Goal: Transaction & Acquisition: Purchase product/service

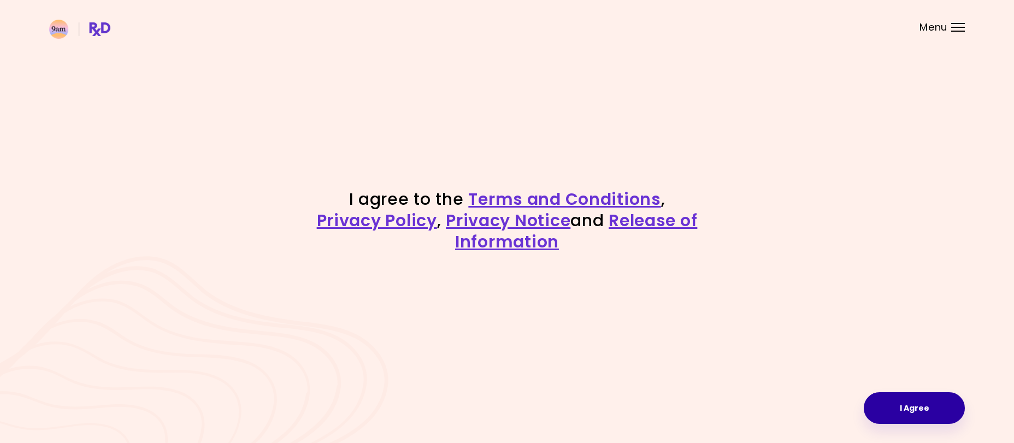
click at [914, 405] on button "I Agree" at bounding box center [914, 408] width 101 height 32
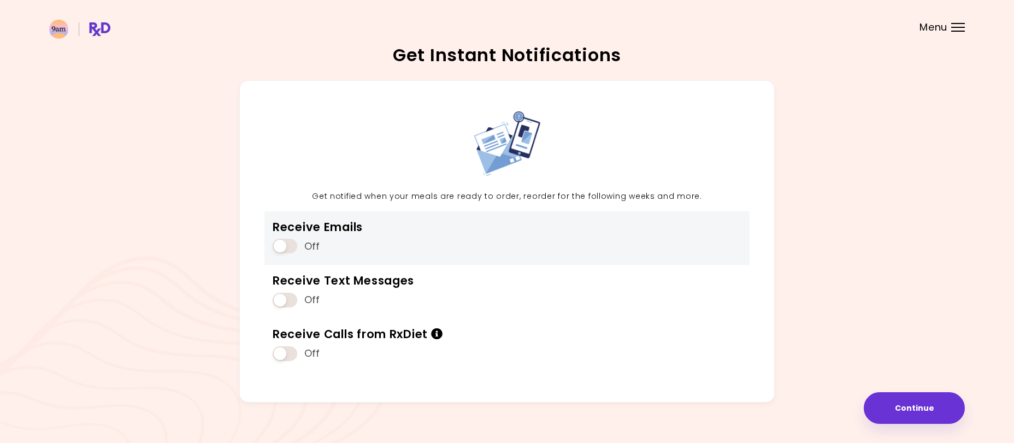
click at [281, 252] on span at bounding box center [285, 246] width 25 height 15
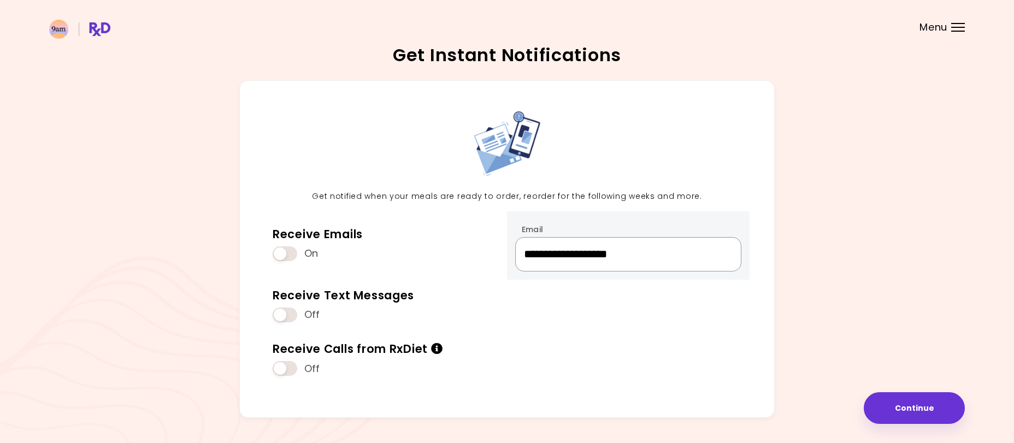
click at [547, 263] on input "**********" at bounding box center [628, 254] width 226 height 34
click at [545, 262] on input "**********" at bounding box center [628, 254] width 226 height 34
click at [548, 260] on input "**********" at bounding box center [628, 254] width 226 height 34
click at [549, 256] on input "**********" at bounding box center [628, 254] width 226 height 34
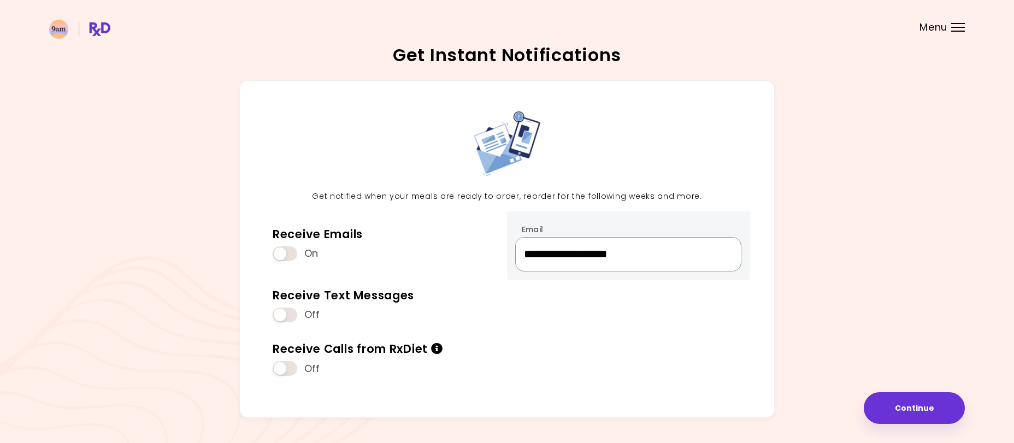
click at [549, 256] on input "**********" at bounding box center [628, 254] width 226 height 34
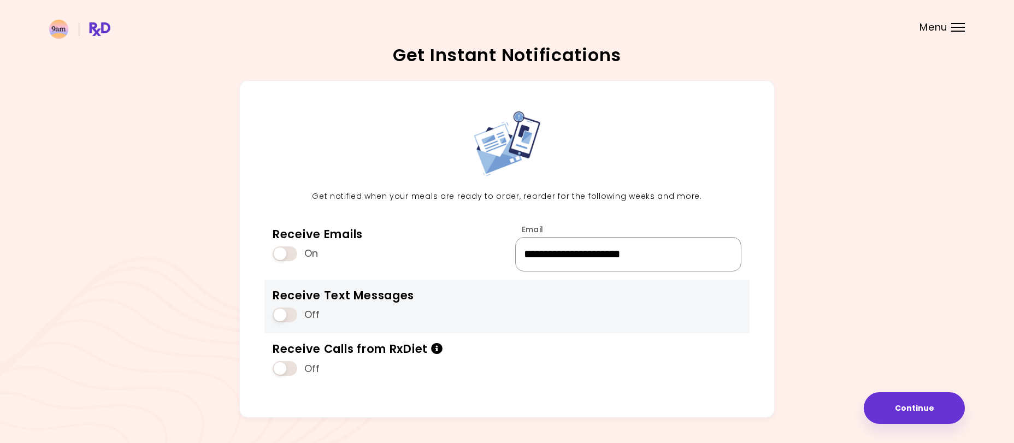
type input "**********"
click at [282, 317] on span at bounding box center [285, 315] width 25 height 15
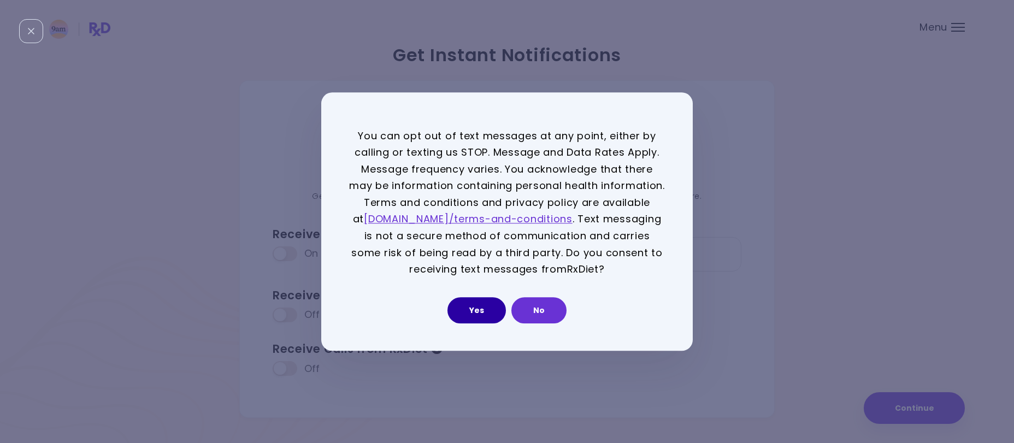
click at [464, 310] on button "Yes" at bounding box center [477, 310] width 58 height 26
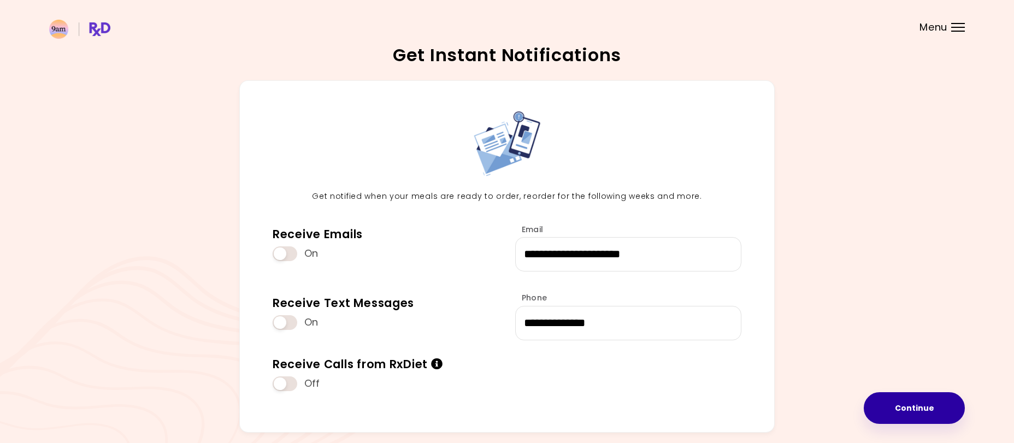
click at [899, 411] on button "Continue" at bounding box center [914, 408] width 101 height 32
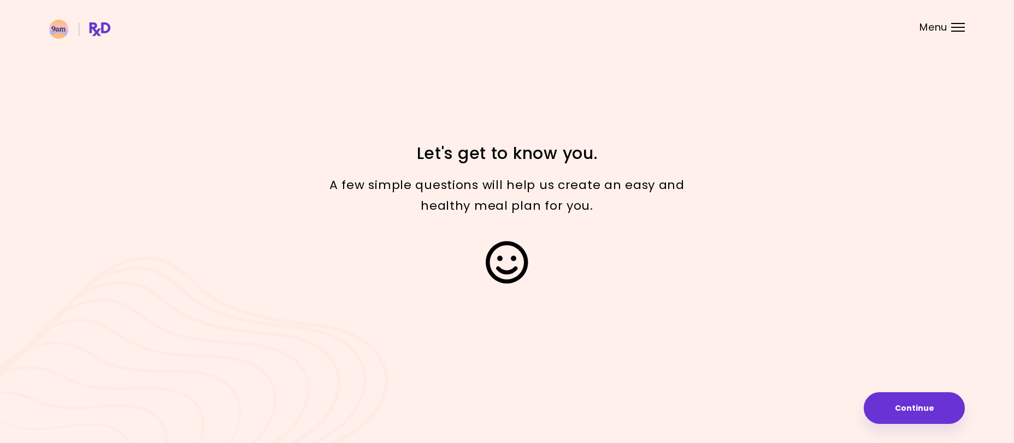
click at [899, 411] on button "Continue" at bounding box center [914, 408] width 101 height 32
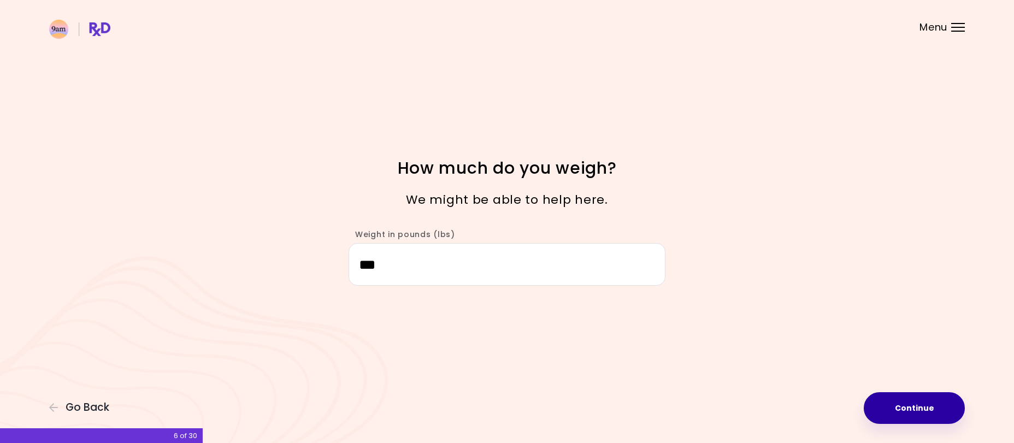
click at [931, 410] on button "Continue" at bounding box center [914, 408] width 101 height 32
select select "****"
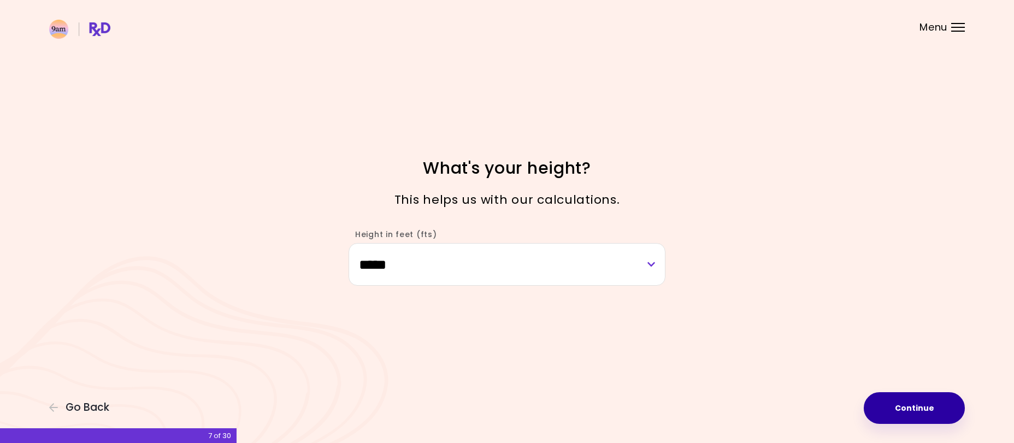
click at [930, 410] on button "Continue" at bounding box center [914, 408] width 101 height 32
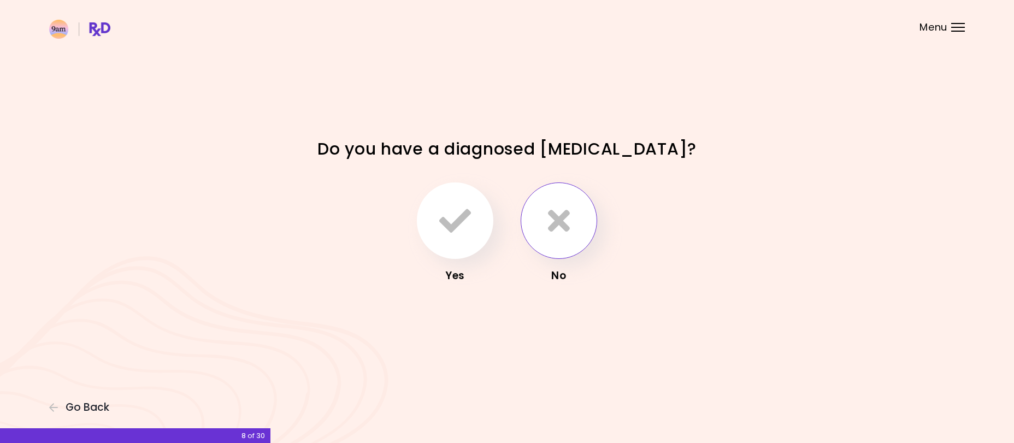
click at [568, 218] on icon "button" at bounding box center [559, 221] width 22 height 32
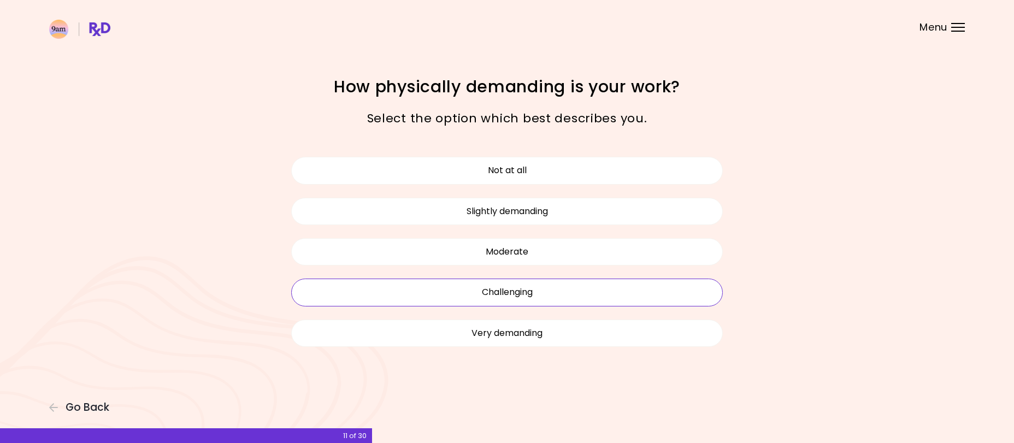
click at [466, 289] on button "Challenging" at bounding box center [507, 292] width 432 height 27
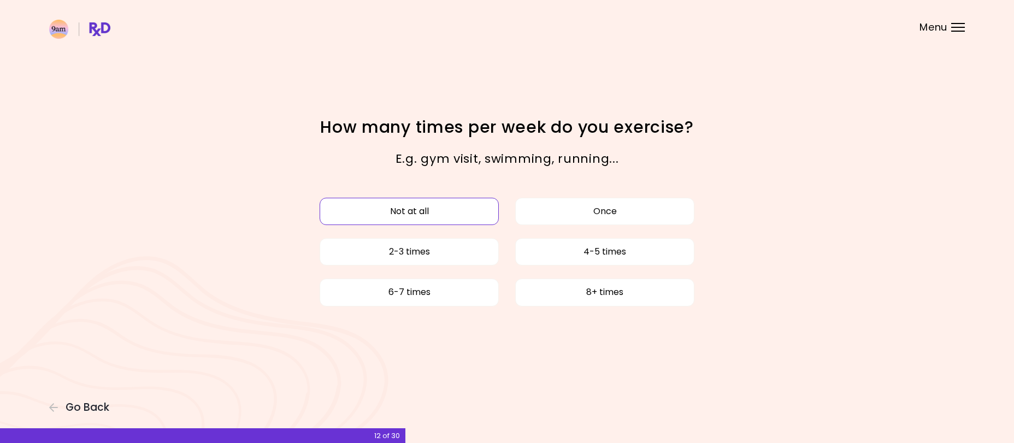
click at [454, 213] on button "Not at all" at bounding box center [409, 211] width 179 height 27
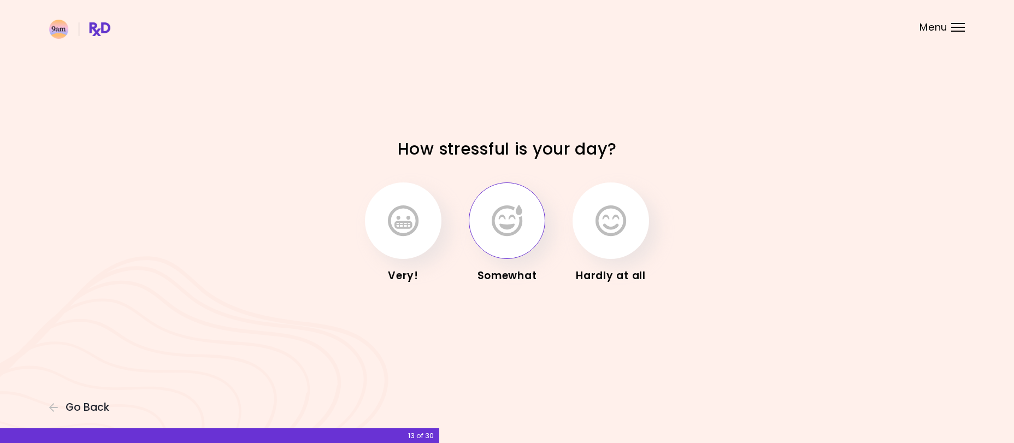
click at [490, 231] on button "button" at bounding box center [507, 221] width 77 height 77
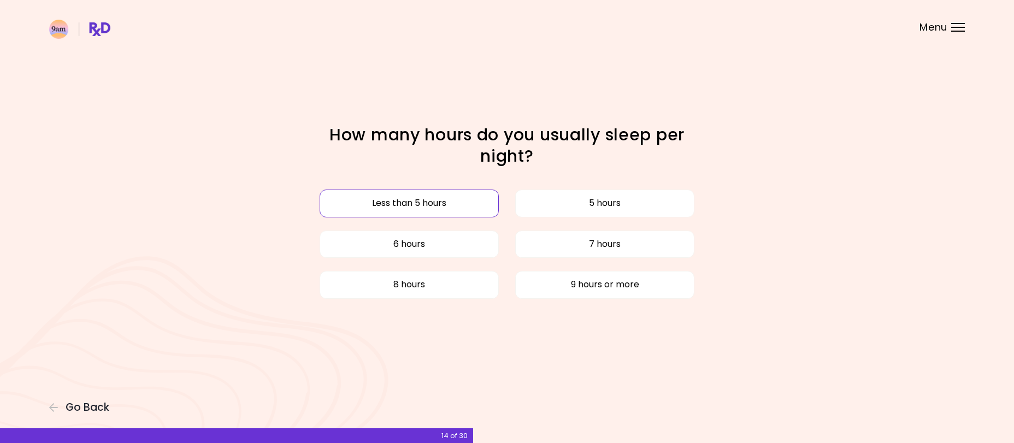
click at [465, 214] on button "Less than 5 hours" at bounding box center [409, 203] width 179 height 27
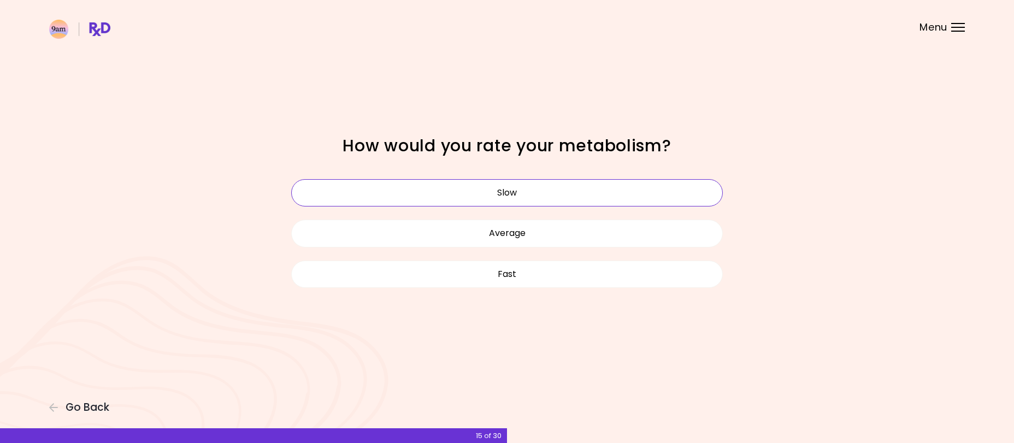
click at [463, 188] on button "Slow" at bounding box center [507, 192] width 432 height 27
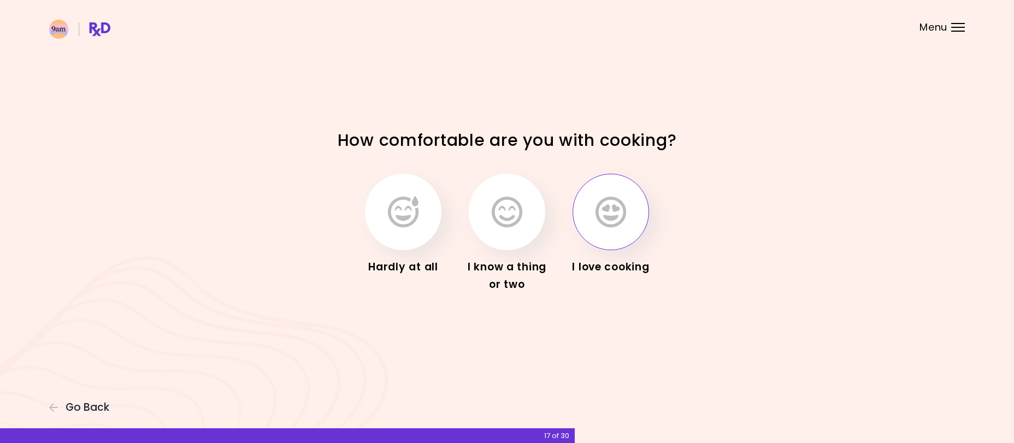
click at [613, 228] on icon "button" at bounding box center [611, 212] width 31 height 32
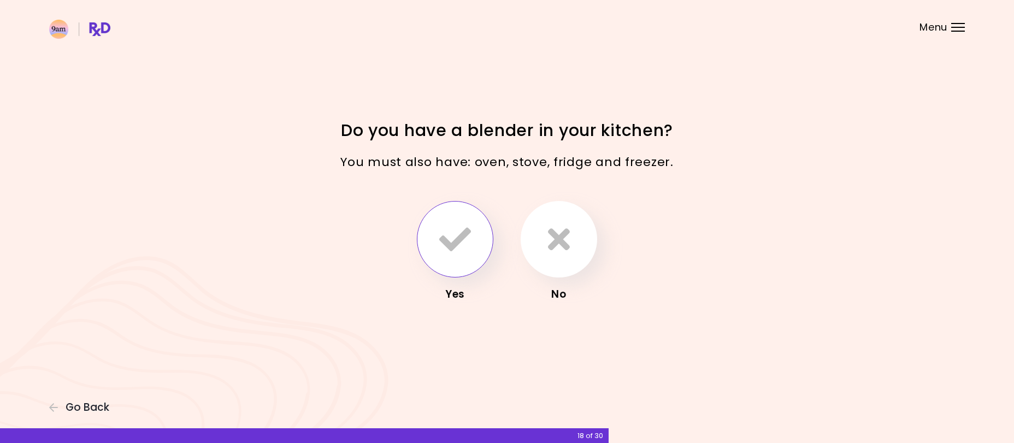
click at [440, 241] on icon "button" at bounding box center [455, 240] width 32 height 32
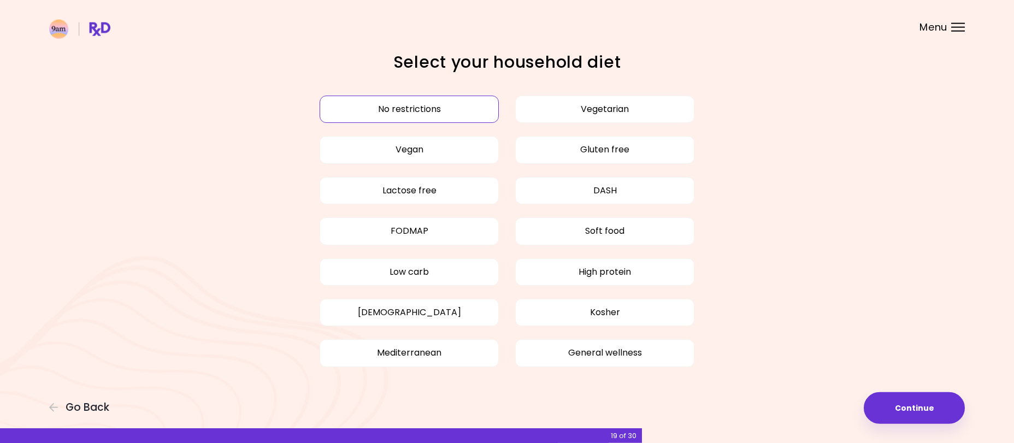
scroll to position [13, 0]
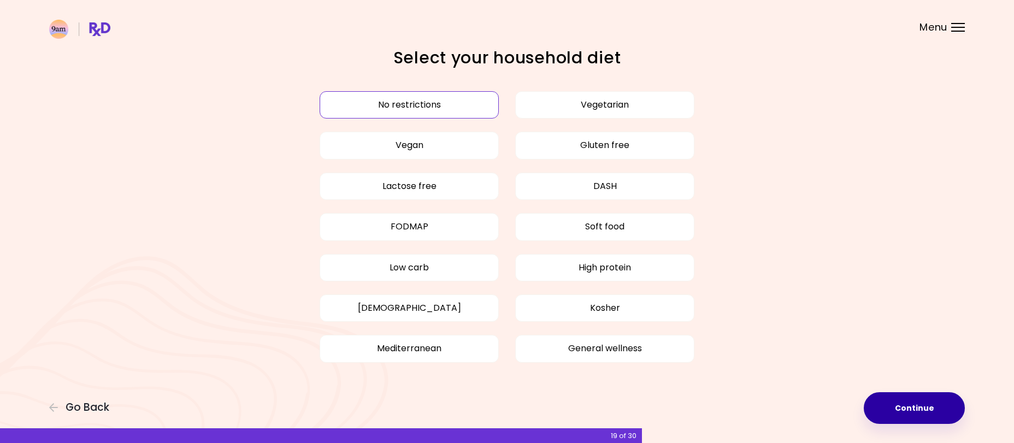
click at [922, 401] on button "Continue" at bounding box center [914, 408] width 101 height 32
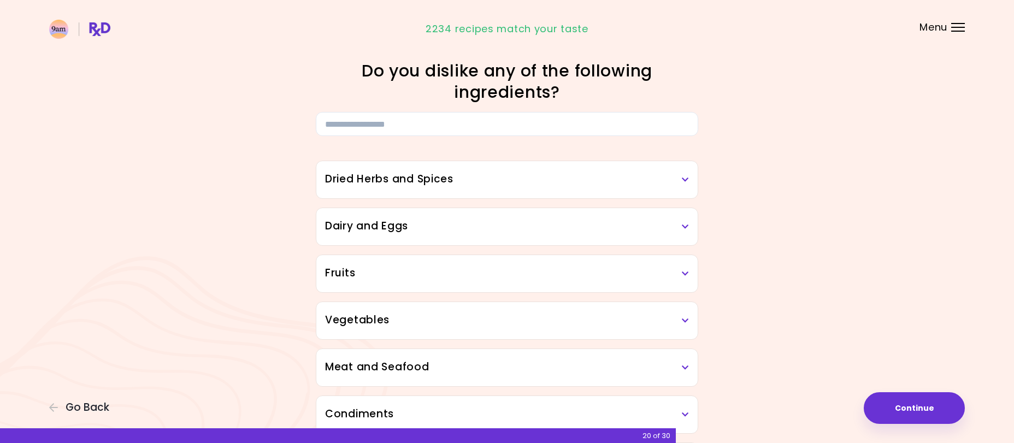
click at [589, 183] on h3 "Dried Herbs and Spices" at bounding box center [507, 180] width 364 height 16
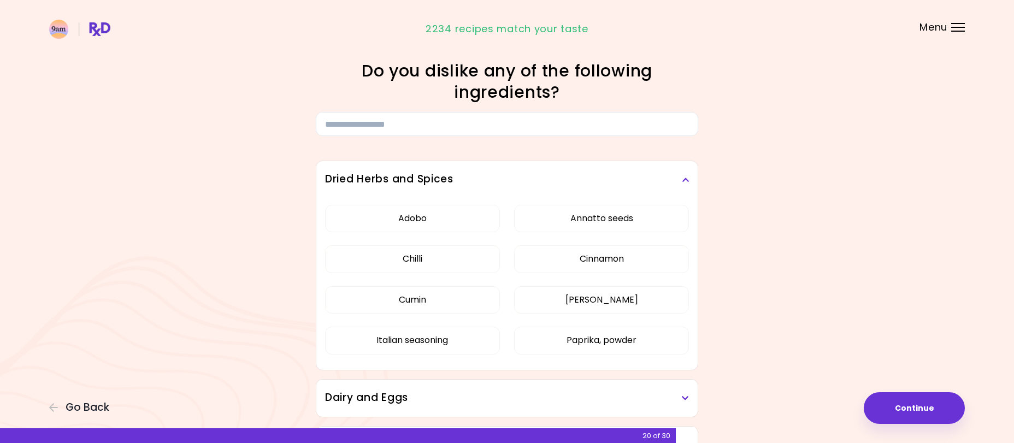
click at [589, 183] on h3 "Dried Herbs and Spices" at bounding box center [507, 180] width 364 height 16
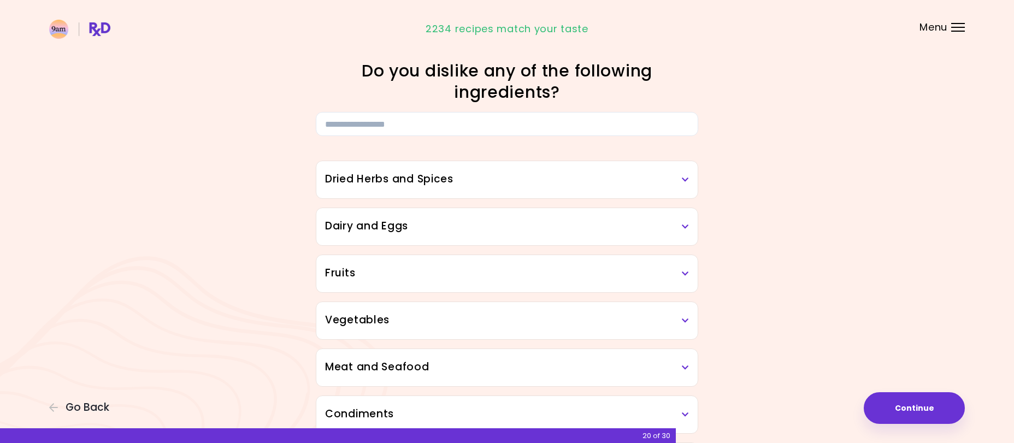
click at [587, 234] on div "Dairy and Eggs" at bounding box center [506, 226] width 381 height 37
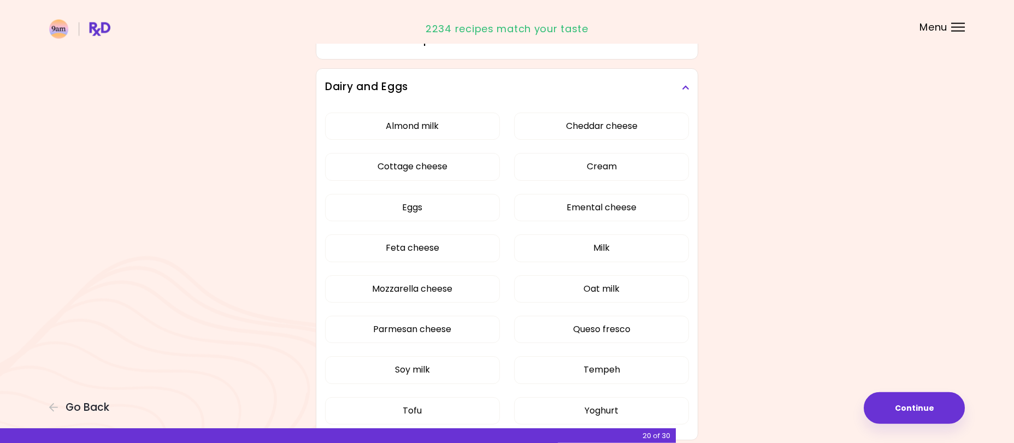
scroll to position [167, 0]
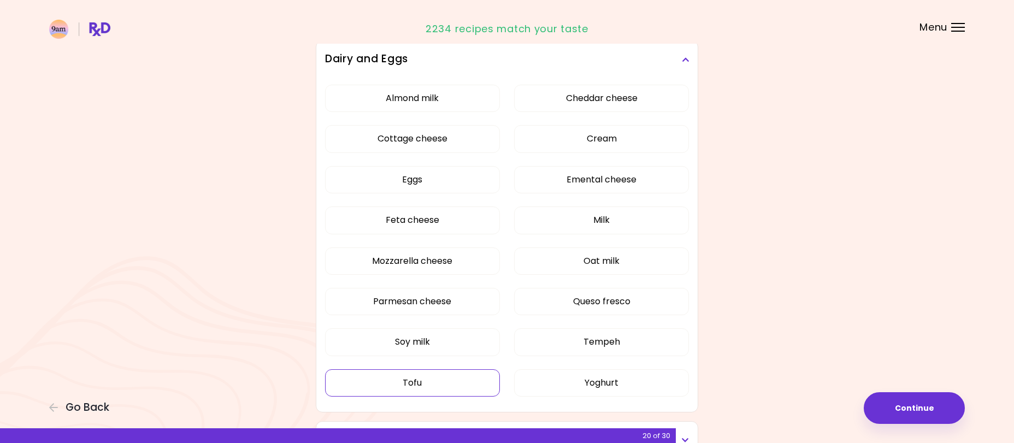
click at [397, 383] on button "Tofu" at bounding box center [412, 382] width 175 height 27
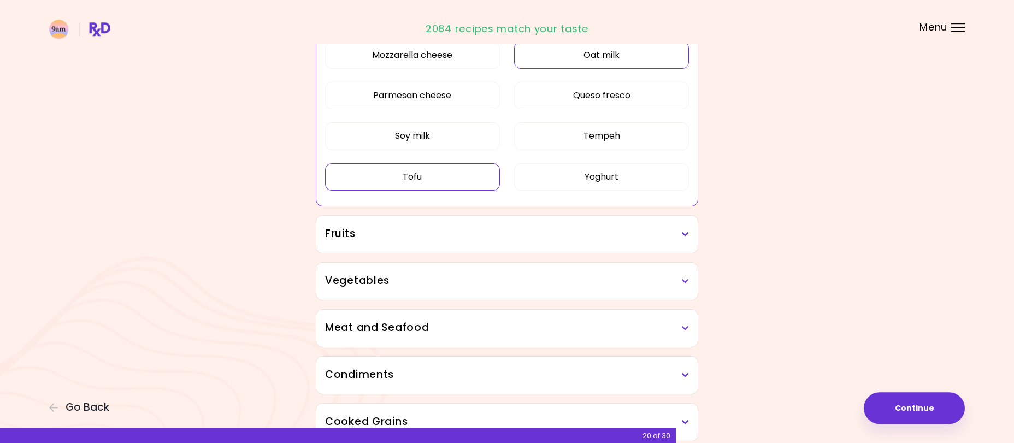
scroll to position [390, 0]
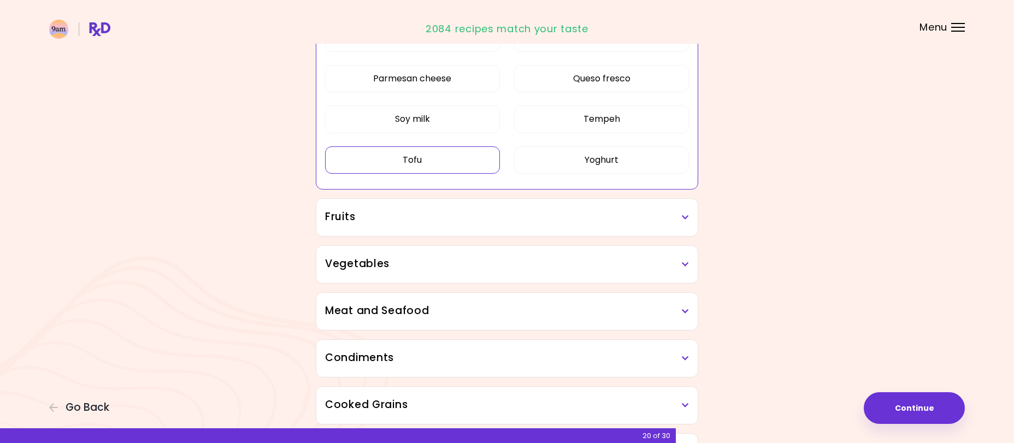
click at [597, 219] on h3 "Fruits" at bounding box center [507, 217] width 364 height 16
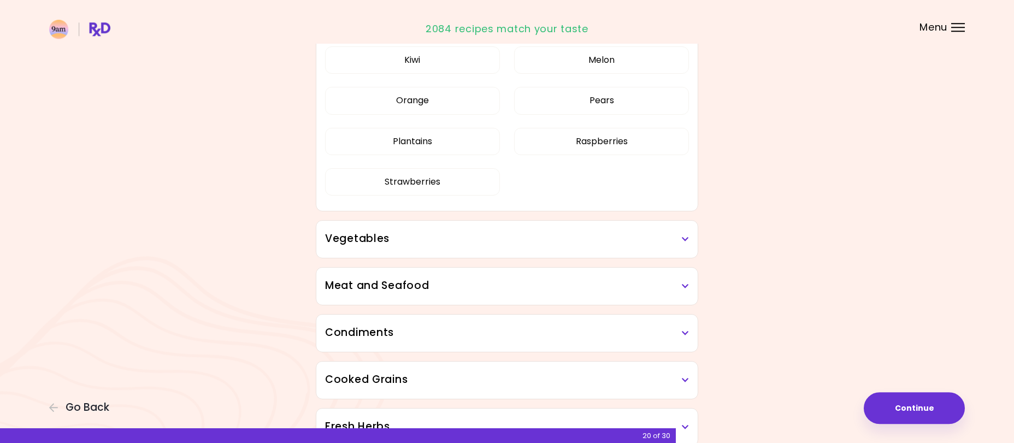
scroll to position [669, 0]
click at [567, 228] on div "Vegetables" at bounding box center [506, 238] width 381 height 37
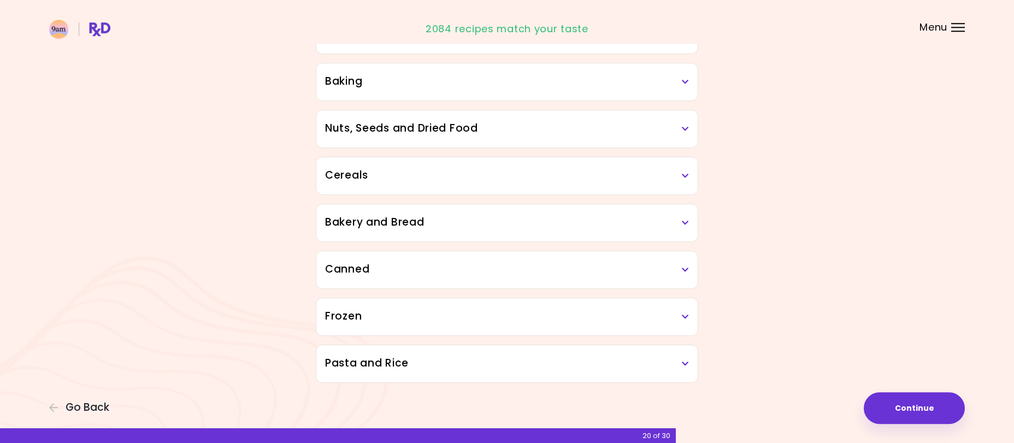
scroll to position [1766, 0]
click at [891, 403] on button "Continue" at bounding box center [914, 408] width 101 height 32
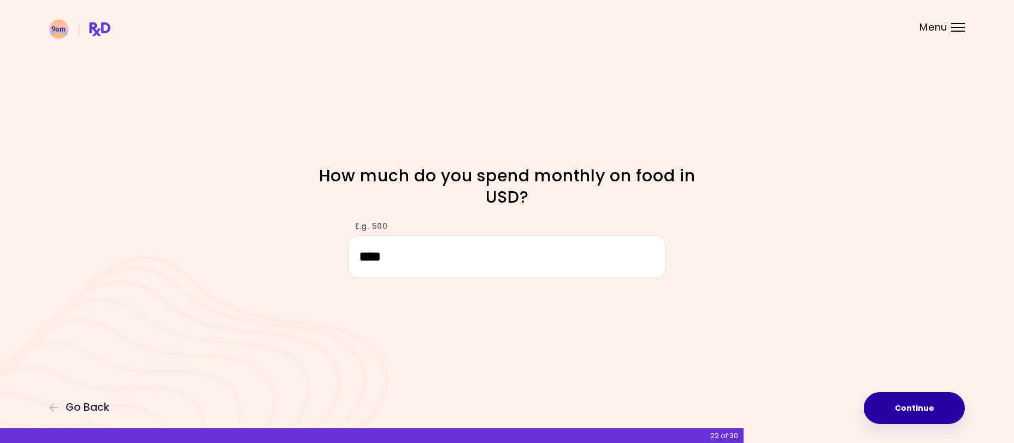
type input "****"
click at [930, 414] on button "Continue" at bounding box center [914, 408] width 101 height 32
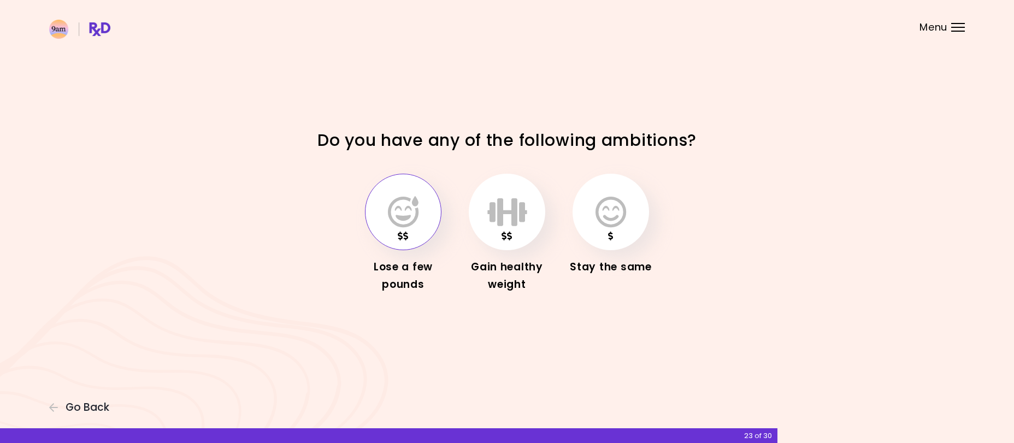
click at [422, 220] on button "button" at bounding box center [403, 212] width 77 height 77
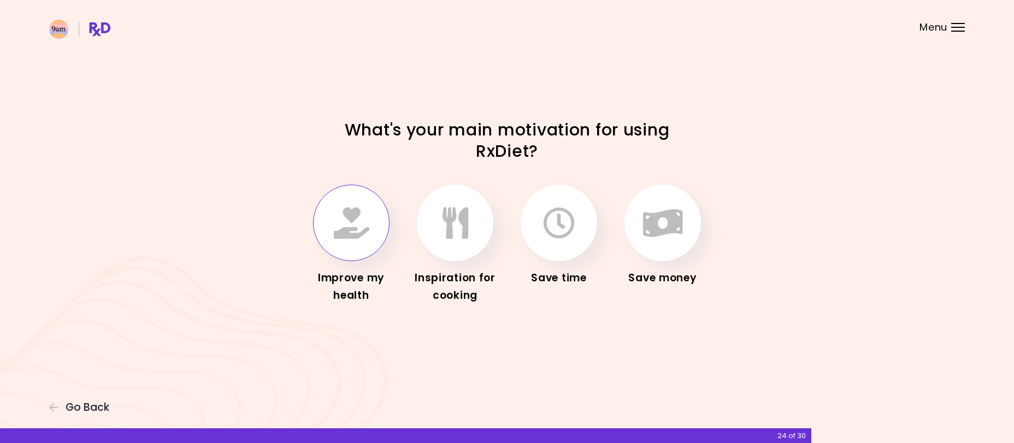
click at [344, 219] on icon "button" at bounding box center [352, 223] width 36 height 32
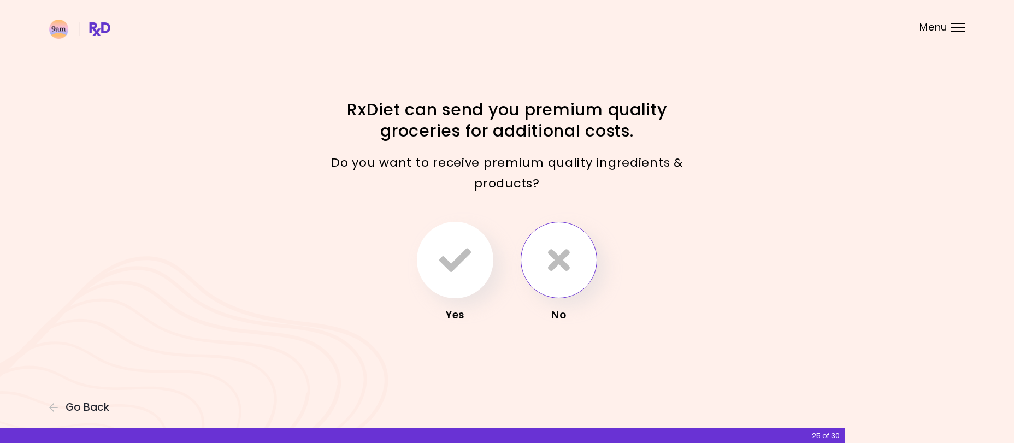
click at [551, 262] on icon "button" at bounding box center [559, 260] width 22 height 32
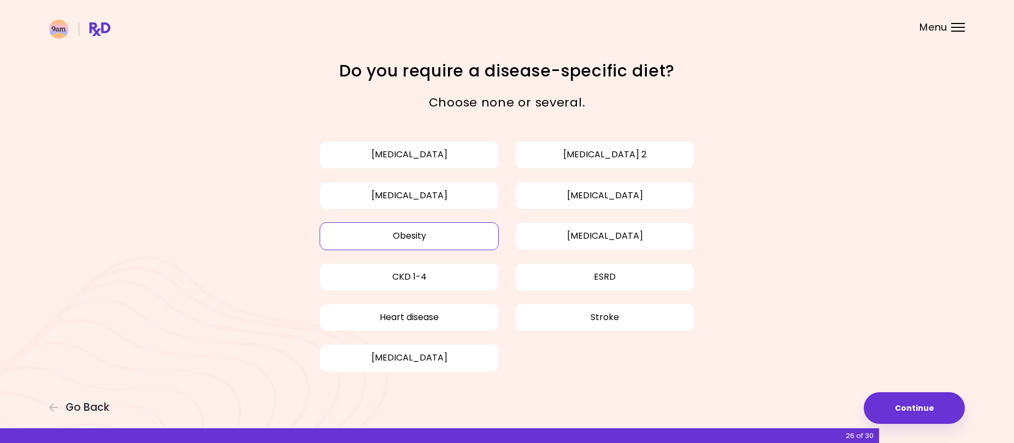
click at [363, 231] on button "Obesity" at bounding box center [409, 235] width 179 height 27
click at [608, 193] on button "[MEDICAL_DATA]" at bounding box center [604, 195] width 179 height 27
click at [913, 403] on button "Continue" at bounding box center [914, 408] width 101 height 32
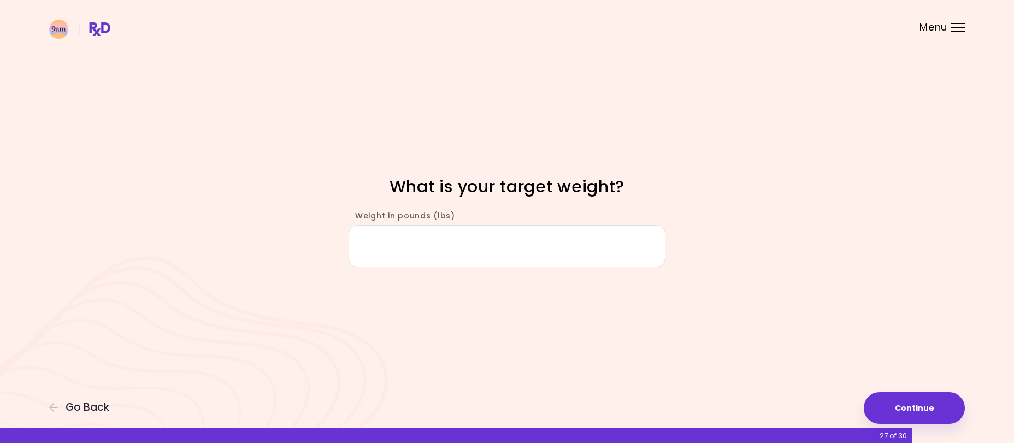
click at [457, 239] on input "Weight in pounds (lbs)" at bounding box center [507, 246] width 317 height 42
type input "***"
click at [918, 407] on button "Continue" at bounding box center [914, 408] width 101 height 32
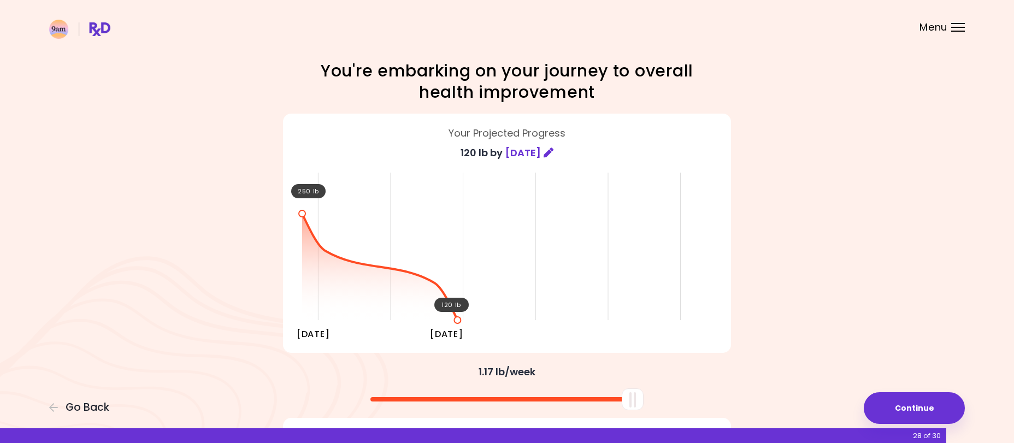
drag, startPoint x: 508, startPoint y: 403, endPoint x: 683, endPoint y: 393, distance: 174.6
click at [666, 401] on div at bounding box center [507, 395] width 459 height 29
click at [911, 405] on button "Continue" at bounding box center [914, 408] width 101 height 32
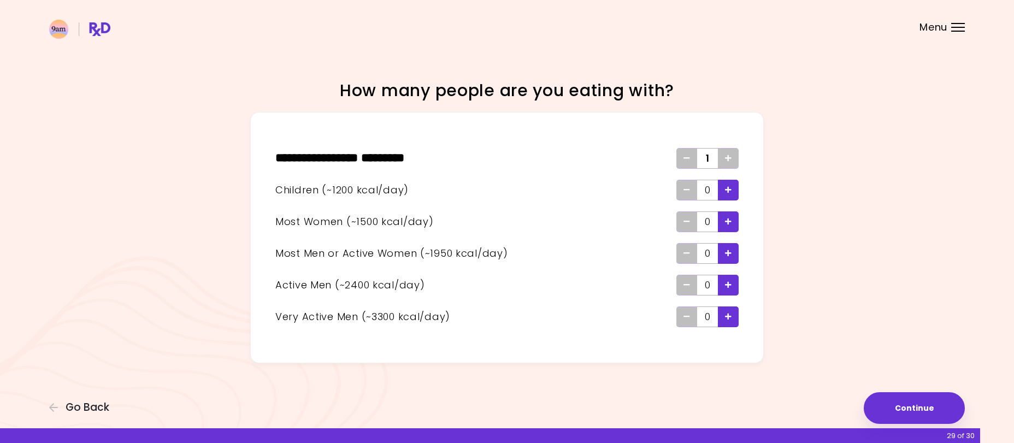
click at [730, 186] on icon "Add - Child" at bounding box center [728, 189] width 7 height 7
click at [731, 311] on span "Add - Very Active Man" at bounding box center [728, 316] width 7 height 17
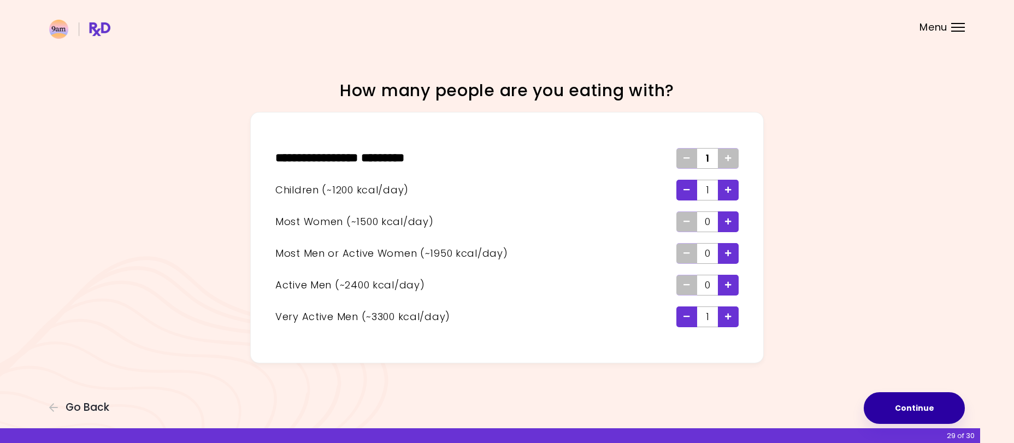
click at [913, 402] on button "Continue" at bounding box center [914, 408] width 101 height 32
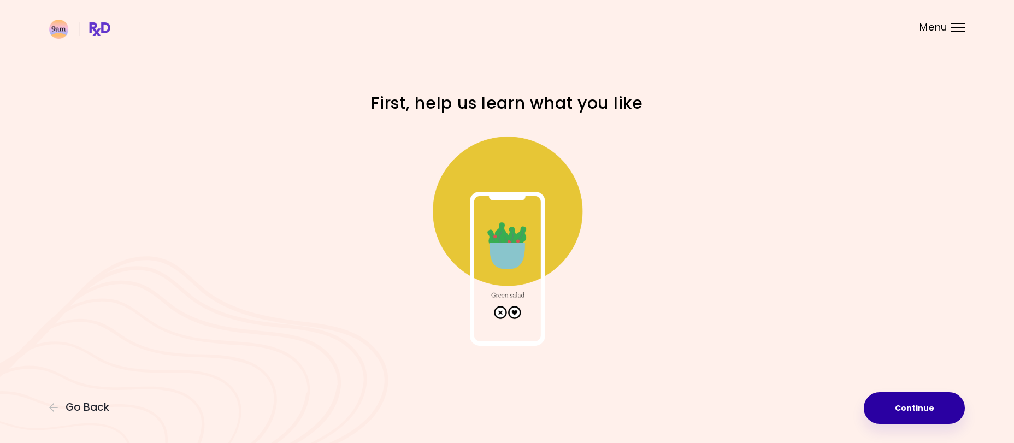
click at [901, 403] on button "Continue" at bounding box center [914, 408] width 101 height 32
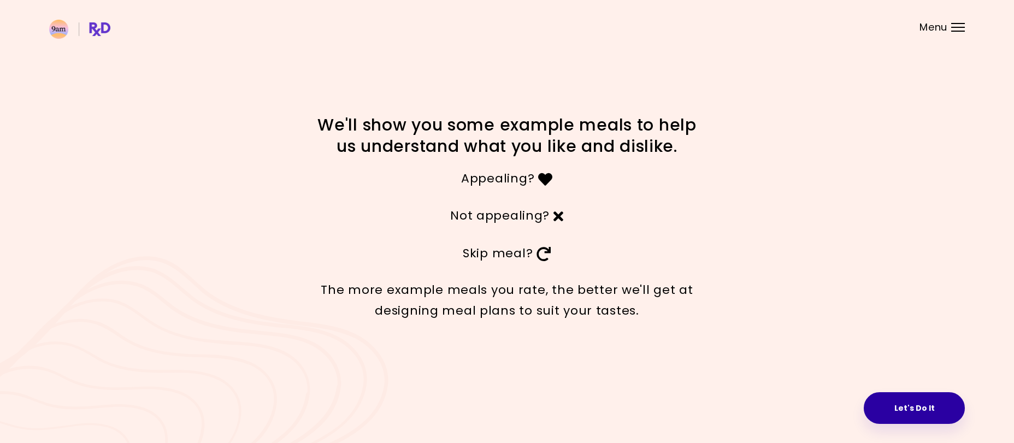
click at [884, 409] on button "Let's Do It" at bounding box center [914, 408] width 101 height 32
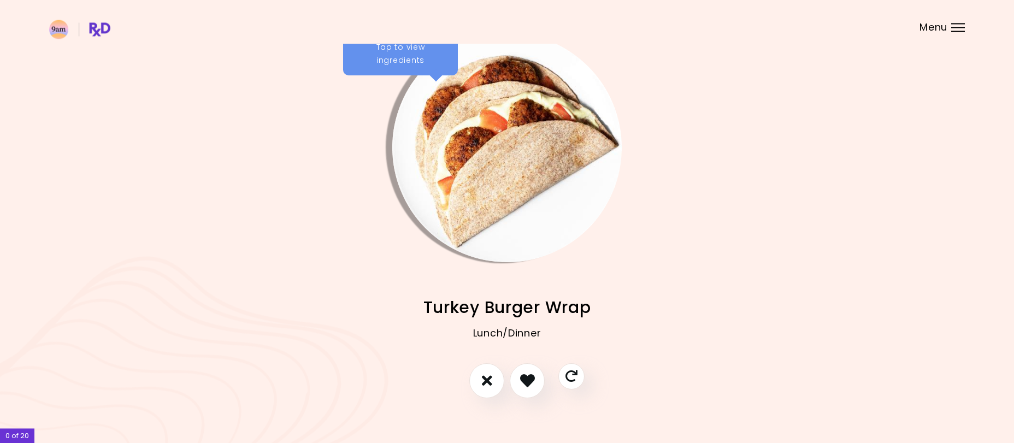
scroll to position [26, 0]
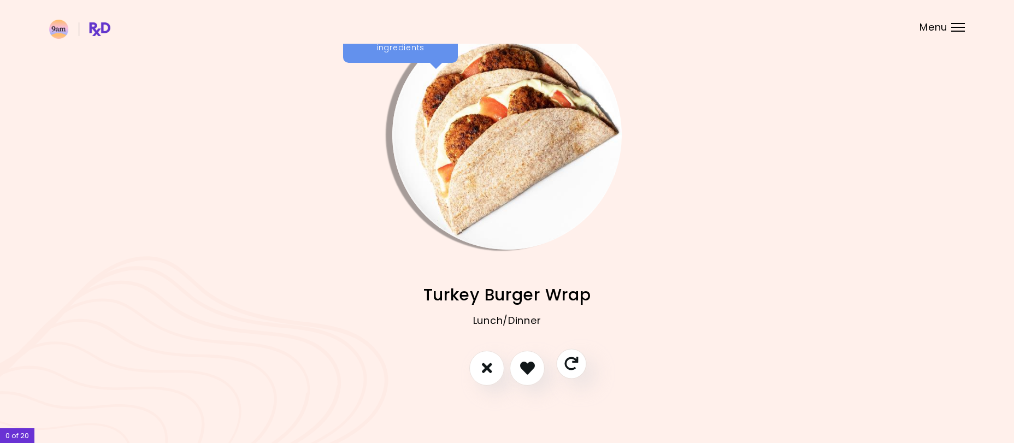
click at [577, 360] on icon "Skip" at bounding box center [571, 364] width 14 height 14
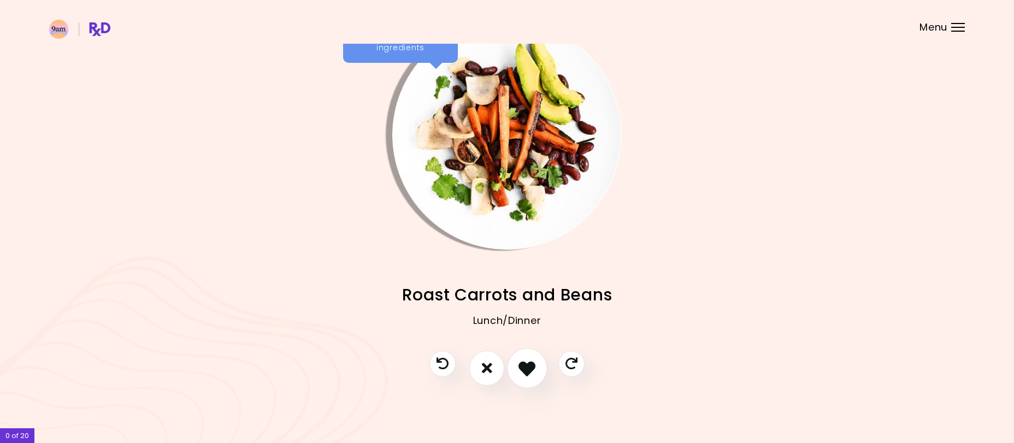
click at [532, 367] on icon "I like this recipe" at bounding box center [527, 368] width 17 height 17
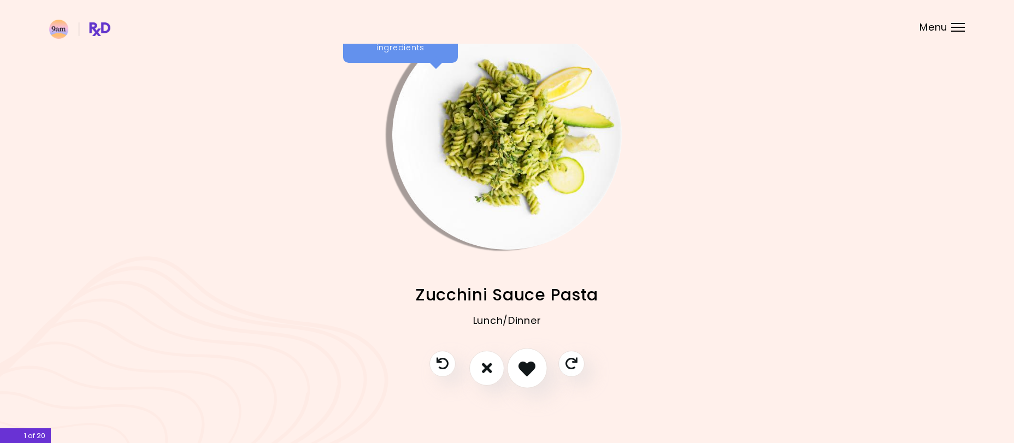
click at [532, 367] on icon "I like this recipe" at bounding box center [527, 368] width 17 height 17
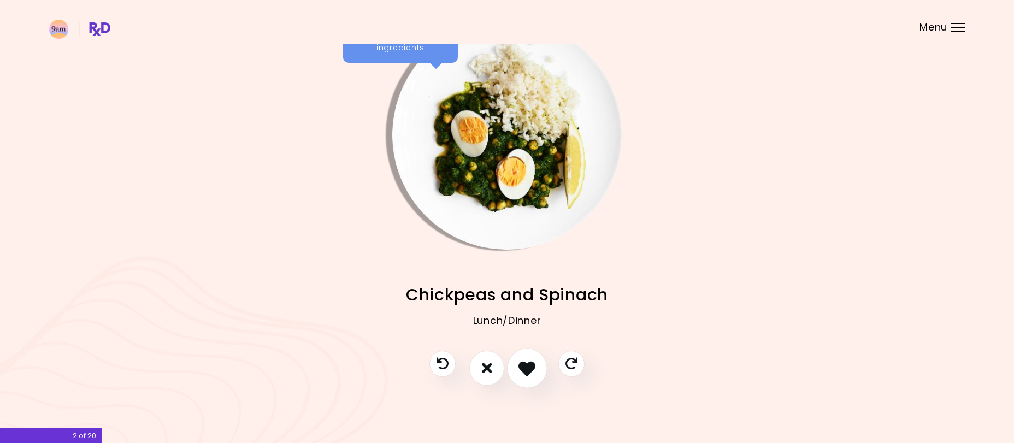
click at [532, 367] on icon "I like this recipe" at bounding box center [527, 368] width 17 height 17
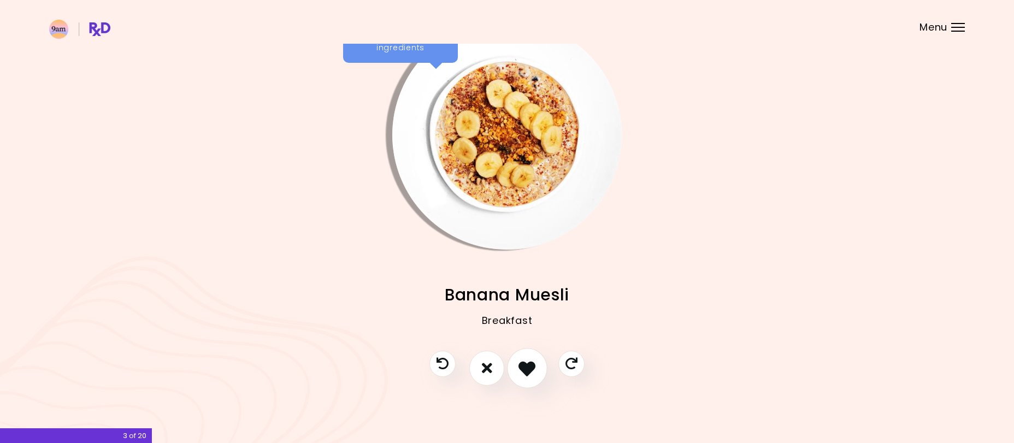
click at [532, 367] on icon "I like this recipe" at bounding box center [527, 368] width 17 height 17
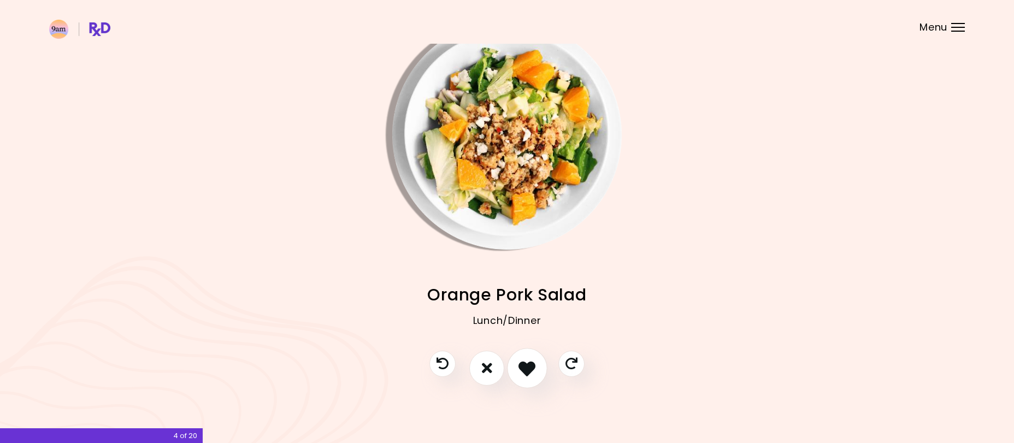
click at [532, 367] on icon "I like this recipe" at bounding box center [527, 368] width 17 height 17
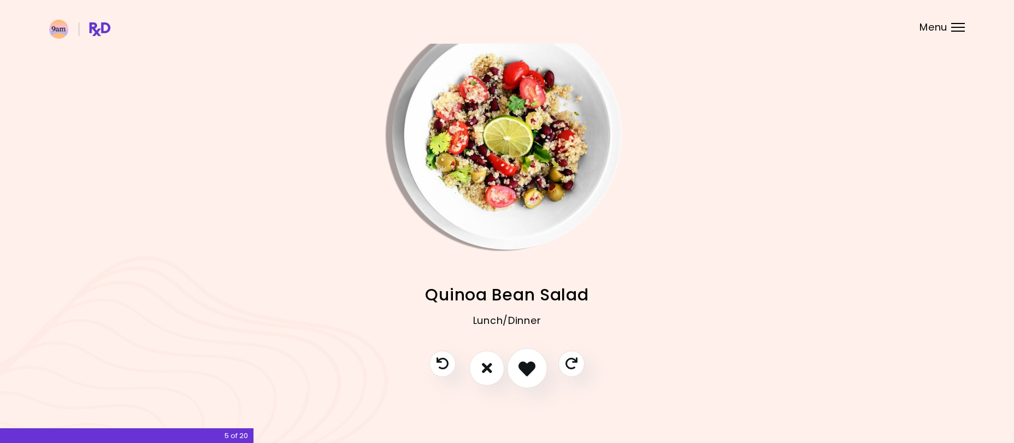
click at [532, 367] on icon "I like this recipe" at bounding box center [527, 368] width 17 height 17
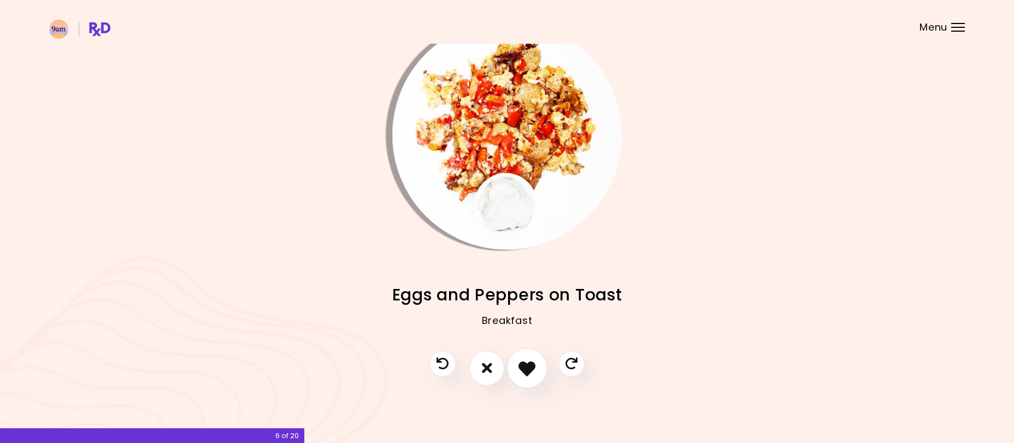
click at [532, 367] on icon "I like this recipe" at bounding box center [527, 368] width 17 height 17
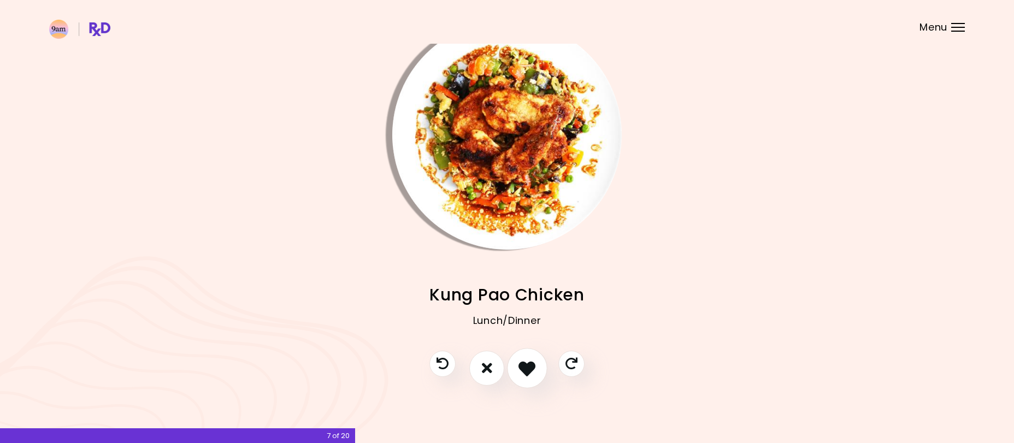
click at [532, 367] on icon "I like this recipe" at bounding box center [527, 368] width 17 height 17
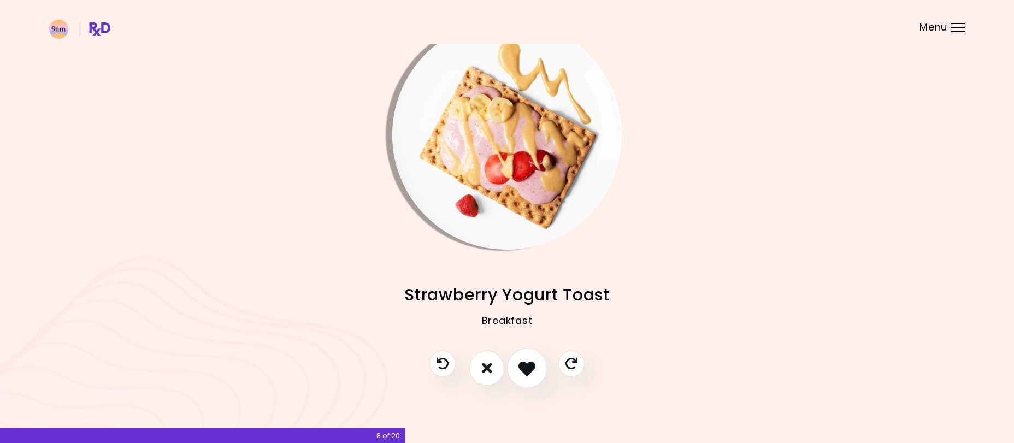
click at [532, 367] on icon "I like this recipe" at bounding box center [527, 368] width 17 height 17
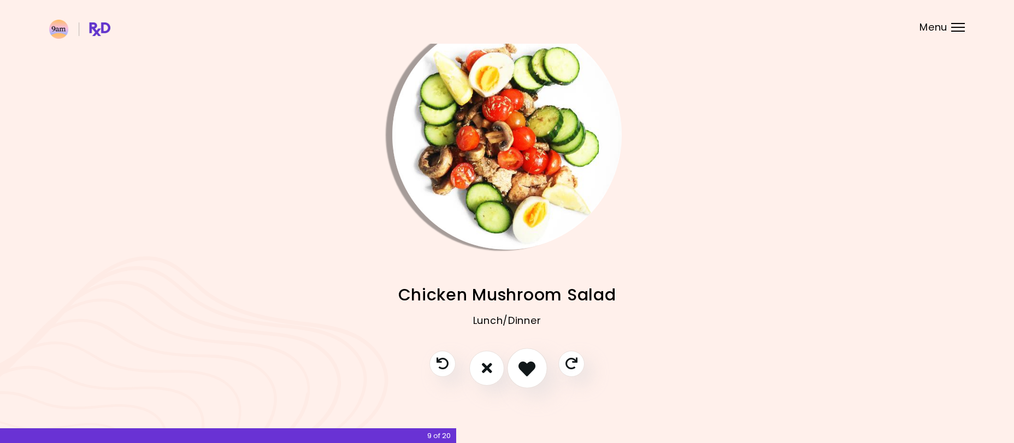
click at [532, 367] on icon "I like this recipe" at bounding box center [527, 368] width 17 height 17
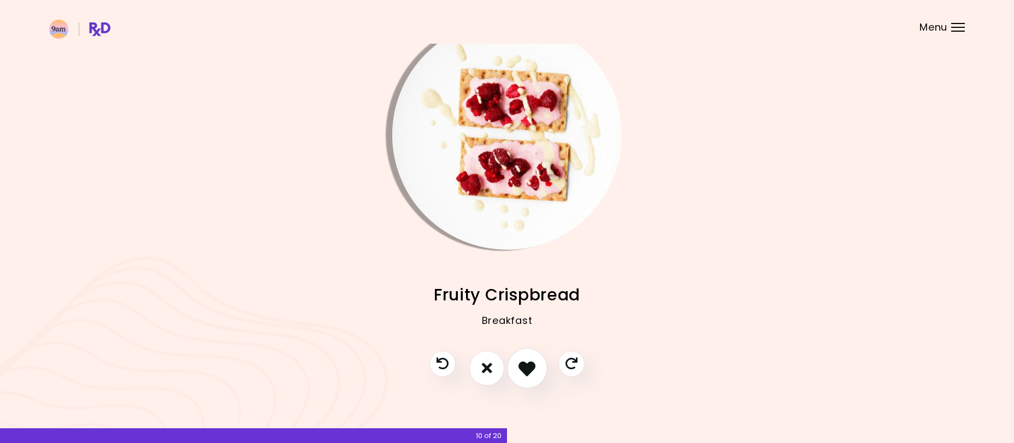
click at [532, 367] on icon "I like this recipe" at bounding box center [527, 368] width 17 height 17
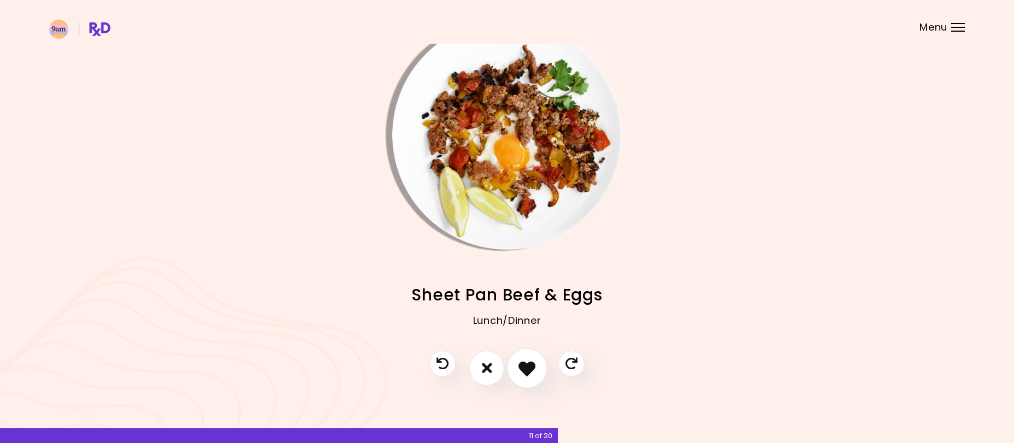
click at [532, 367] on icon "I like this recipe" at bounding box center [527, 368] width 17 height 17
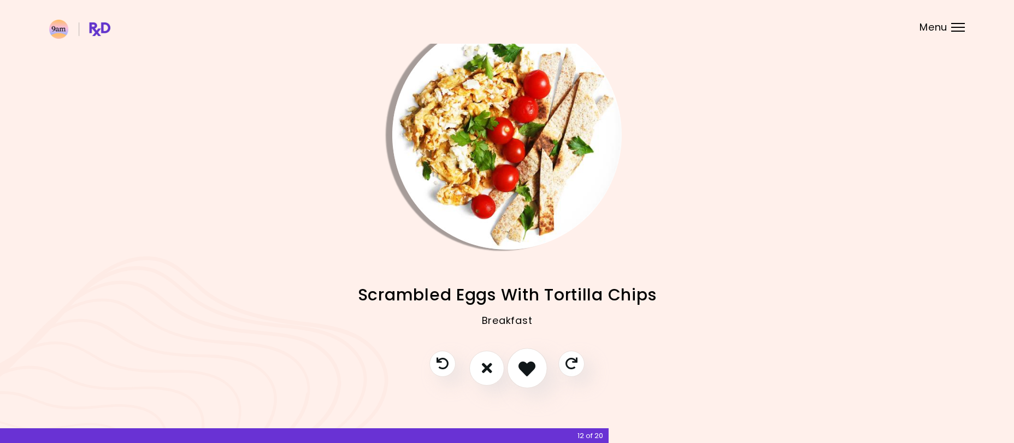
click at [532, 367] on icon "I like this recipe" at bounding box center [527, 368] width 17 height 17
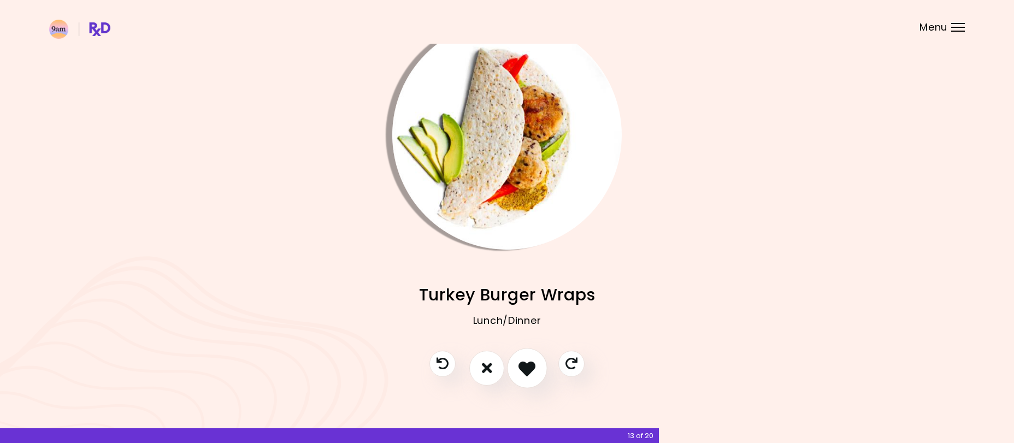
click at [532, 367] on icon "I like this recipe" at bounding box center [527, 368] width 17 height 17
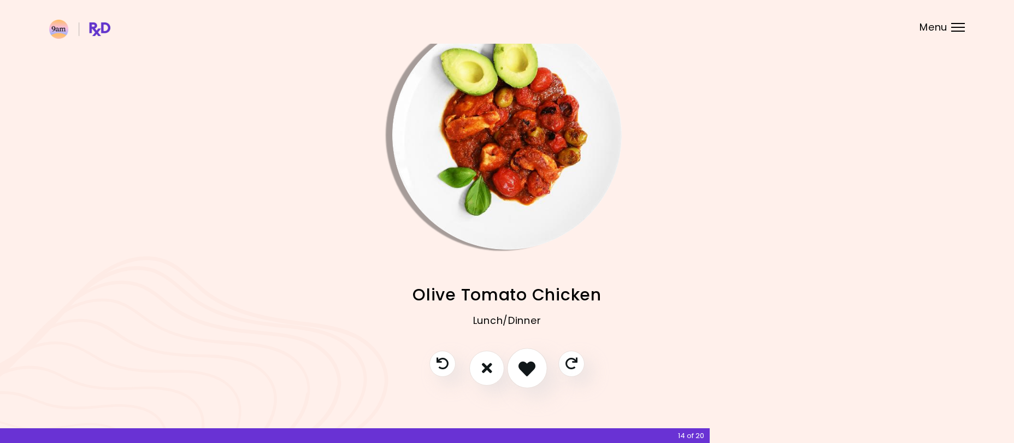
click at [532, 367] on icon "I like this recipe" at bounding box center [527, 368] width 17 height 17
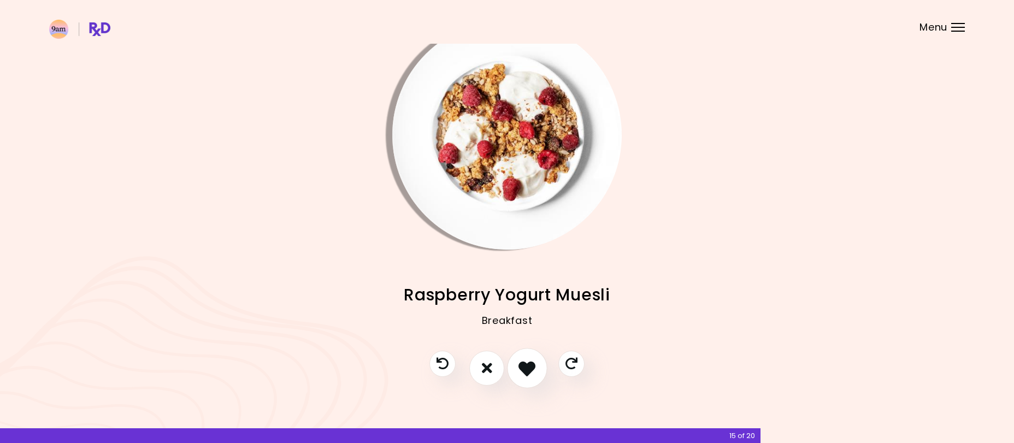
click at [532, 367] on icon "I like this recipe" at bounding box center [527, 368] width 17 height 17
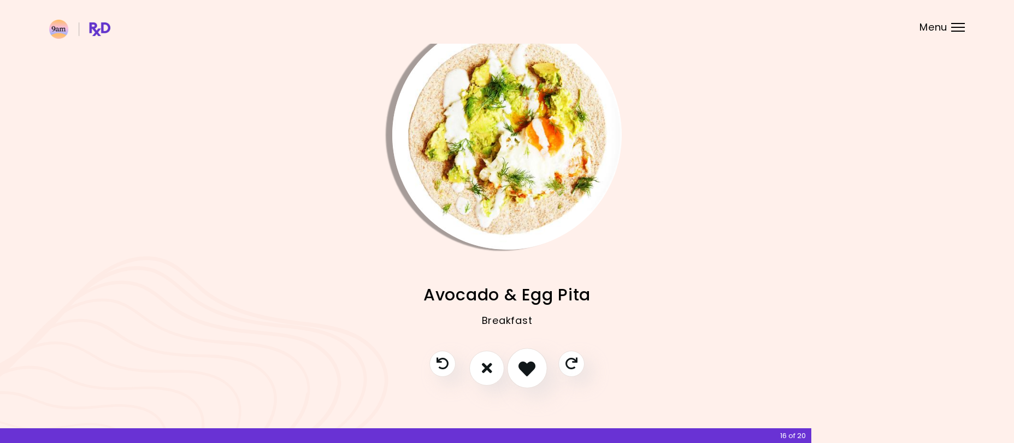
click at [532, 367] on icon "I like this recipe" at bounding box center [527, 368] width 17 height 17
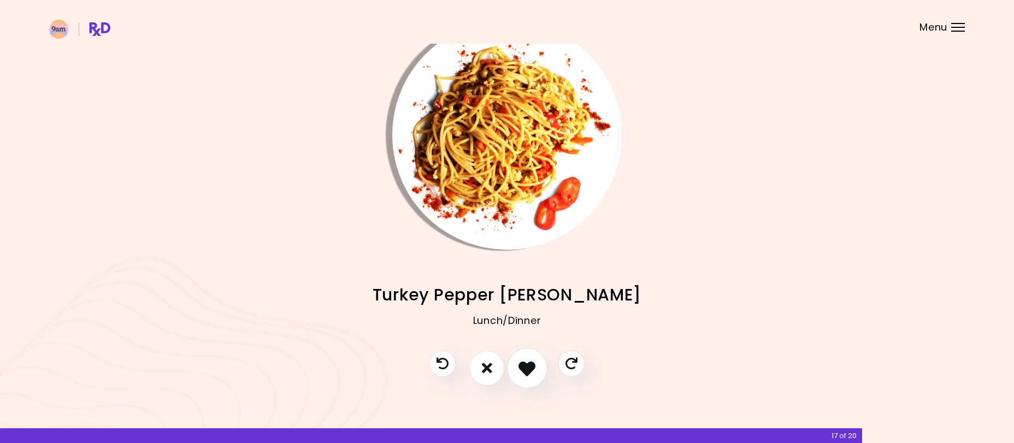
click at [532, 367] on icon "I like this recipe" at bounding box center [527, 368] width 17 height 17
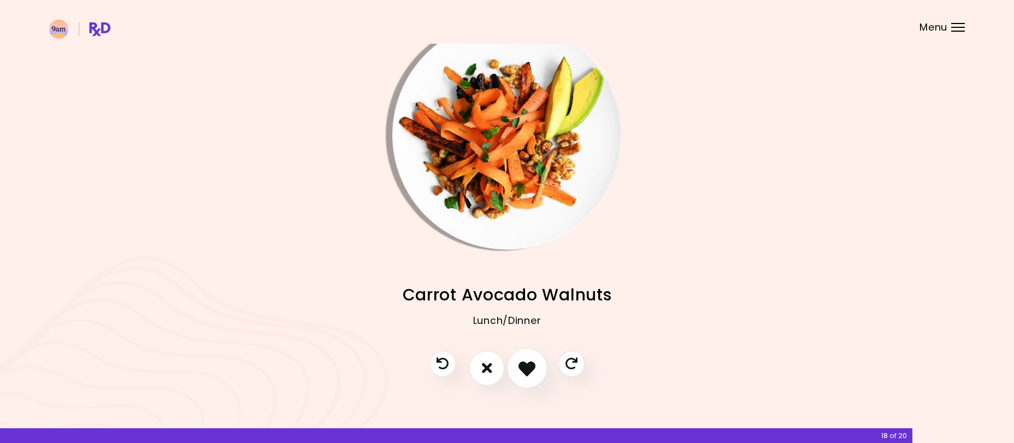
click at [532, 367] on icon "I like this recipe" at bounding box center [527, 368] width 17 height 17
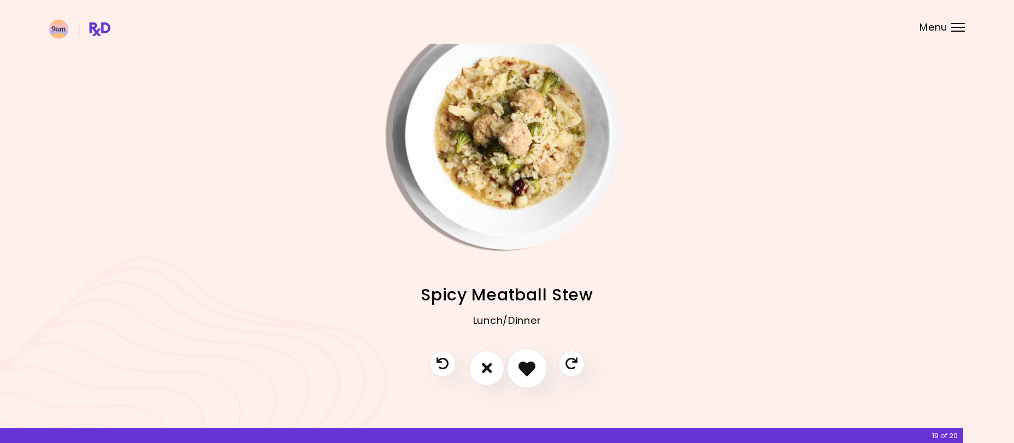
click at [532, 367] on icon "I like this recipe" at bounding box center [527, 368] width 17 height 17
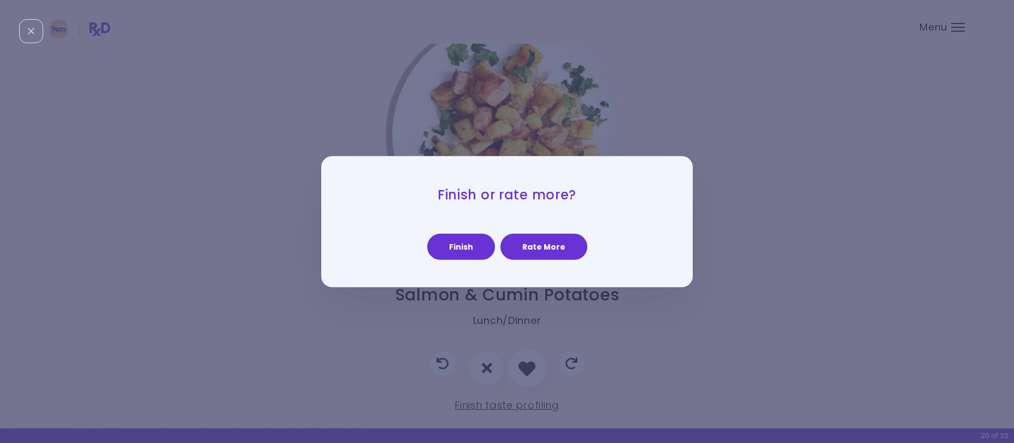
click at [532, 367] on div "Finish or rate more? Finish Rate More" at bounding box center [507, 221] width 1014 height 443
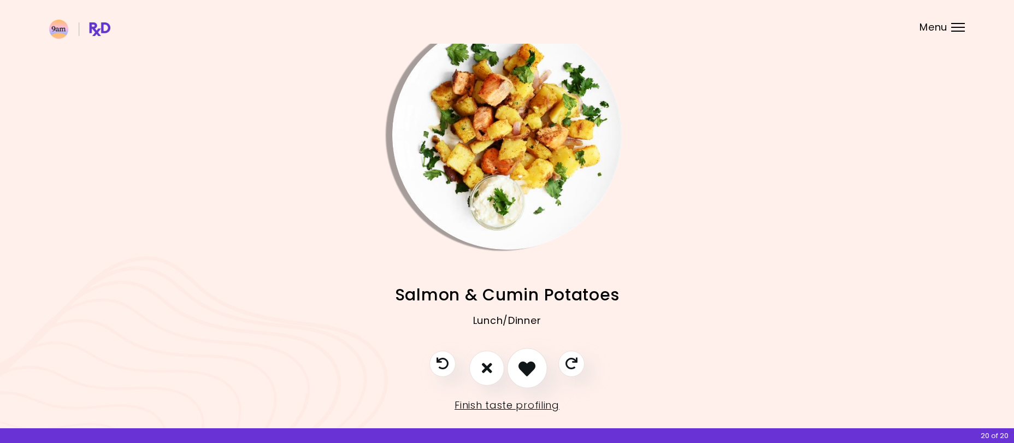
click at [532, 367] on icon "I like this recipe" at bounding box center [527, 368] width 17 height 17
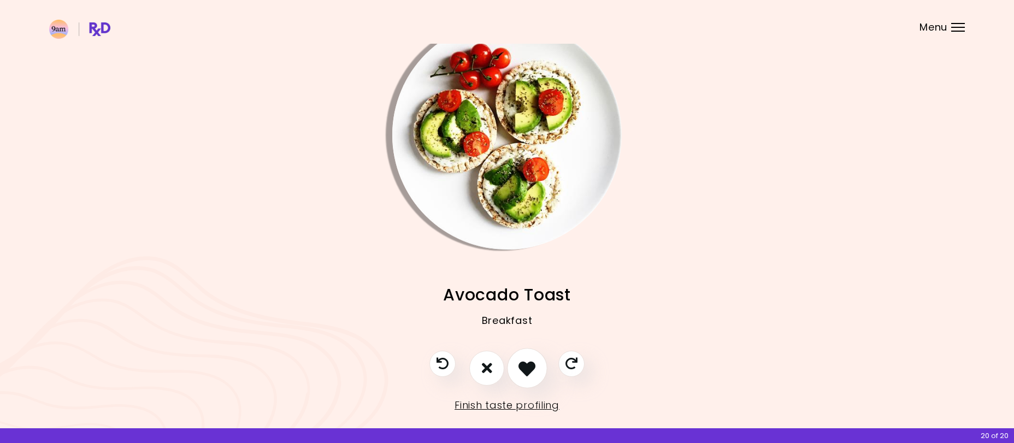
click at [532, 367] on icon "I like this recipe" at bounding box center [527, 368] width 17 height 17
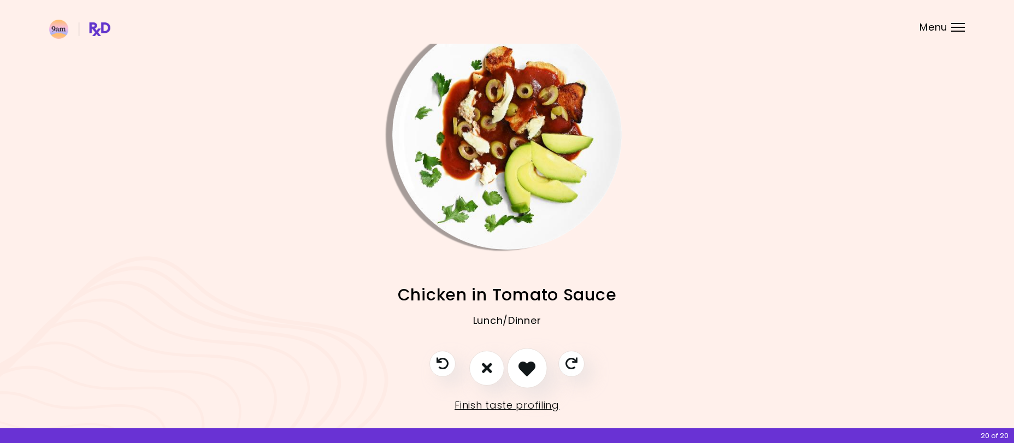
click at [532, 367] on icon "I like this recipe" at bounding box center [527, 368] width 17 height 17
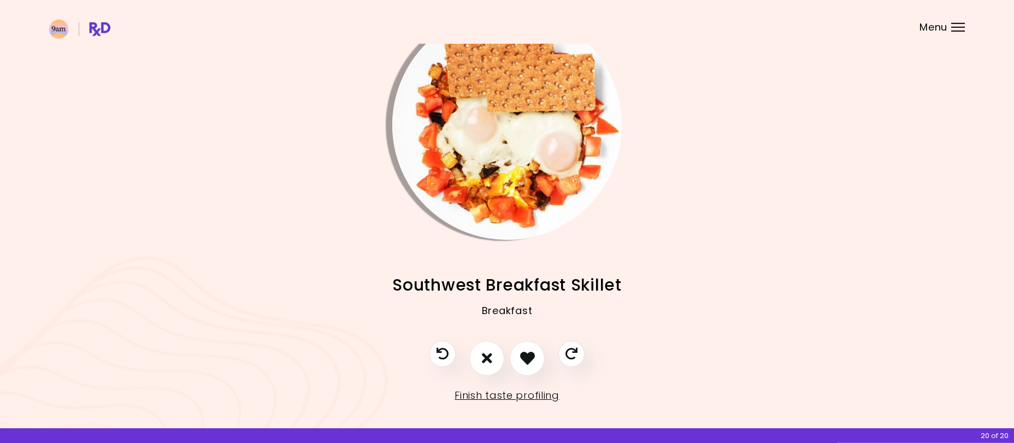
scroll to position [44, 0]
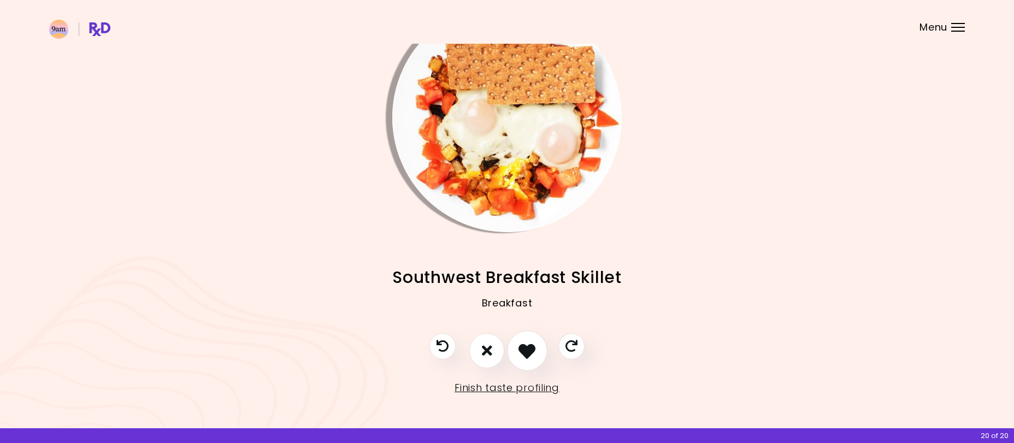
click at [537, 342] on button "I like this recipe" at bounding box center [527, 351] width 40 height 40
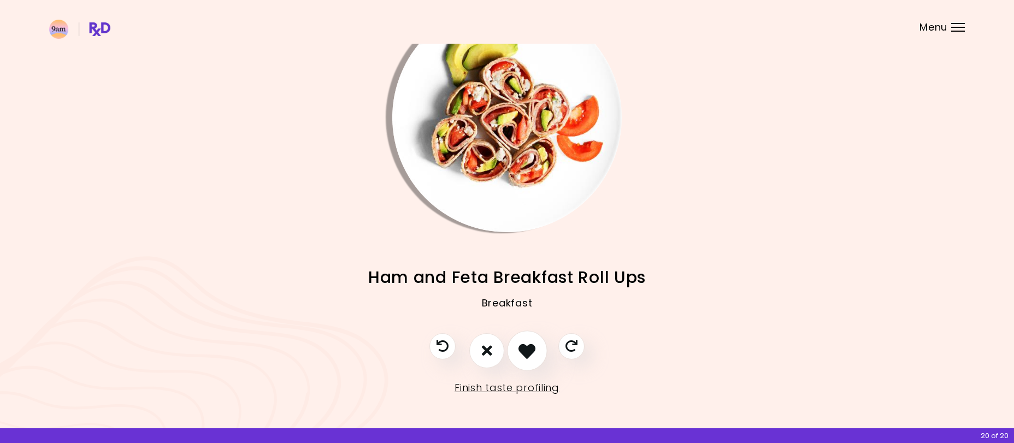
click at [537, 342] on button "I like this recipe" at bounding box center [527, 351] width 40 height 40
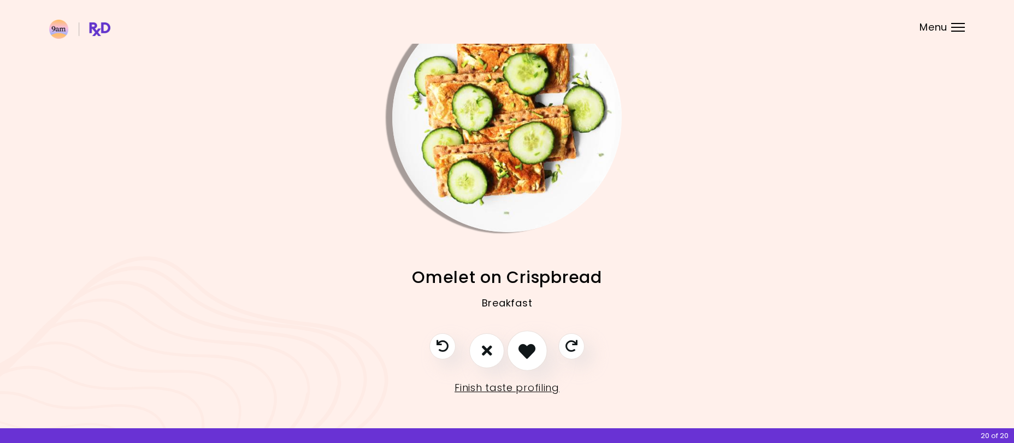
click at [537, 342] on button "I like this recipe" at bounding box center [527, 351] width 40 height 40
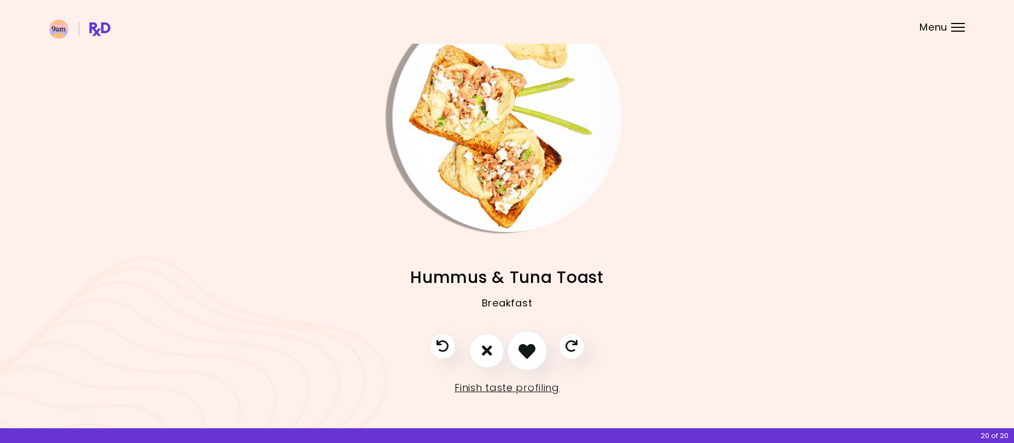
click at [537, 342] on button "I like this recipe" at bounding box center [527, 351] width 40 height 40
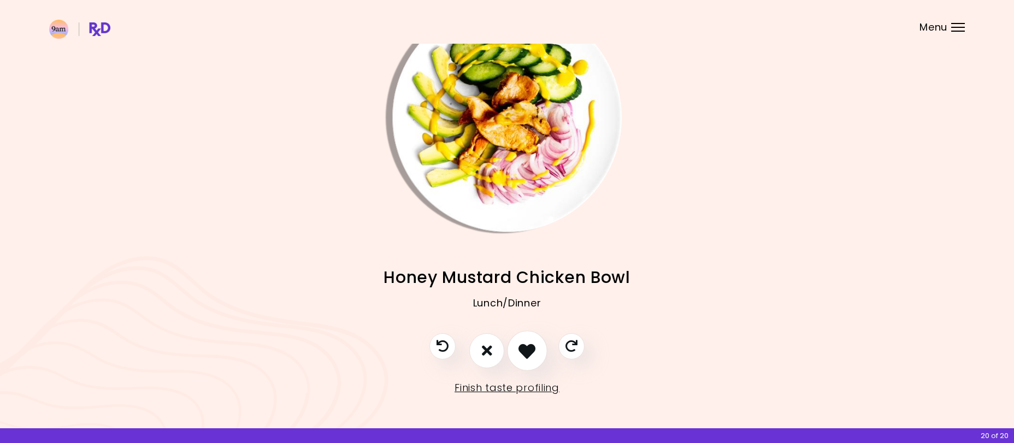
click at [537, 342] on button "I like this recipe" at bounding box center [527, 351] width 40 height 40
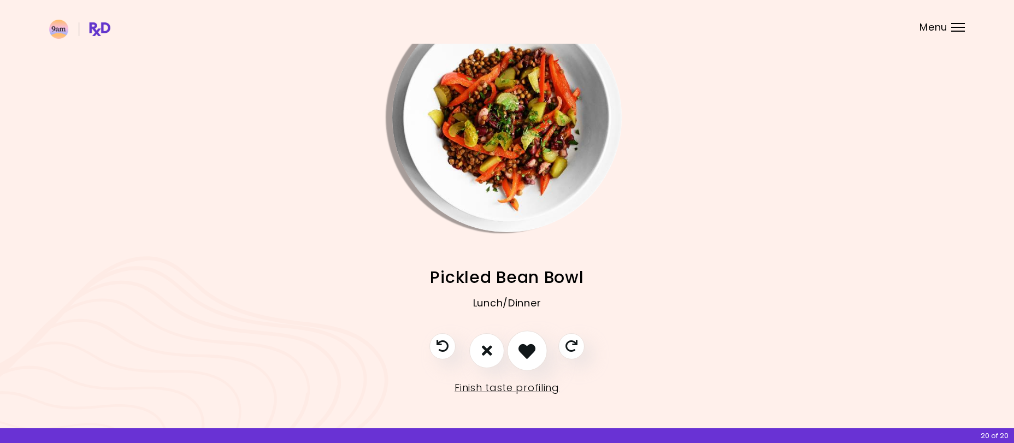
click at [537, 342] on button "I like this recipe" at bounding box center [527, 351] width 40 height 40
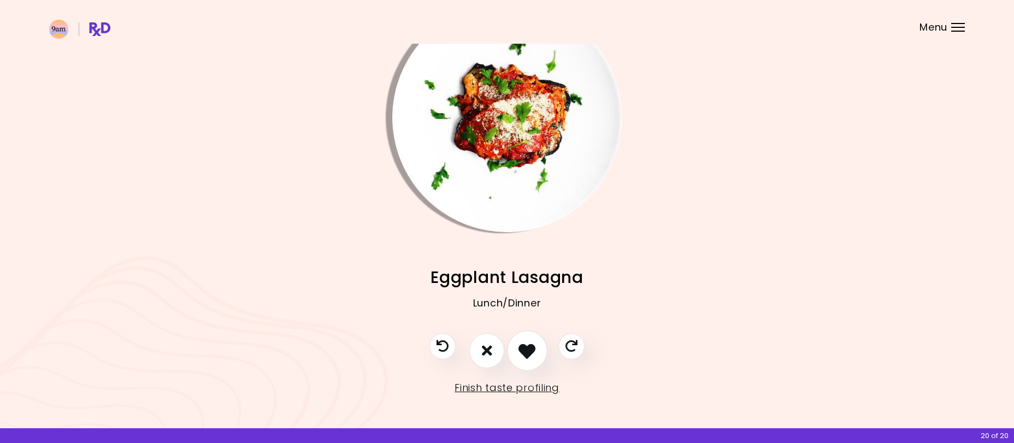
click at [537, 342] on button "I like this recipe" at bounding box center [527, 351] width 40 height 40
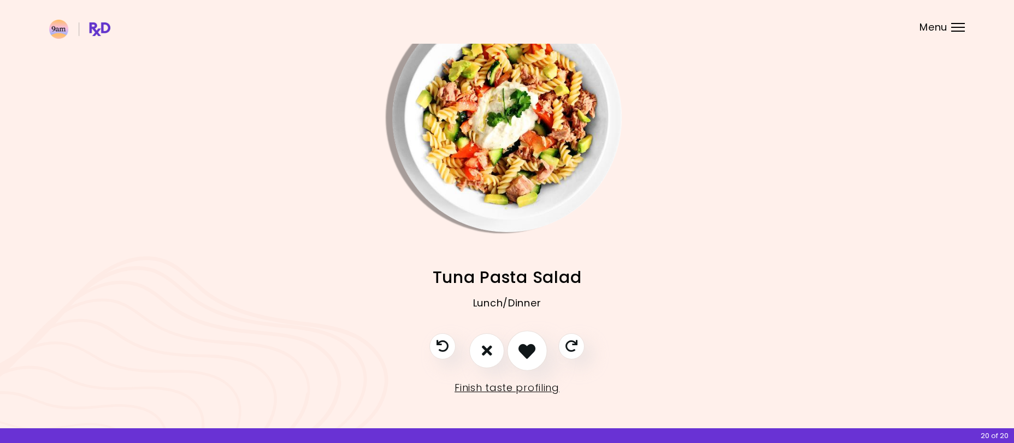
click at [537, 342] on button "I like this recipe" at bounding box center [527, 351] width 40 height 40
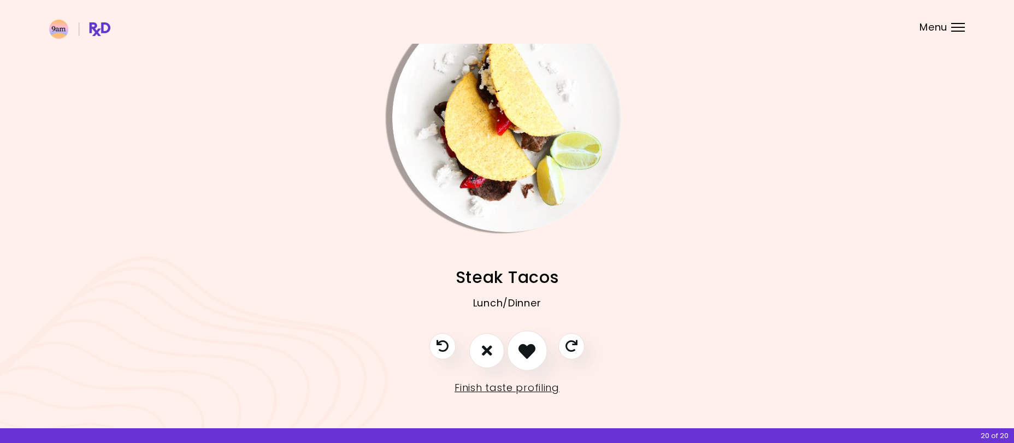
click at [537, 342] on button "I like this recipe" at bounding box center [527, 351] width 40 height 40
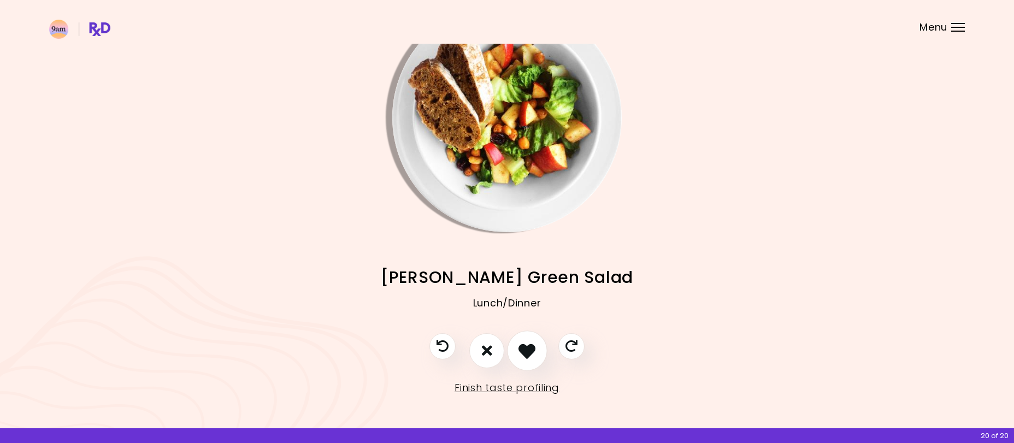
click at [537, 342] on button "I like this recipe" at bounding box center [527, 351] width 40 height 40
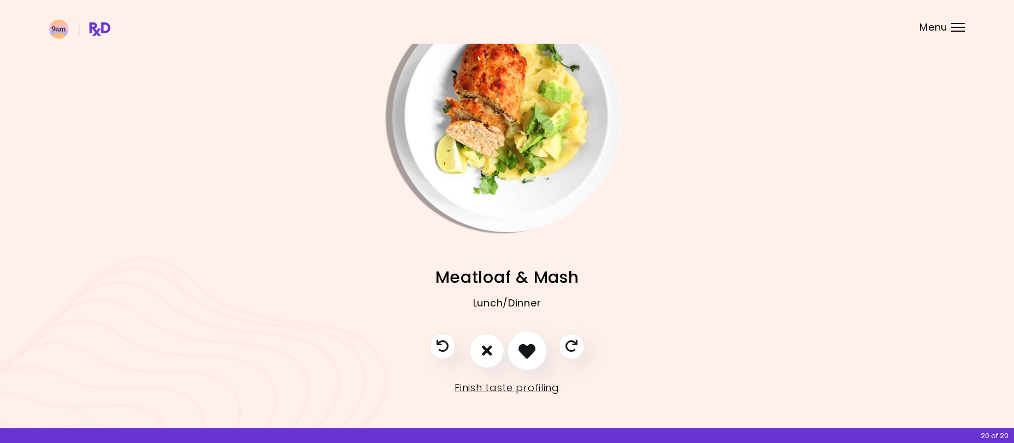
click at [537, 342] on button "I like this recipe" at bounding box center [527, 351] width 40 height 40
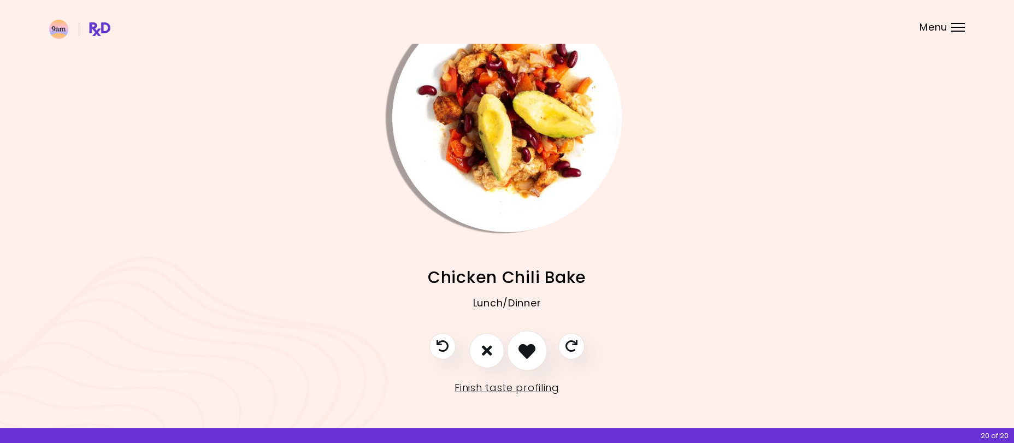
click at [537, 342] on button "I like this recipe" at bounding box center [527, 351] width 40 height 40
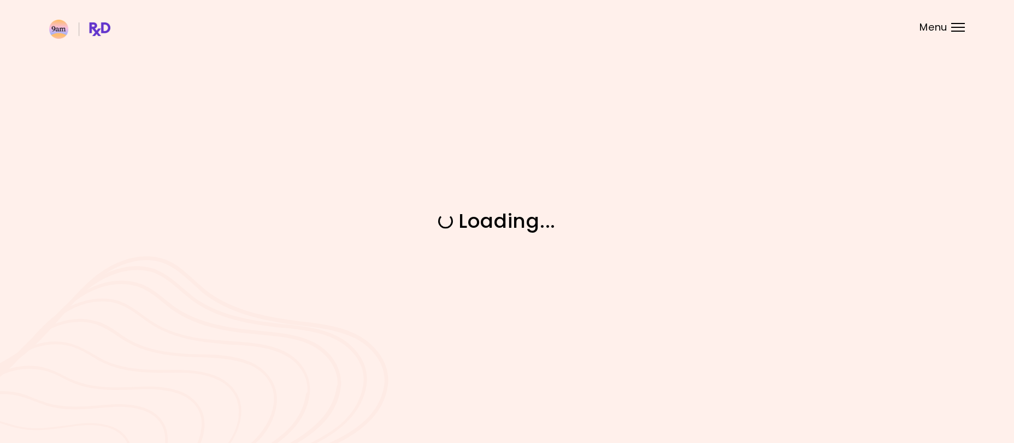
scroll to position [0, 0]
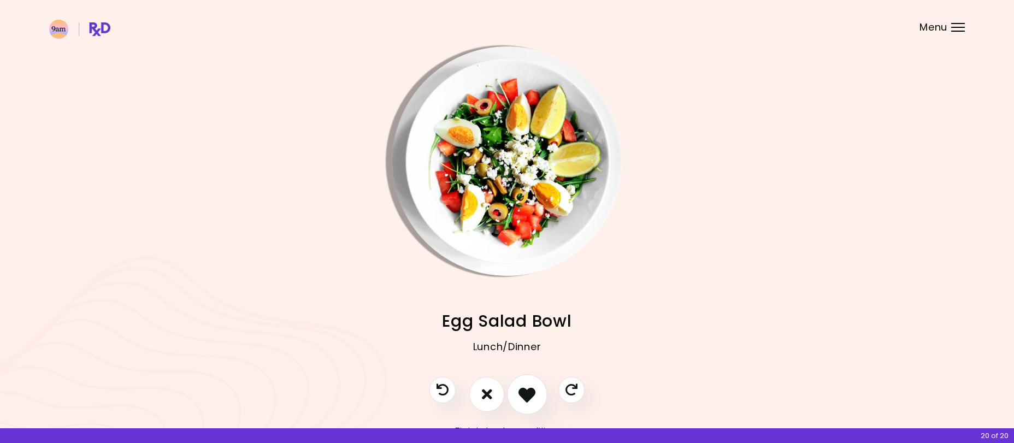
click at [529, 383] on button "I like this recipe" at bounding box center [527, 394] width 40 height 40
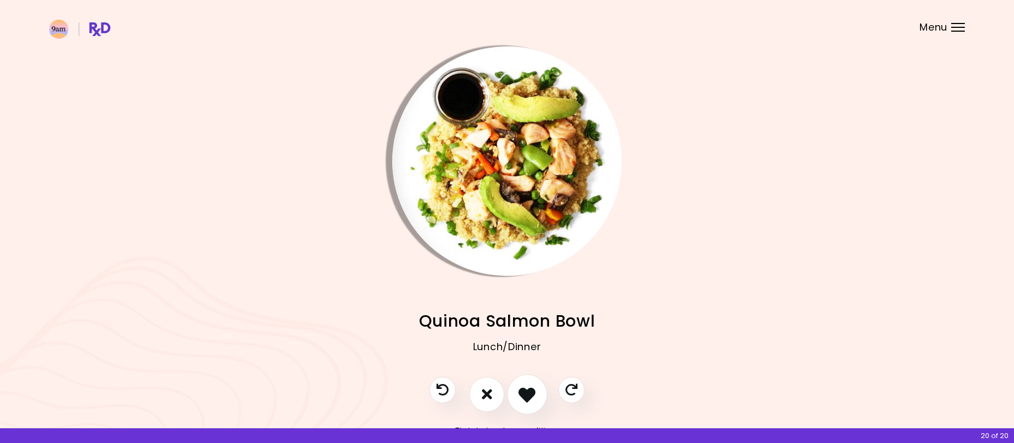
click at [528, 383] on button "I like this recipe" at bounding box center [527, 394] width 40 height 40
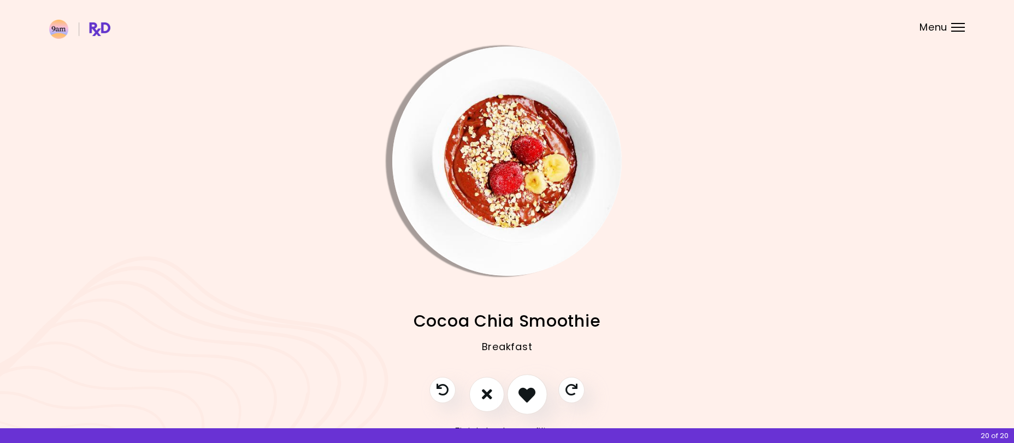
click at [528, 383] on button "I like this recipe" at bounding box center [527, 394] width 40 height 40
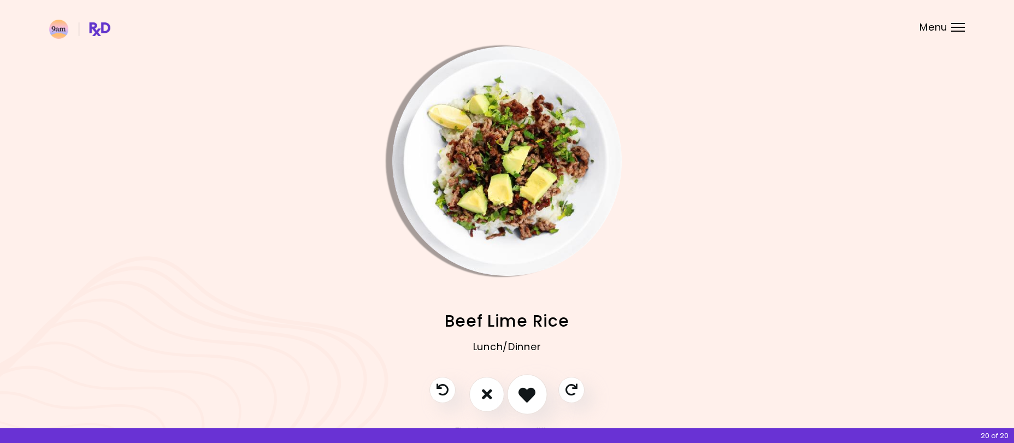
click at [528, 383] on button "I like this recipe" at bounding box center [527, 394] width 40 height 40
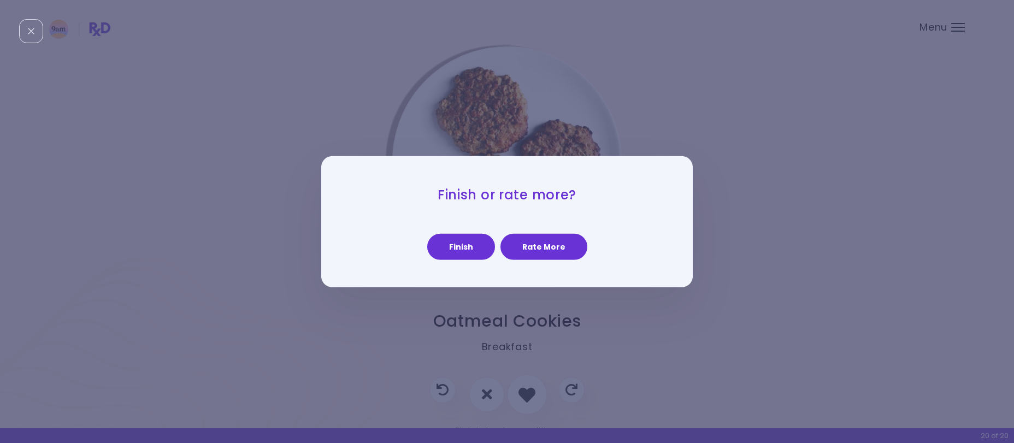
click at [528, 383] on div "Finish or rate more? Finish Rate More" at bounding box center [507, 221] width 1014 height 443
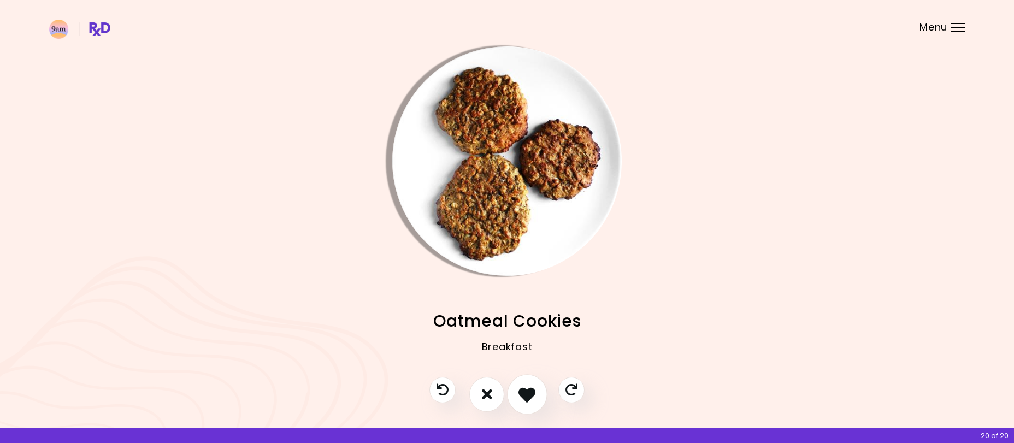
click at [528, 383] on button "I like this recipe" at bounding box center [527, 394] width 40 height 40
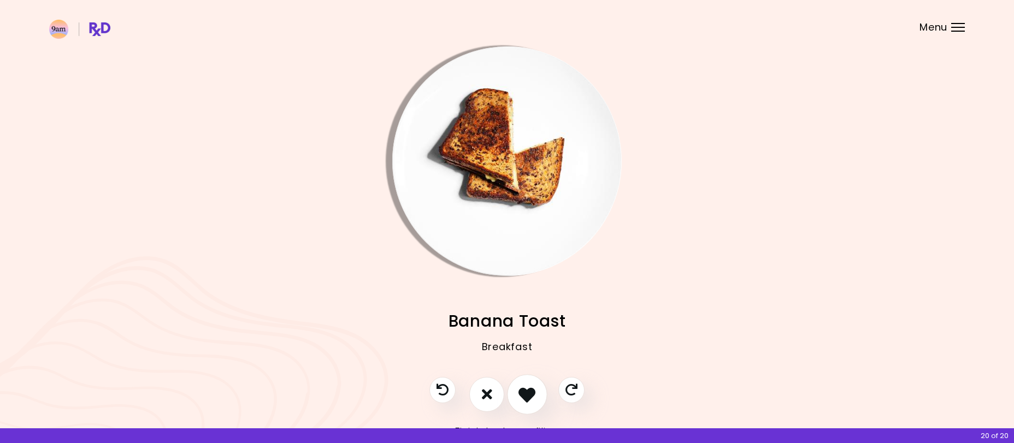
click at [530, 386] on icon "I like this recipe" at bounding box center [527, 394] width 17 height 17
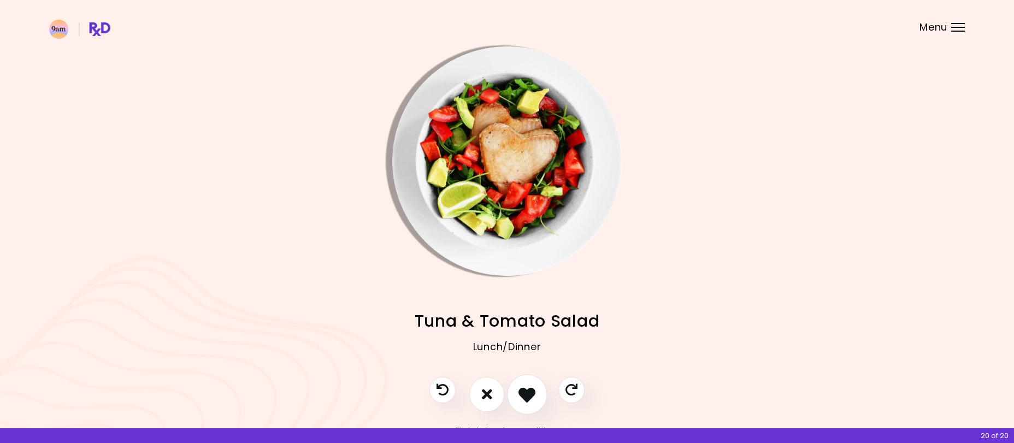
click at [530, 386] on icon "I like this recipe" at bounding box center [527, 394] width 17 height 17
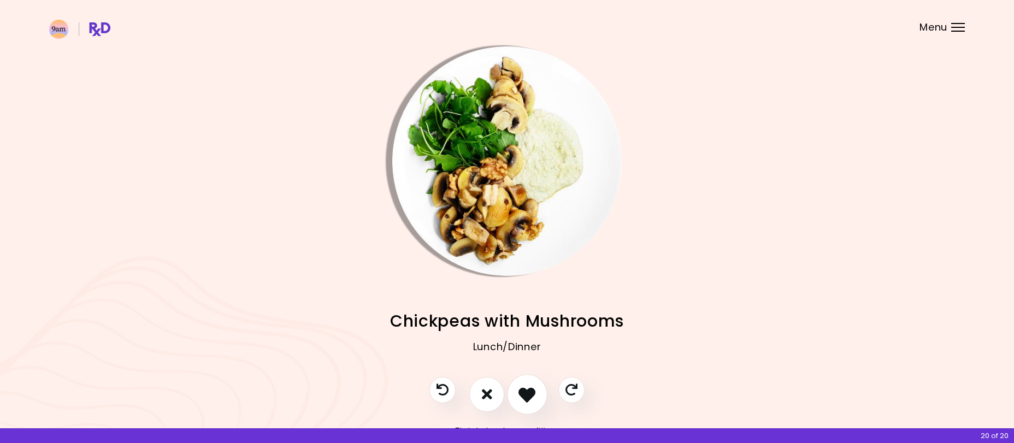
click at [530, 386] on icon "I like this recipe" at bounding box center [527, 394] width 17 height 17
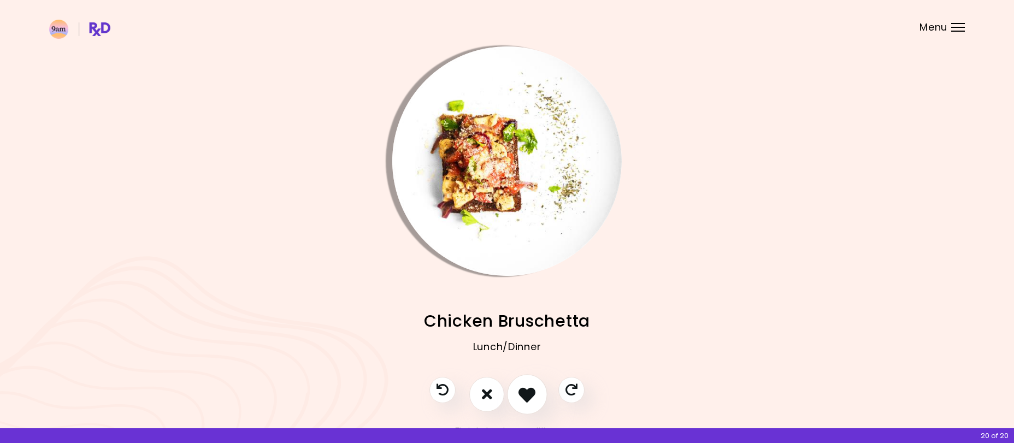
click at [530, 386] on icon "I like this recipe" at bounding box center [527, 394] width 17 height 17
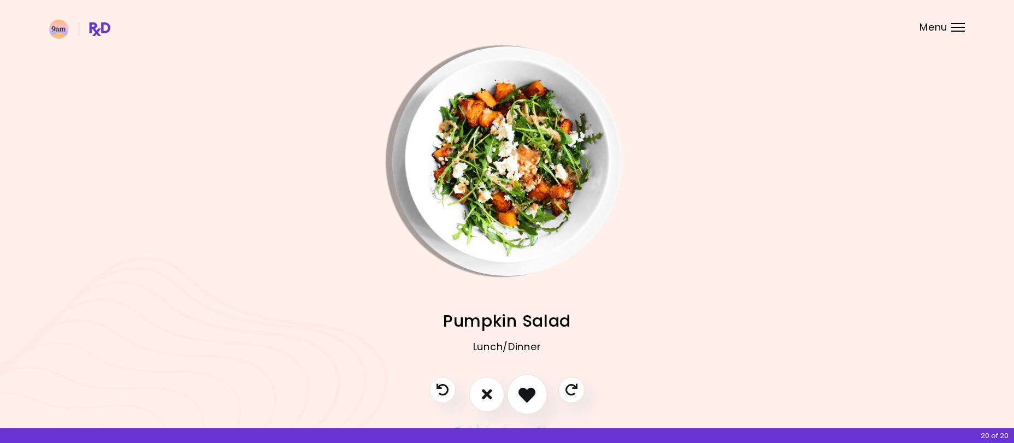
click at [530, 386] on icon "I like this recipe" at bounding box center [527, 394] width 17 height 17
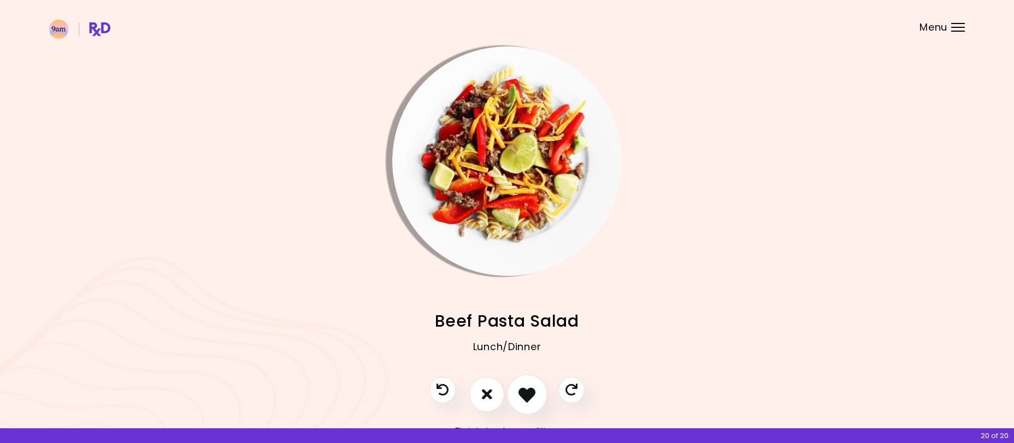
click at [530, 386] on icon "I like this recipe" at bounding box center [527, 394] width 17 height 17
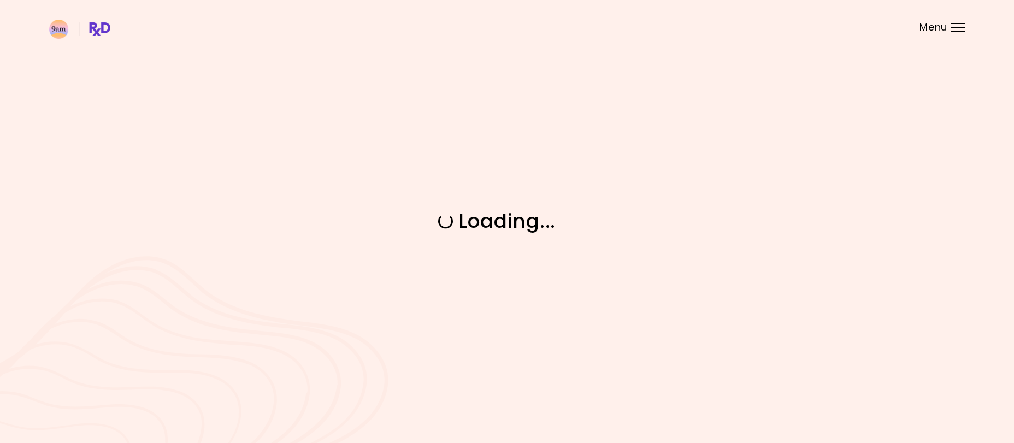
click at [530, 386] on div "Loading ..." at bounding box center [507, 221] width 1014 height 443
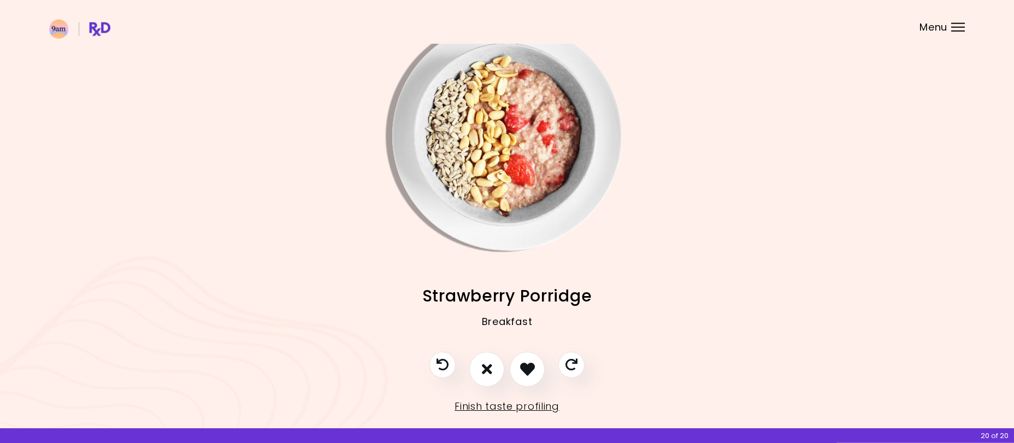
scroll to position [44, 0]
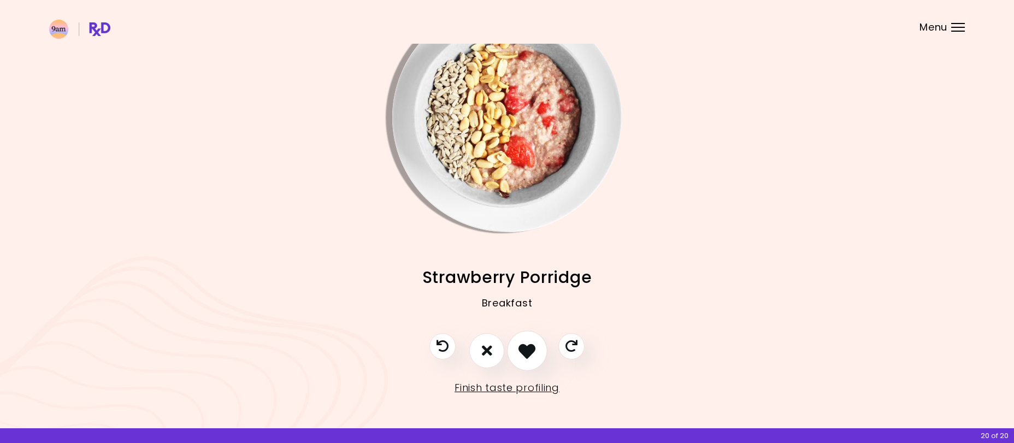
click at [524, 353] on icon "I like this recipe" at bounding box center [527, 350] width 17 height 17
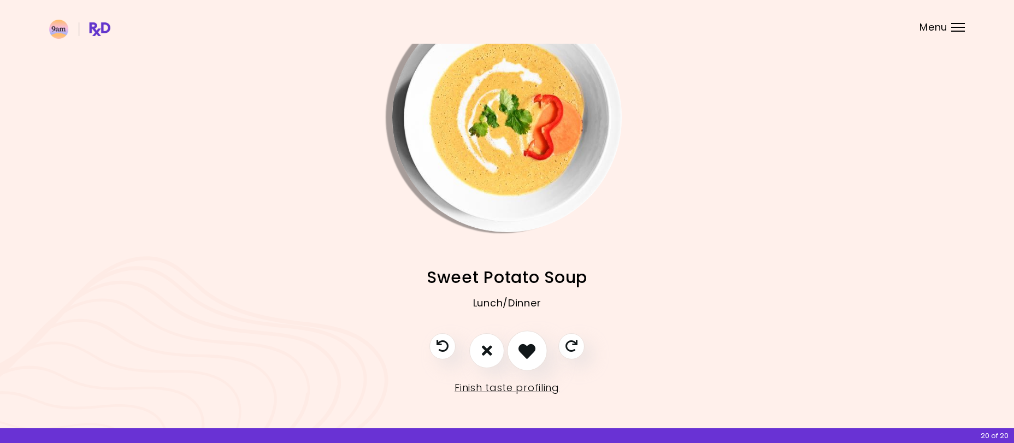
click at [524, 353] on icon "I like this recipe" at bounding box center [527, 350] width 17 height 17
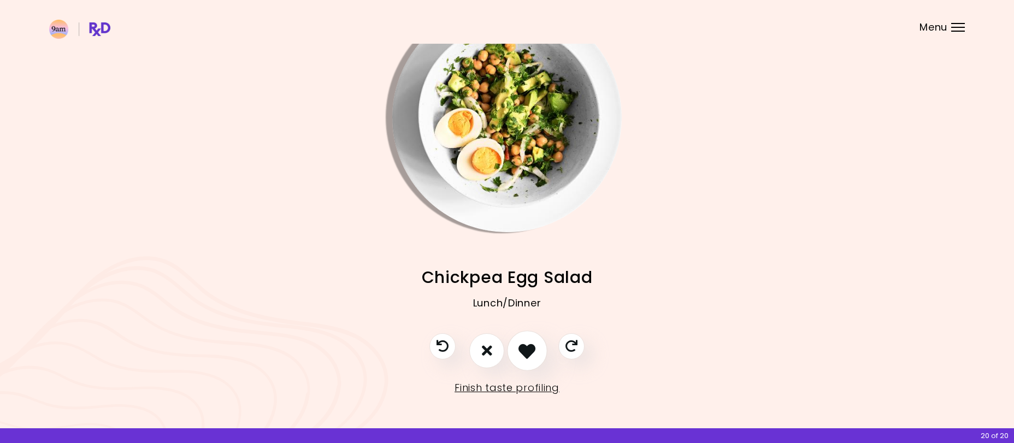
click at [524, 353] on icon "I like this recipe" at bounding box center [527, 350] width 17 height 17
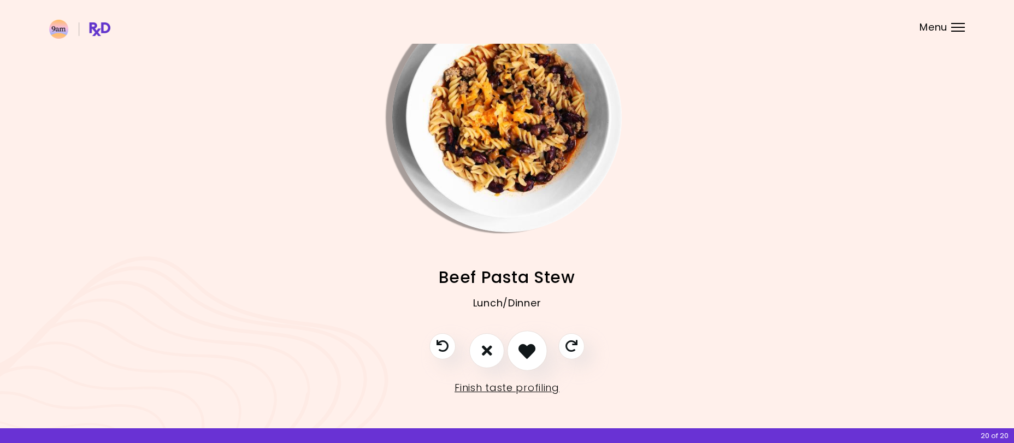
click at [524, 353] on icon "I like this recipe" at bounding box center [527, 350] width 17 height 17
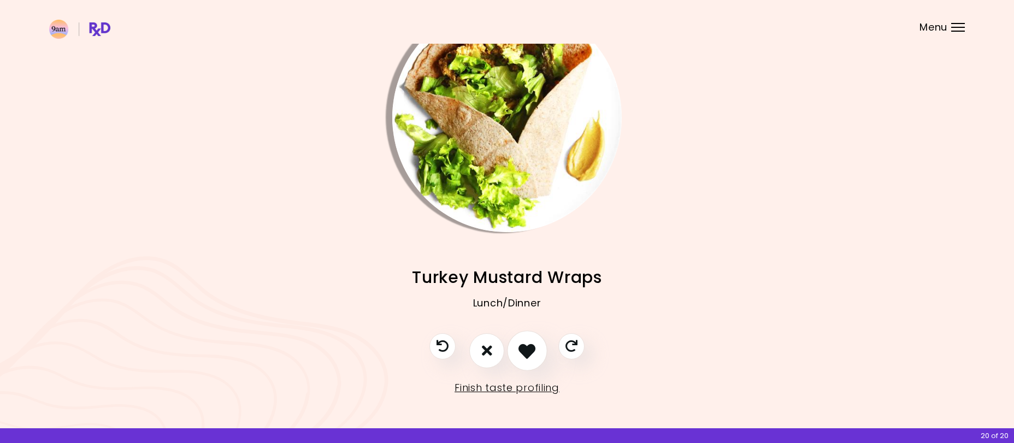
click at [524, 353] on icon "I like this recipe" at bounding box center [527, 350] width 17 height 17
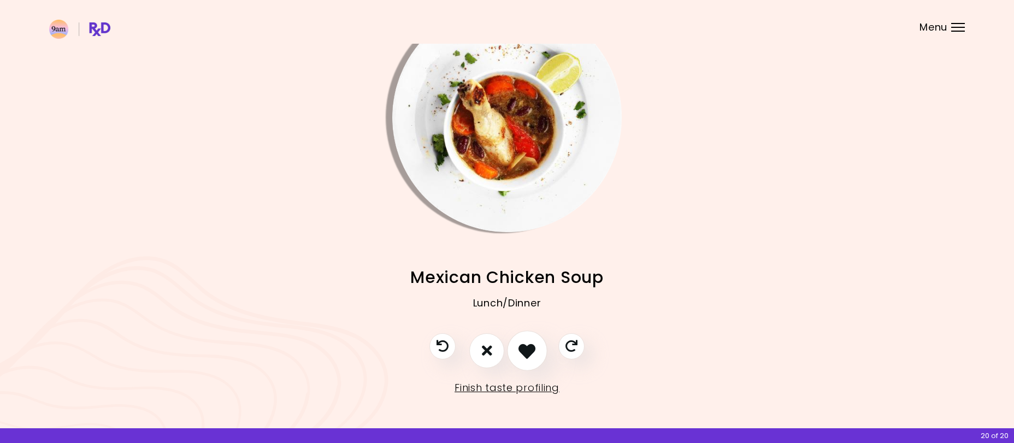
click at [524, 353] on icon "I like this recipe" at bounding box center [527, 350] width 17 height 17
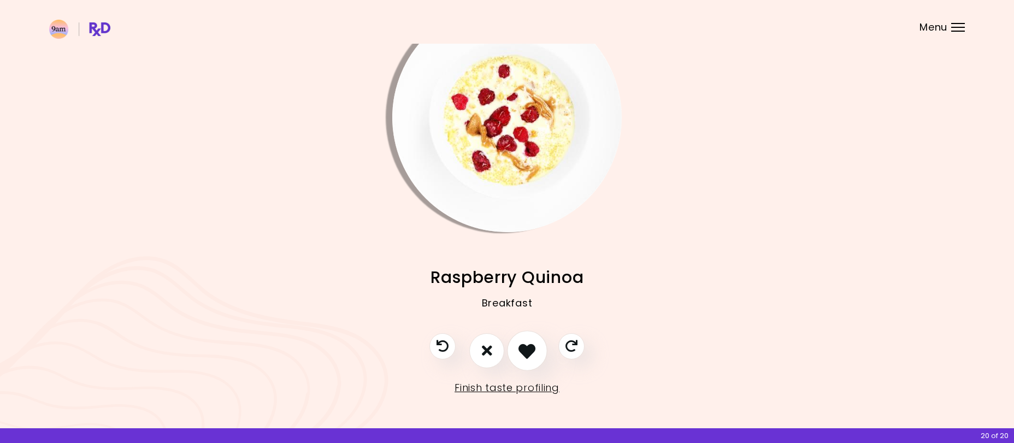
click at [524, 353] on icon "I like this recipe" at bounding box center [527, 350] width 17 height 17
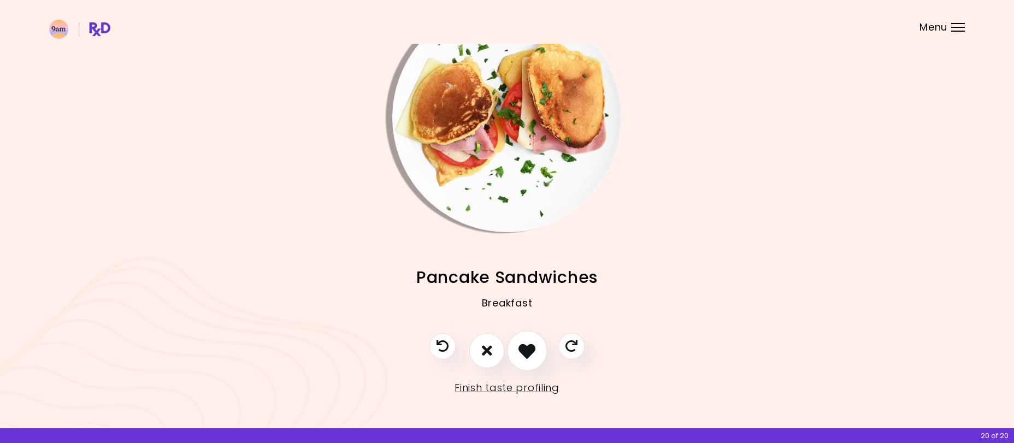
click at [524, 353] on icon "I like this recipe" at bounding box center [527, 350] width 17 height 17
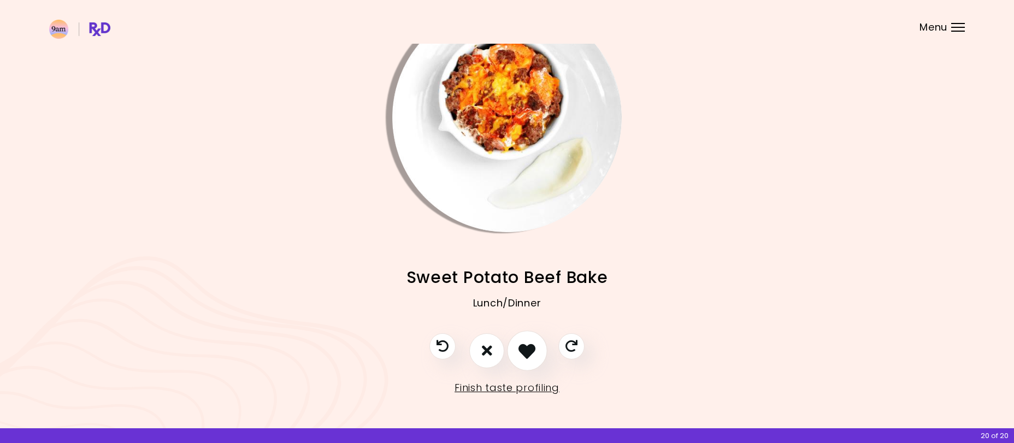
click at [524, 353] on icon "I like this recipe" at bounding box center [527, 350] width 17 height 17
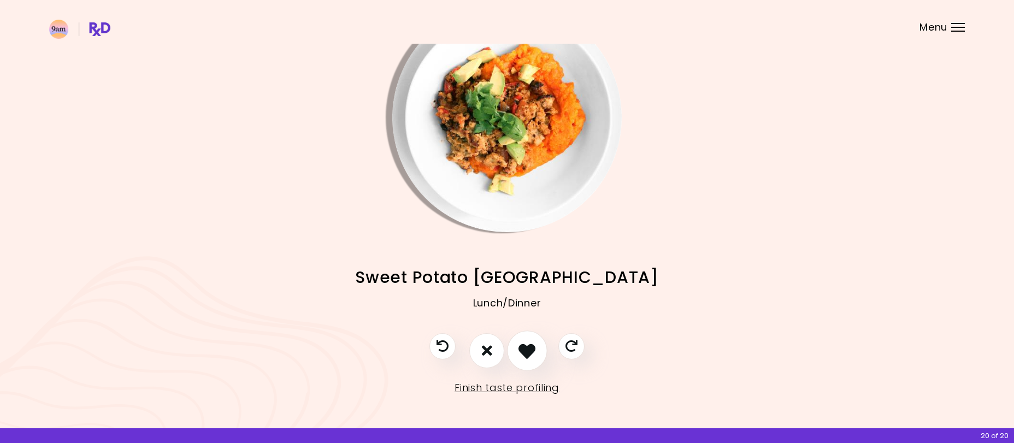
click at [524, 353] on icon "I like this recipe" at bounding box center [527, 350] width 17 height 17
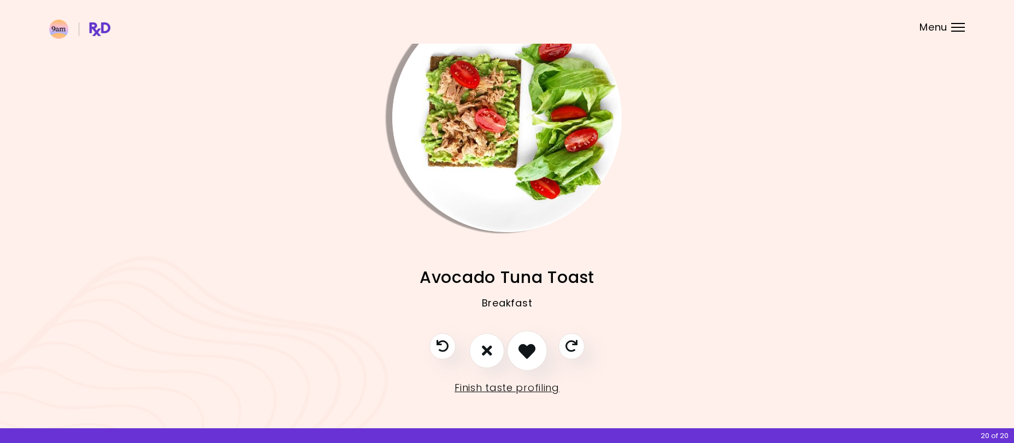
click at [524, 353] on icon "I like this recipe" at bounding box center [527, 350] width 17 height 17
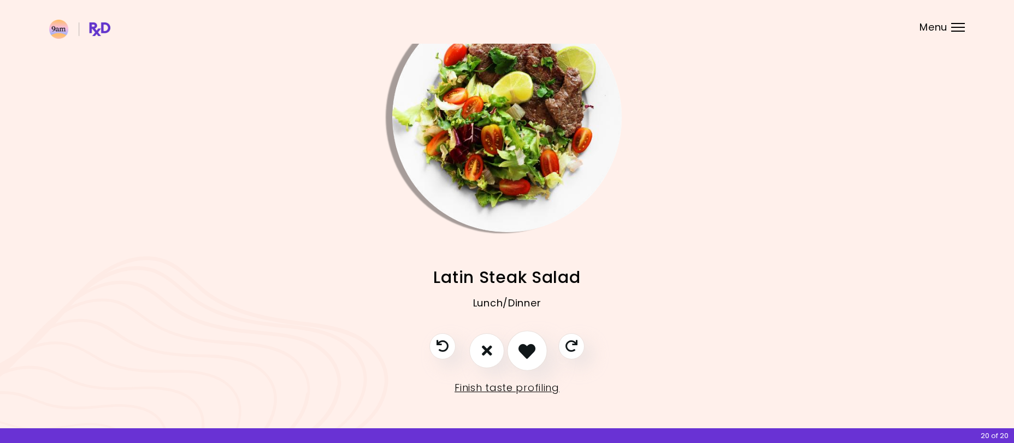
click at [524, 353] on icon "I like this recipe" at bounding box center [527, 350] width 17 height 17
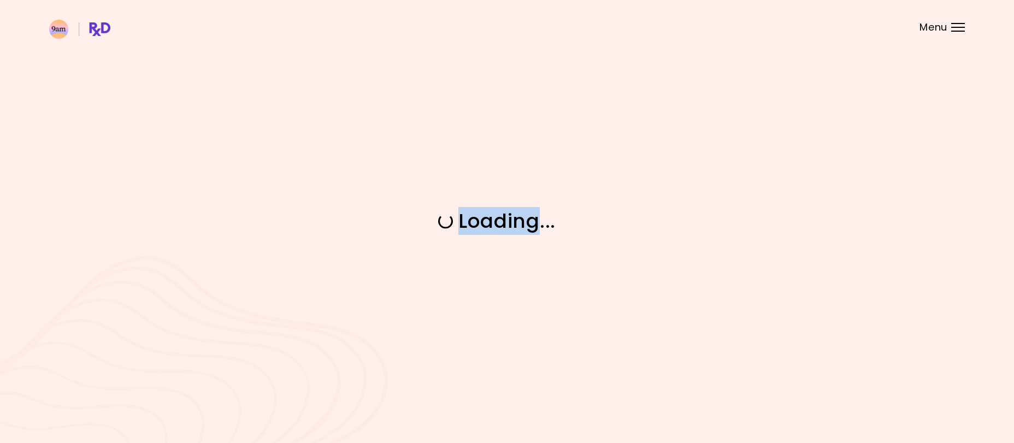
click at [524, 353] on div "Loading ..." at bounding box center [507, 221] width 1014 height 443
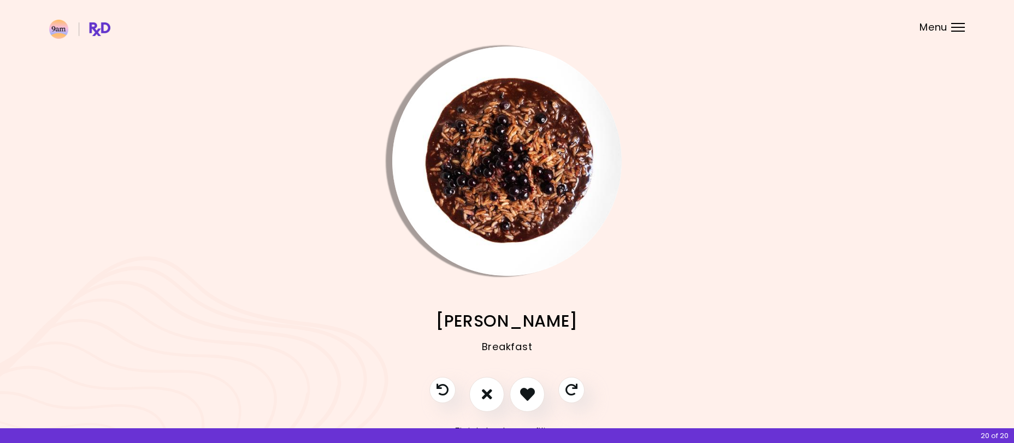
scroll to position [44, 0]
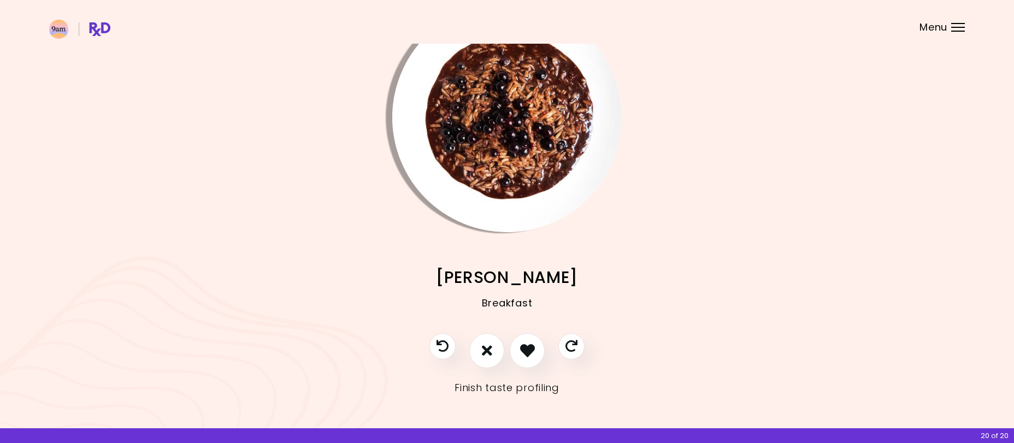
click at [522, 387] on link "Finish taste profiling" at bounding box center [507, 387] width 105 height 17
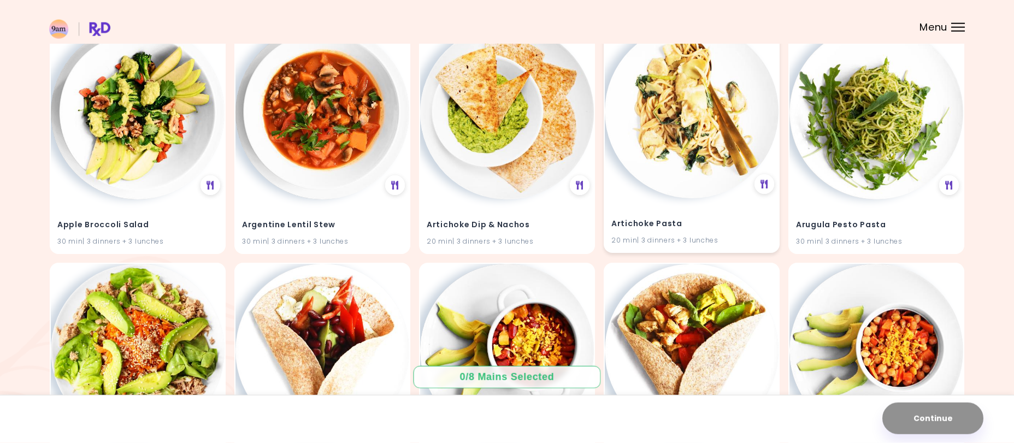
scroll to position [167, 0]
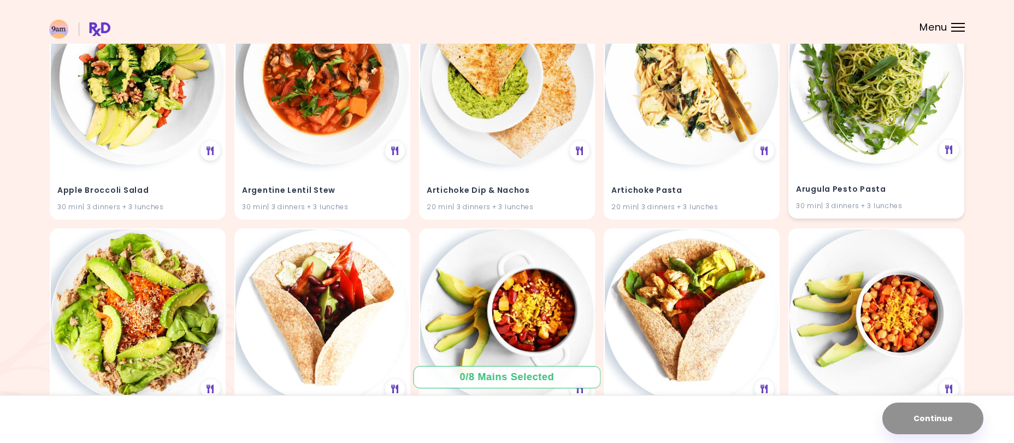
click at [903, 117] on img at bounding box center [877, 77] width 174 height 174
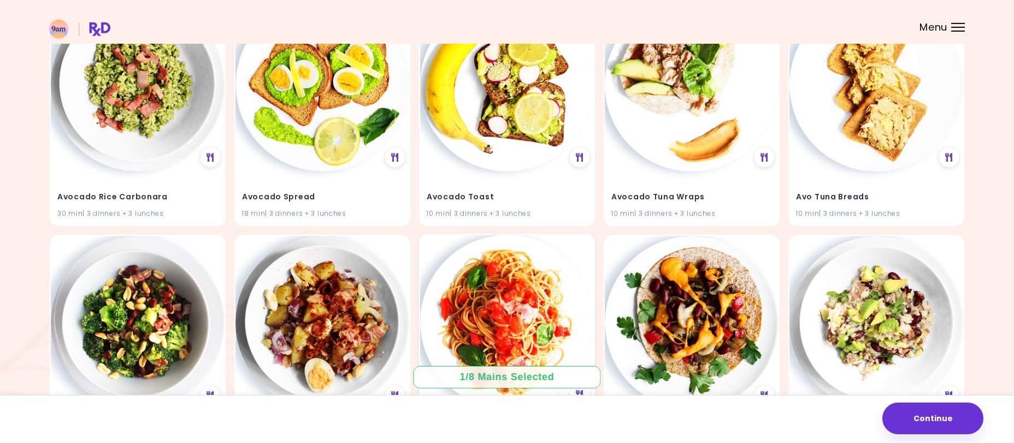
scroll to position [836, 0]
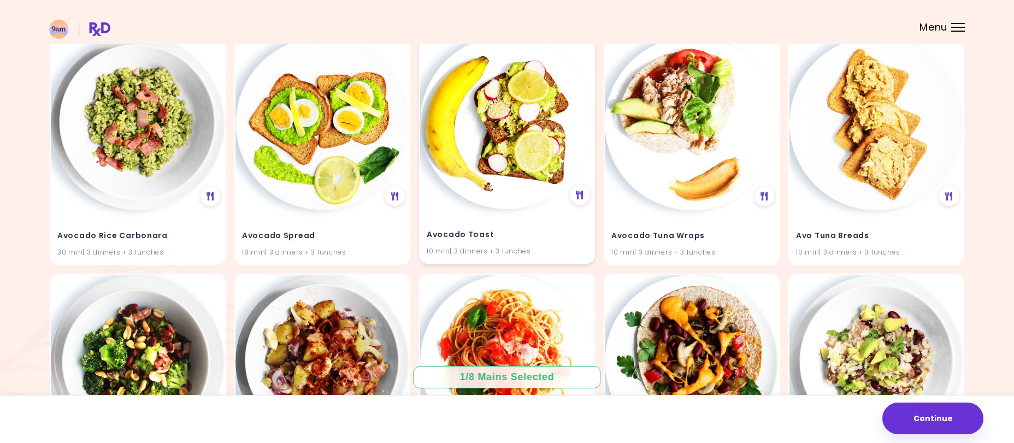
click at [520, 149] on img at bounding box center [507, 123] width 174 height 174
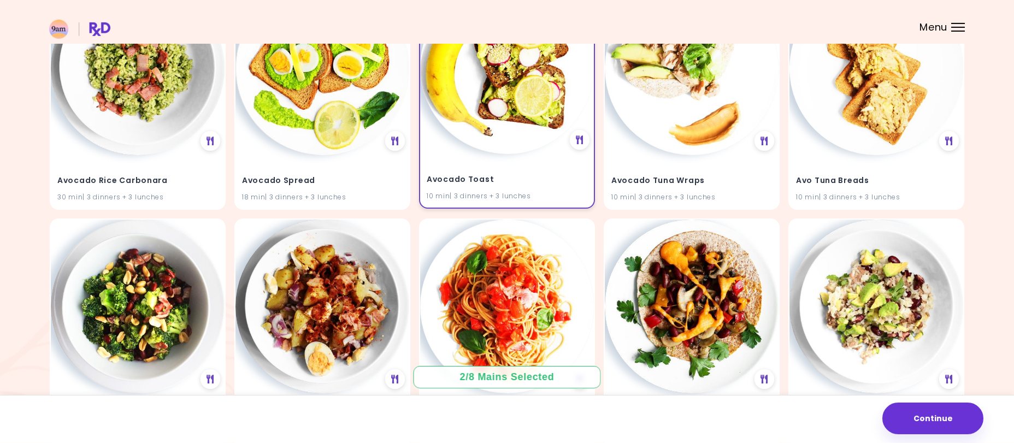
scroll to position [948, 0]
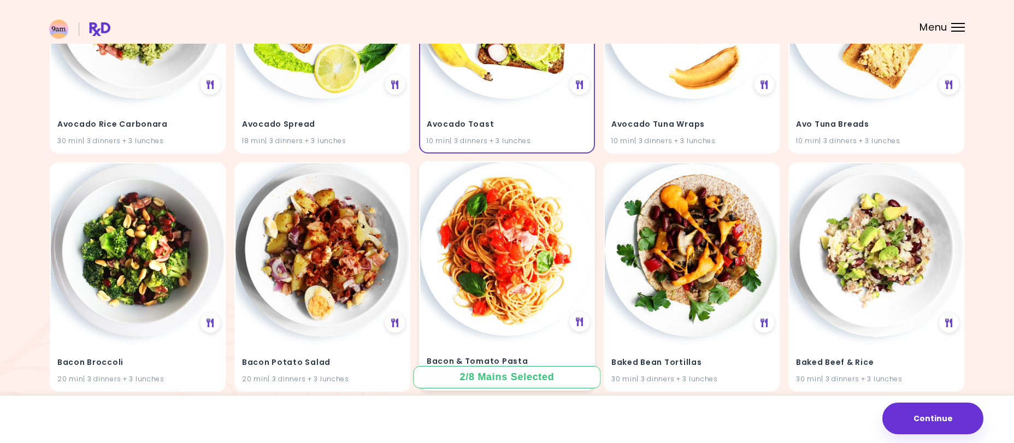
click at [510, 262] on img at bounding box center [507, 249] width 174 height 174
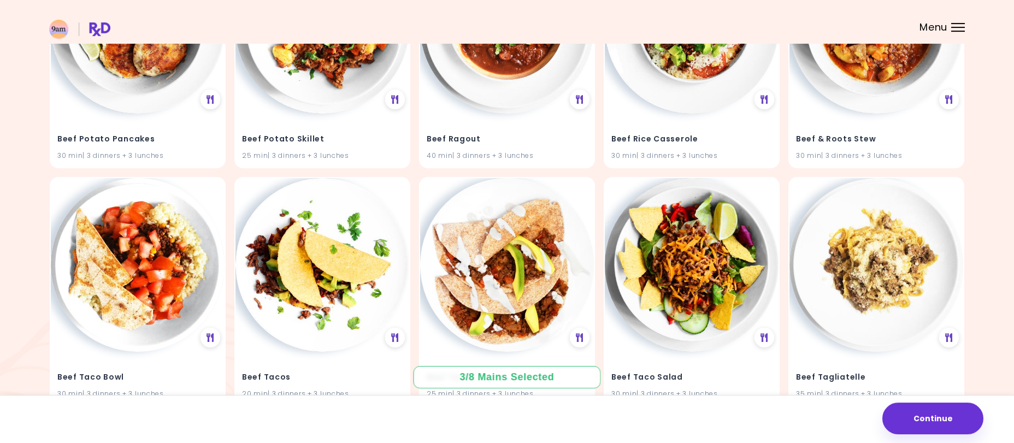
scroll to position [5474, 0]
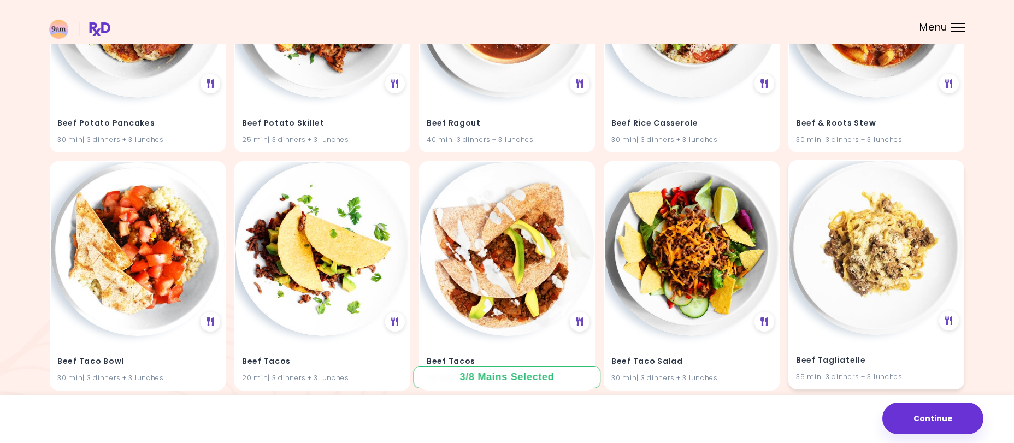
click at [864, 229] on img at bounding box center [877, 248] width 174 height 174
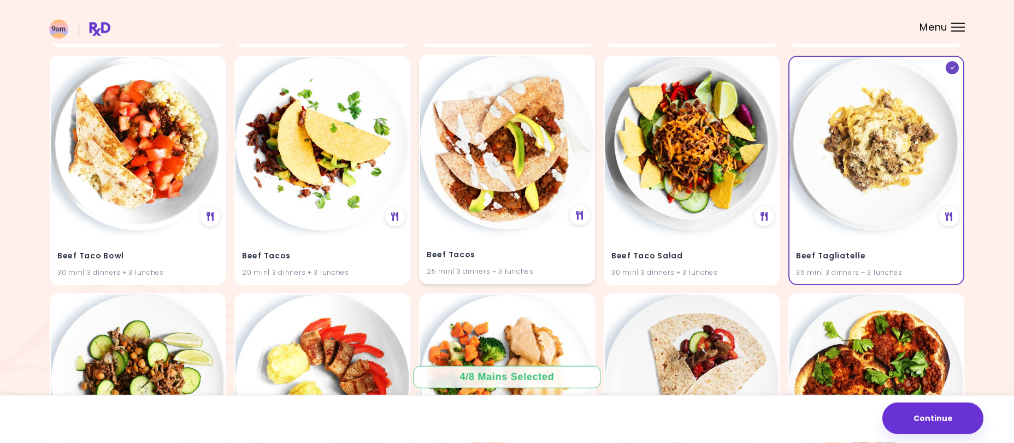
scroll to position [5586, 0]
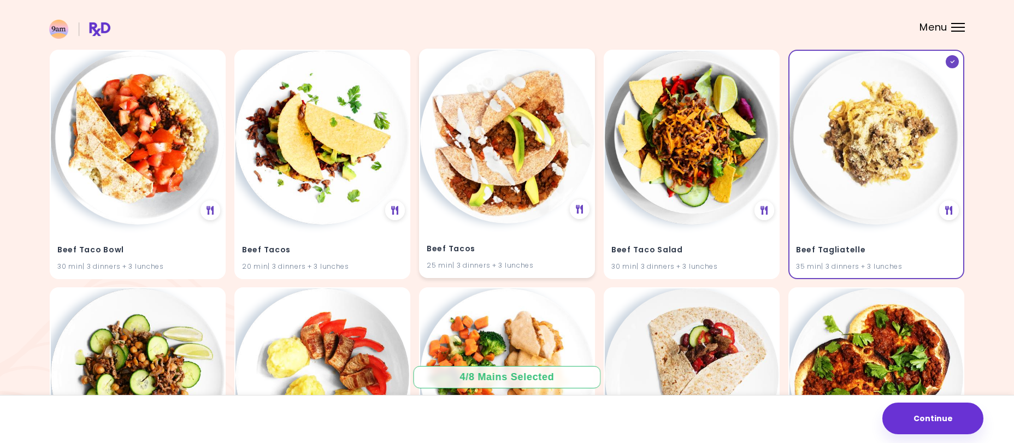
click at [480, 160] on img at bounding box center [507, 137] width 174 height 174
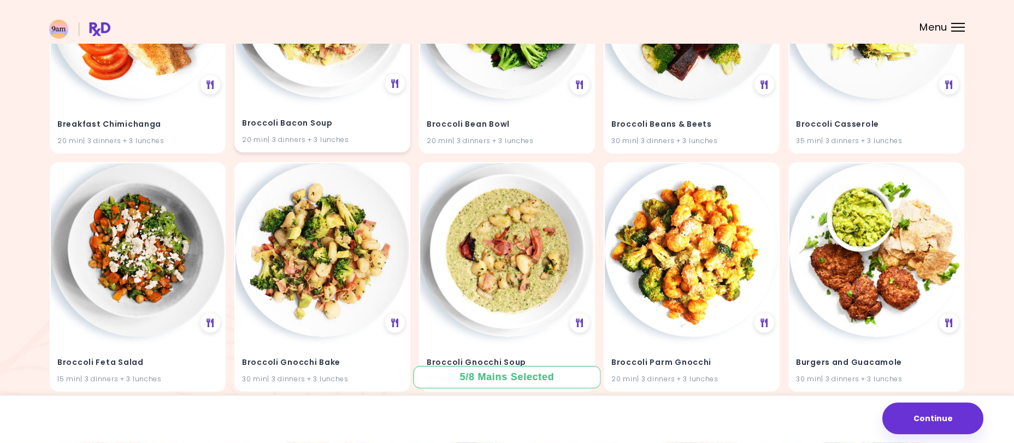
scroll to position [6812, 0]
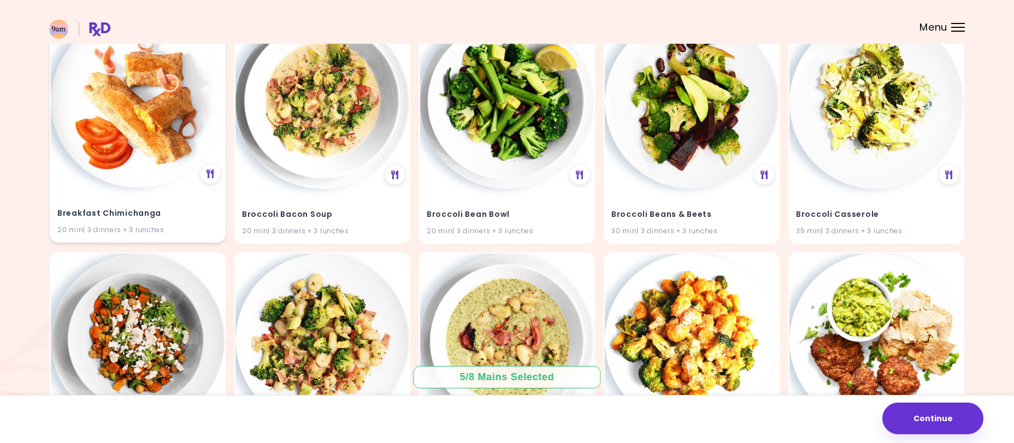
click at [91, 128] on img at bounding box center [138, 101] width 174 height 174
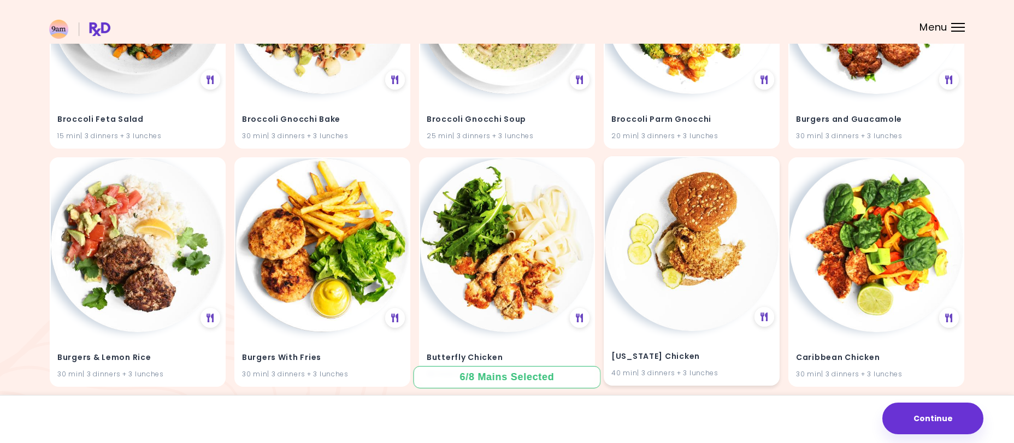
scroll to position [7202, 0]
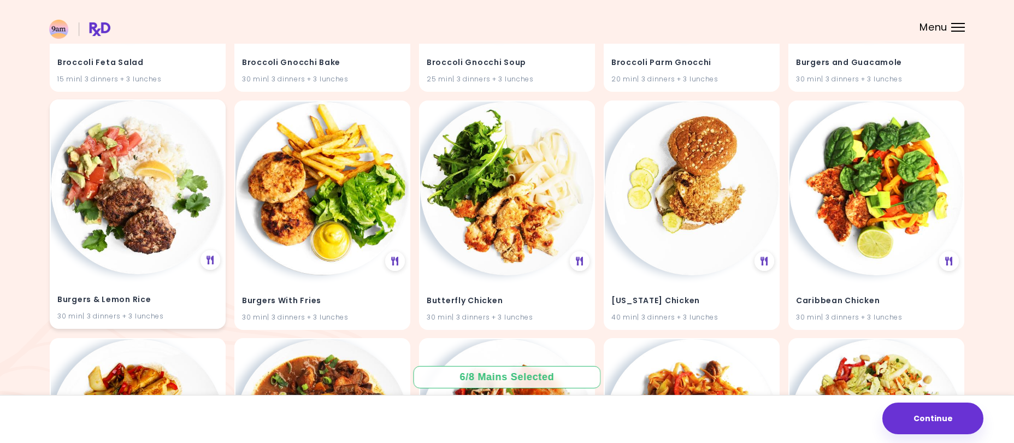
click at [137, 232] on img at bounding box center [138, 188] width 174 height 174
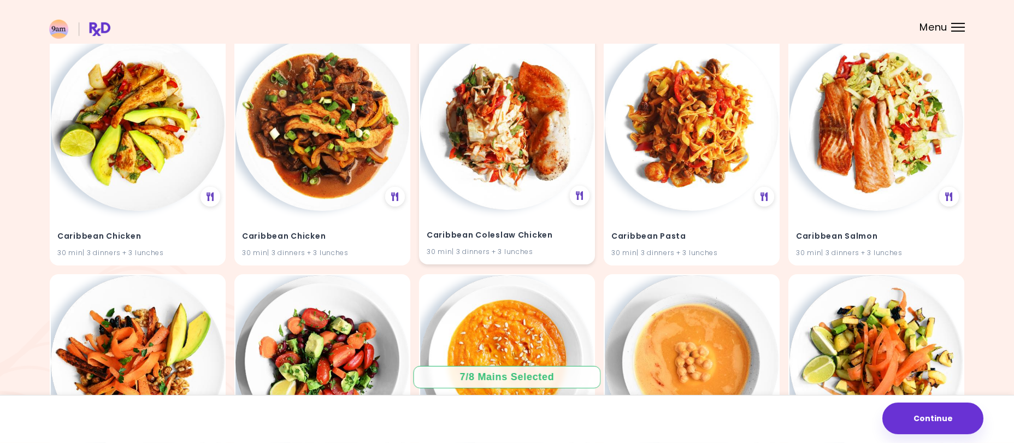
scroll to position [7537, 0]
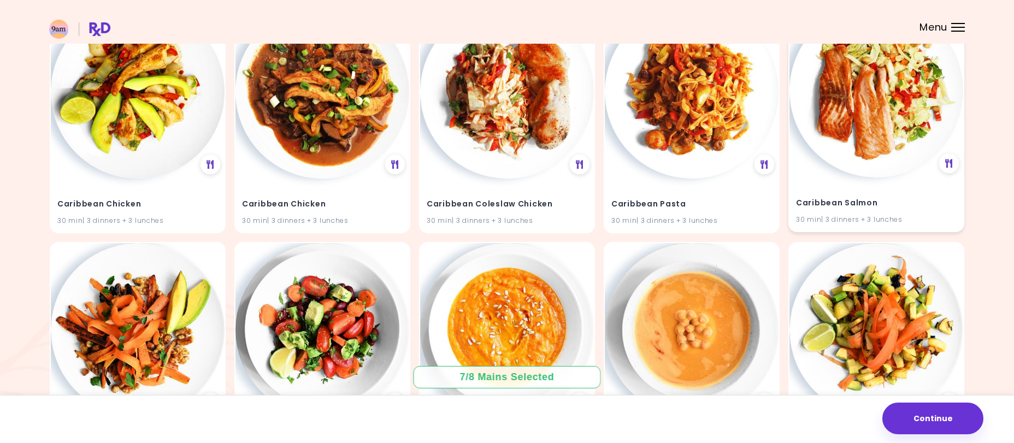
click at [874, 127] on img at bounding box center [877, 91] width 174 height 174
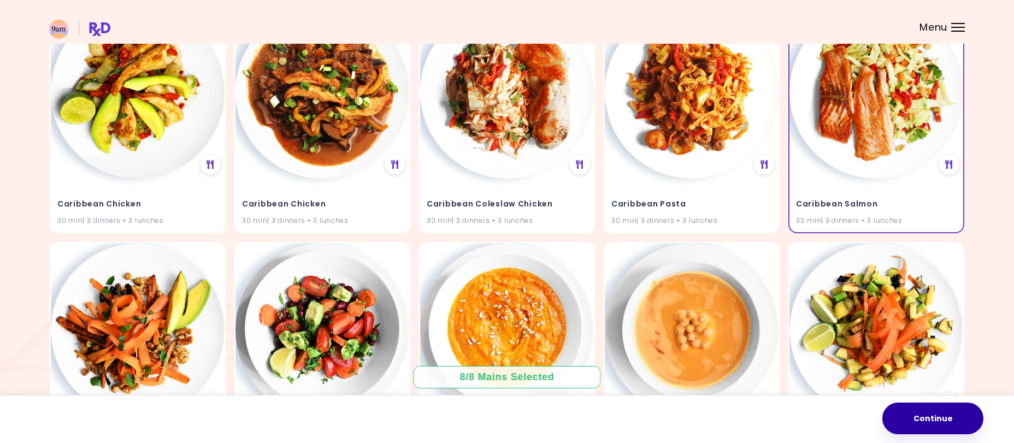
click at [940, 417] on button "Continue" at bounding box center [933, 419] width 101 height 32
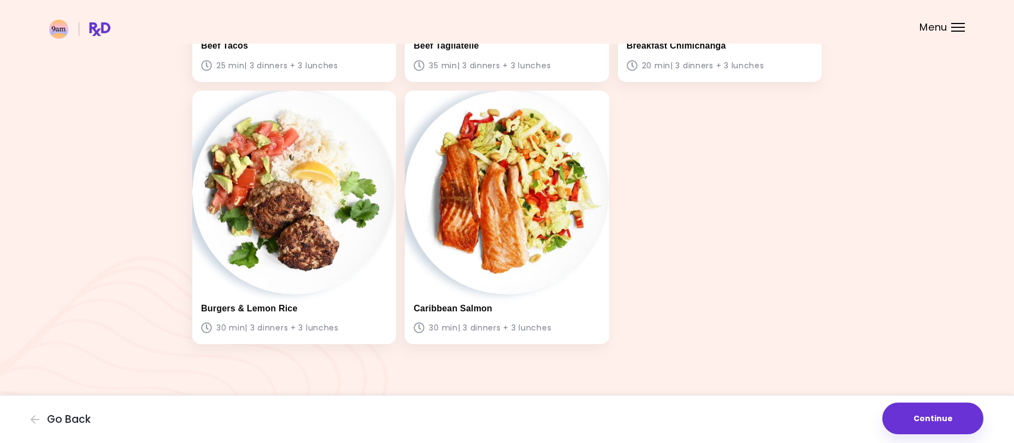
scroll to position [149, 0]
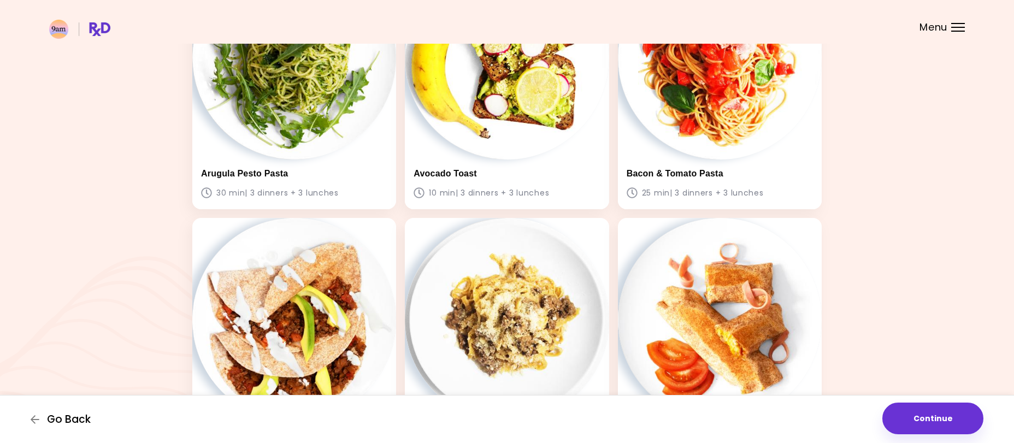
click at [60, 416] on span "Go Back" at bounding box center [69, 420] width 44 height 12
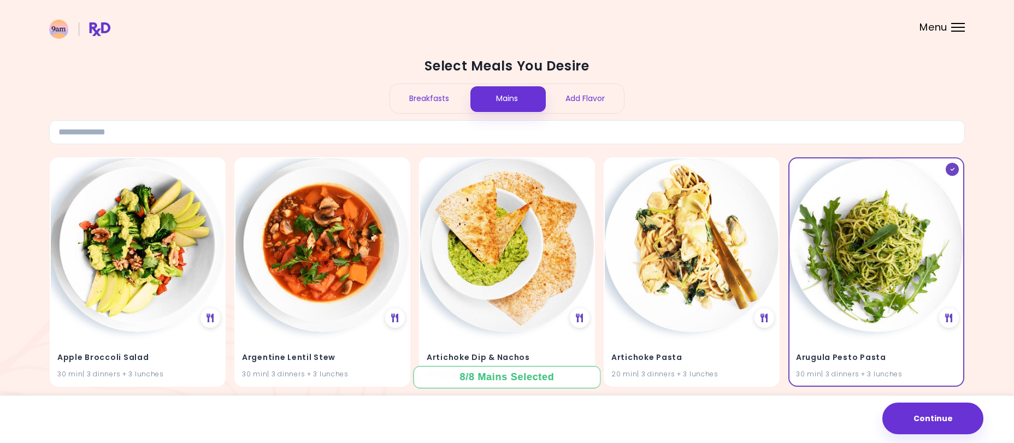
click at [435, 99] on div "Breakfasts" at bounding box center [429, 98] width 78 height 29
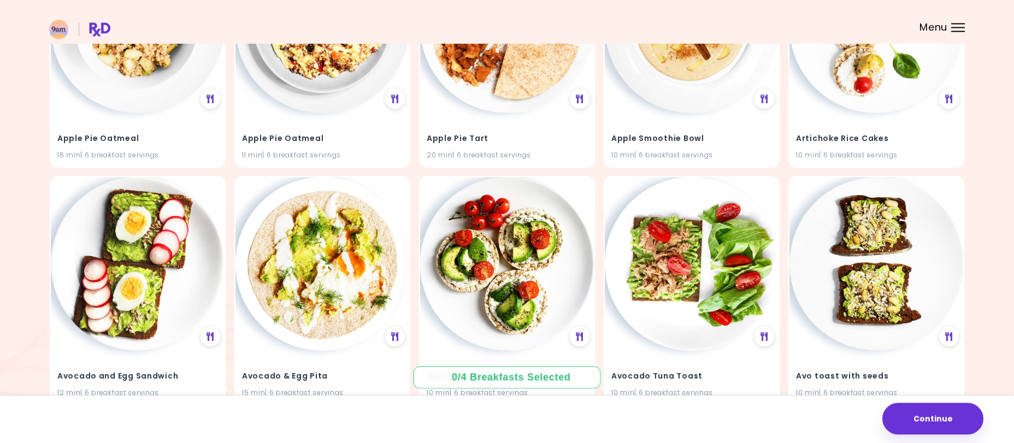
scroll to position [502, 0]
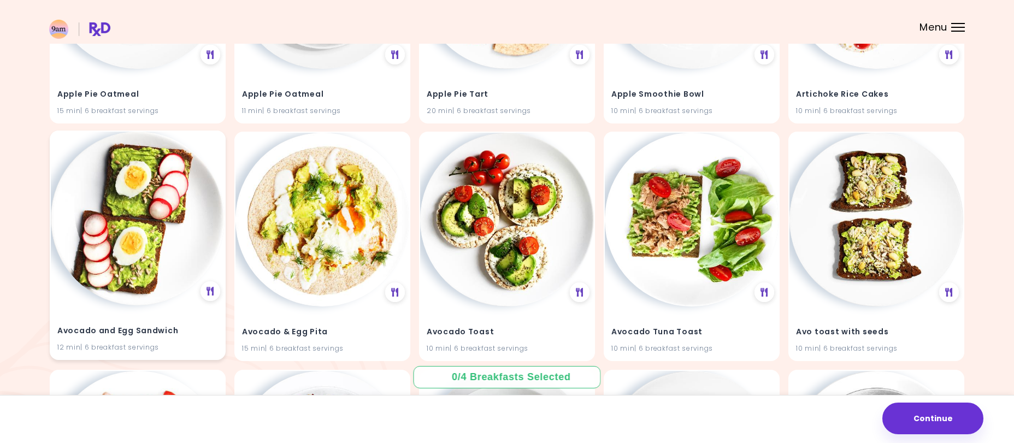
click at [151, 242] on img at bounding box center [138, 219] width 174 height 174
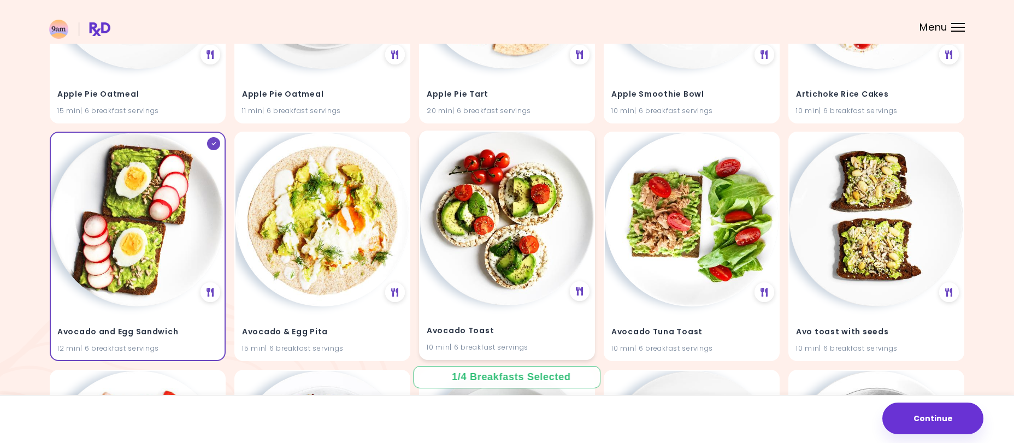
click at [510, 226] on img at bounding box center [507, 219] width 174 height 174
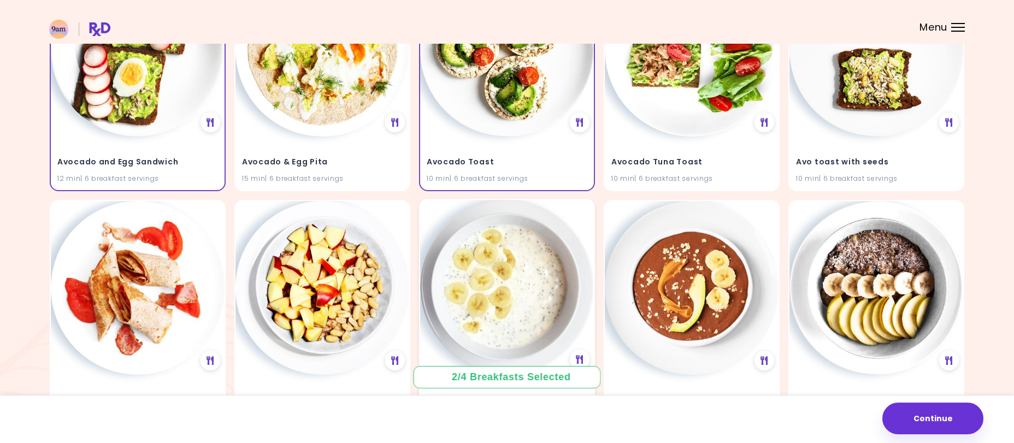
scroll to position [725, 0]
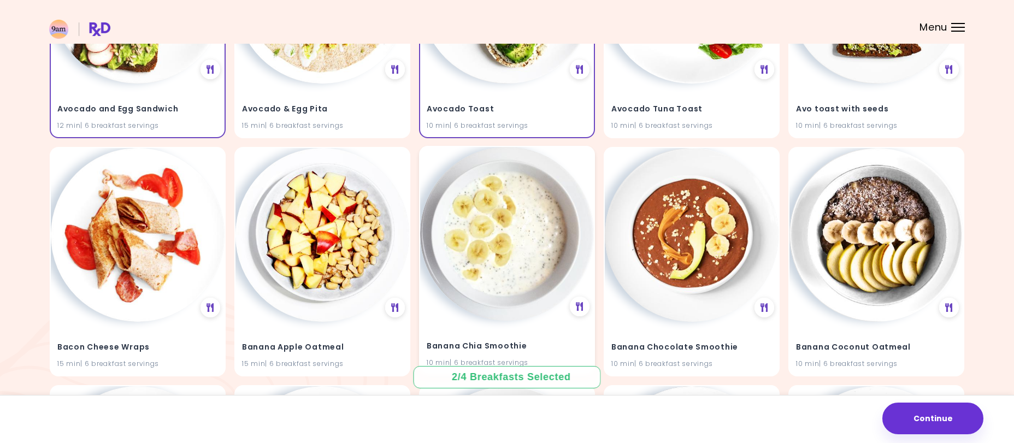
click at [542, 239] on img at bounding box center [507, 234] width 174 height 174
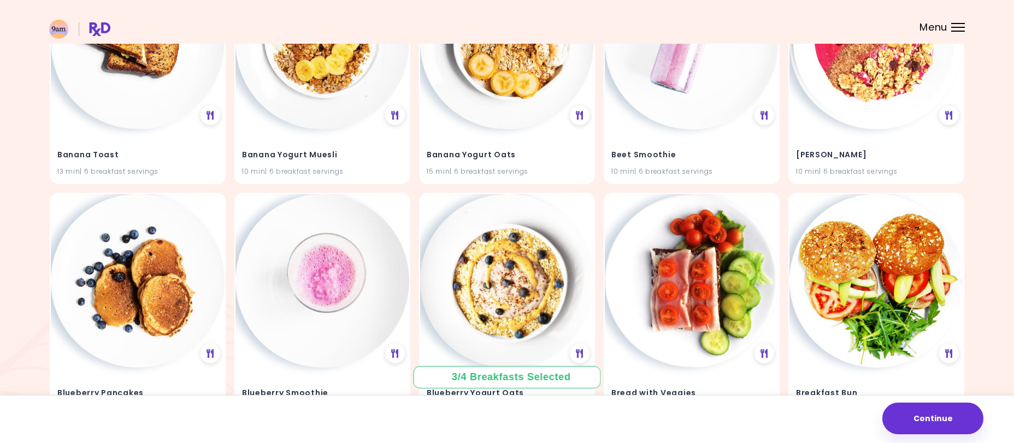
scroll to position [1505, 0]
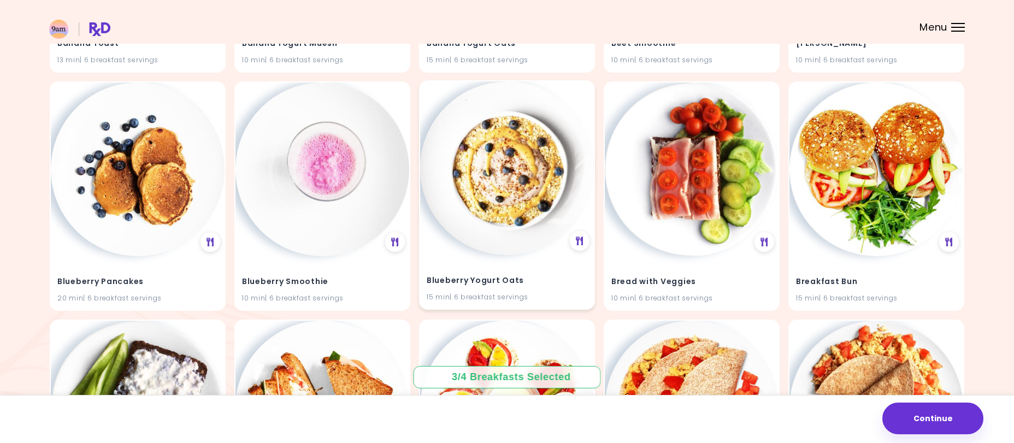
click at [509, 196] on img at bounding box center [507, 168] width 174 height 174
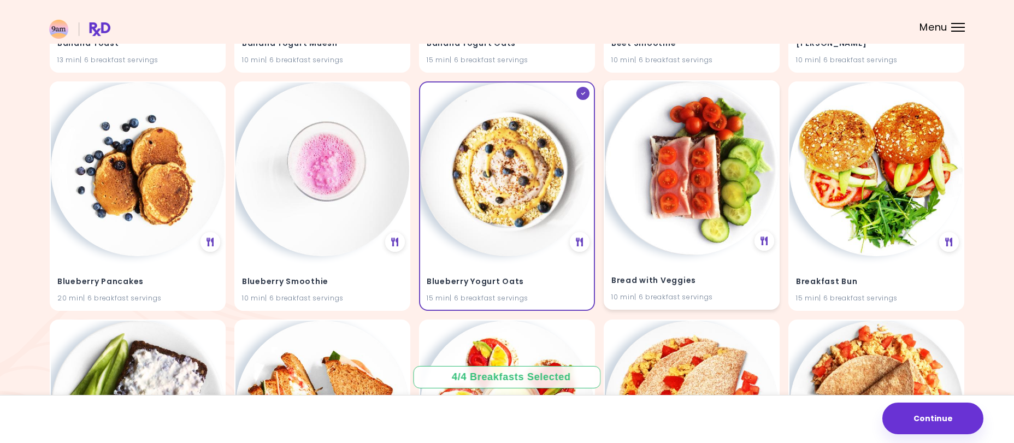
click at [719, 184] on img at bounding box center [692, 168] width 174 height 174
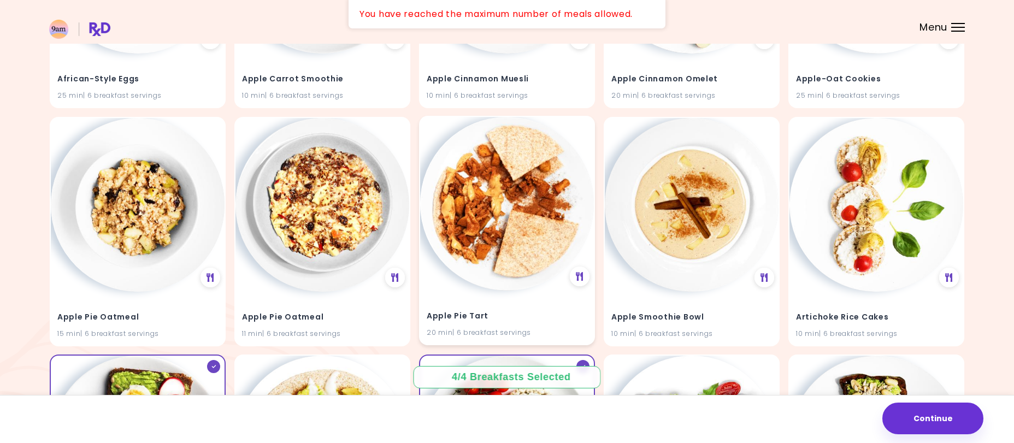
scroll to position [0, 0]
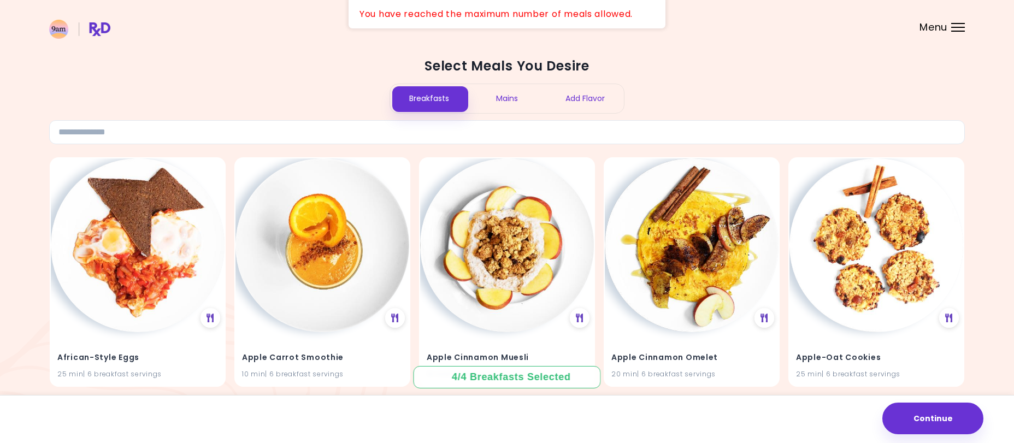
click at [568, 101] on div "Add Flavor" at bounding box center [585, 98] width 78 height 29
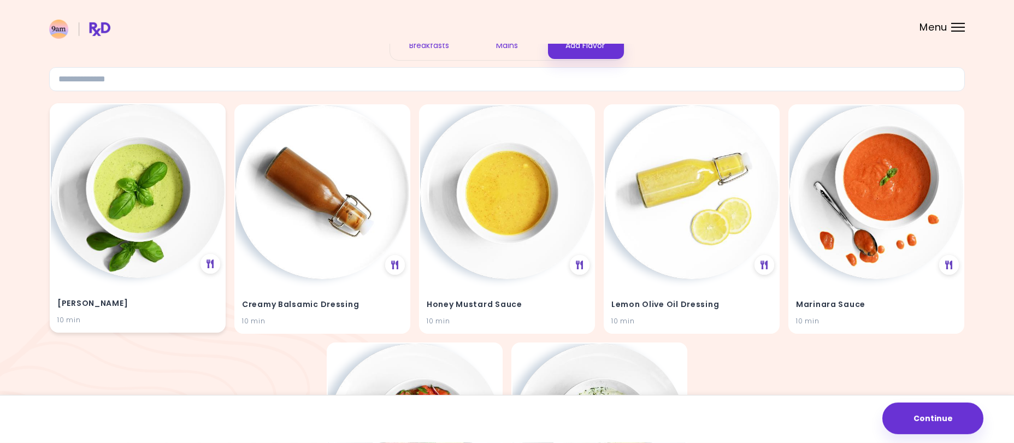
scroll to position [56, 0]
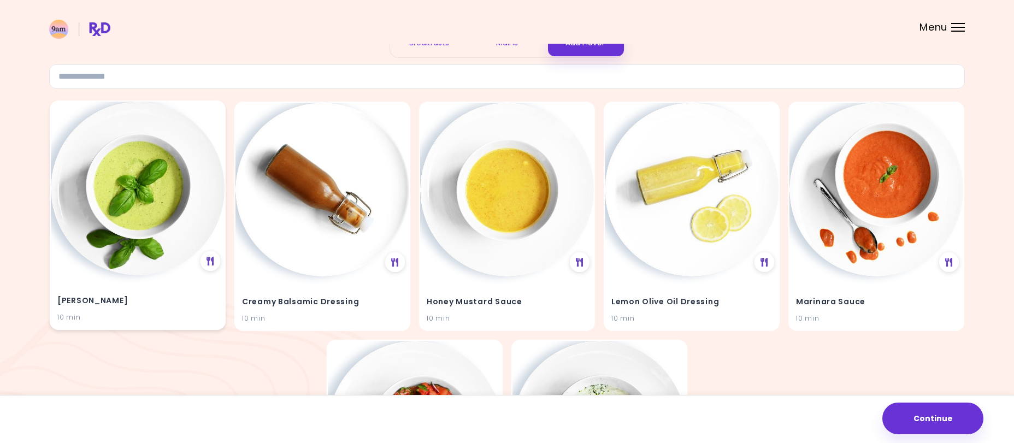
click at [161, 231] on img at bounding box center [138, 189] width 174 height 174
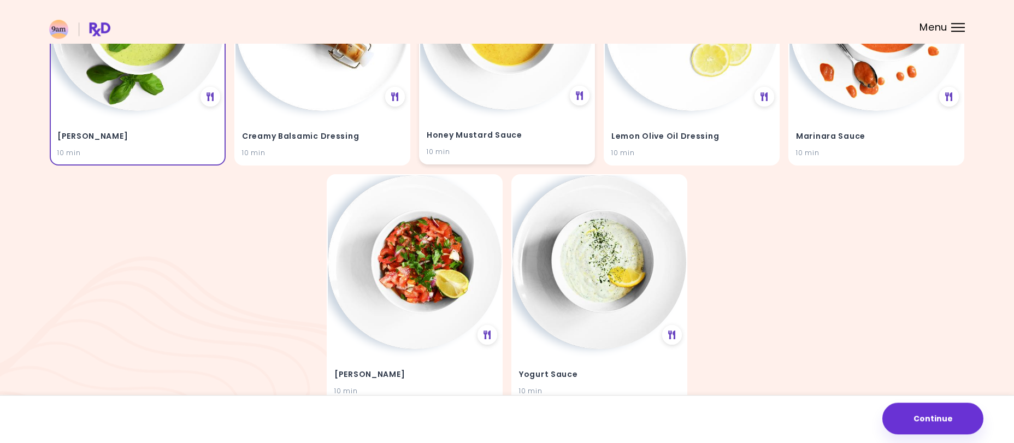
scroll to position [223, 0]
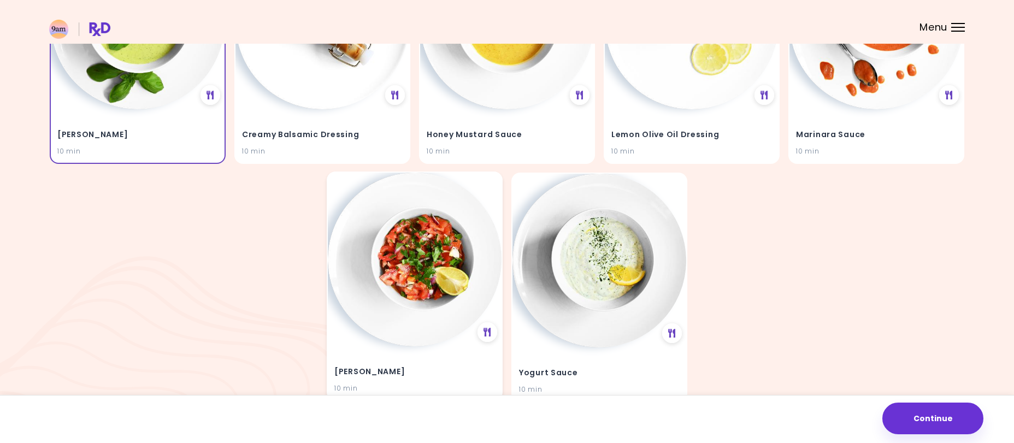
click at [405, 284] on img at bounding box center [415, 260] width 174 height 174
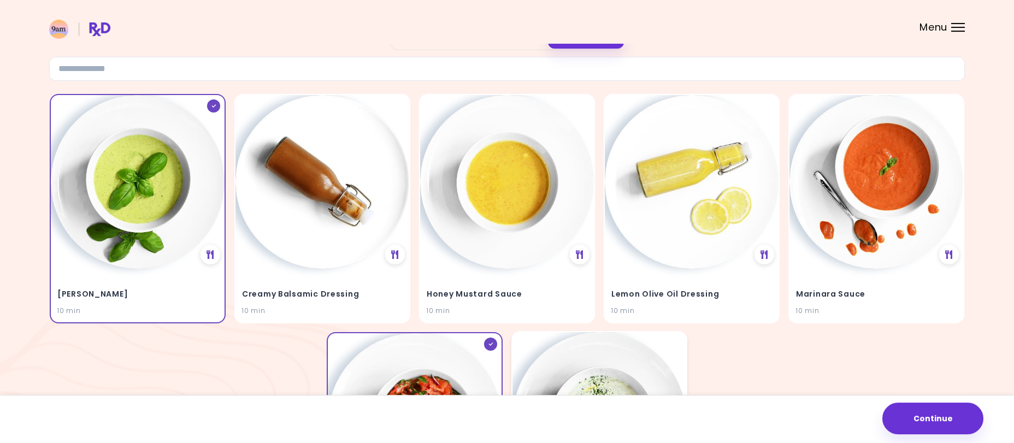
scroll to position [56, 0]
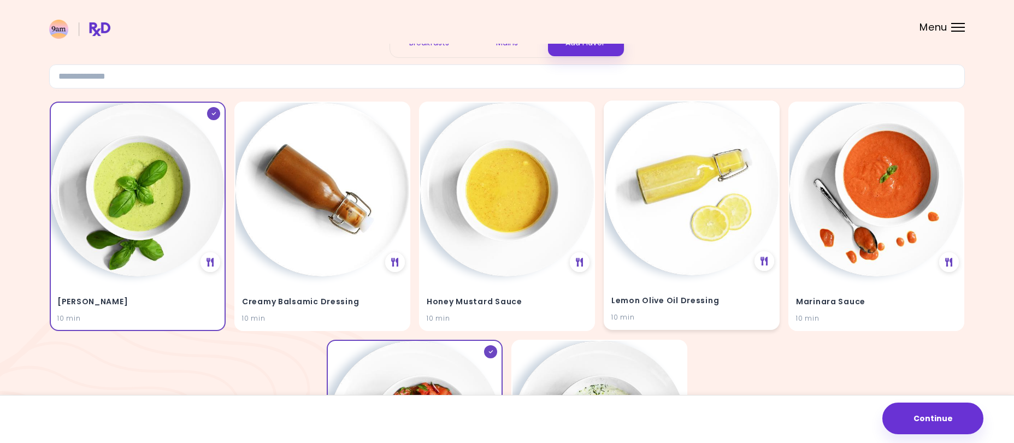
click at [709, 218] on img at bounding box center [692, 189] width 174 height 174
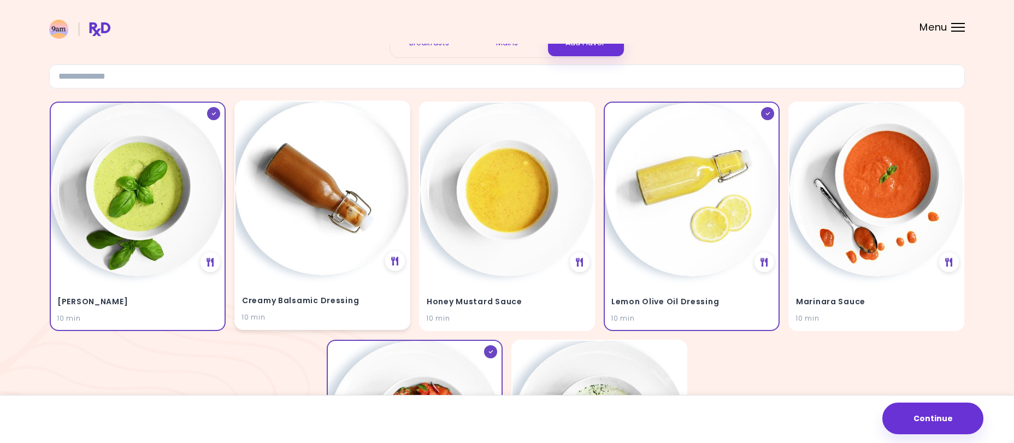
click at [302, 231] on img at bounding box center [323, 189] width 174 height 174
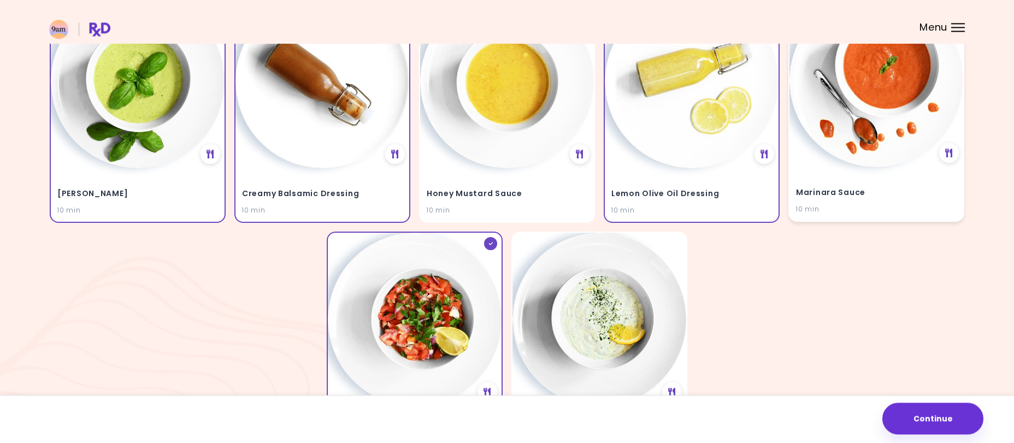
scroll to position [167, 0]
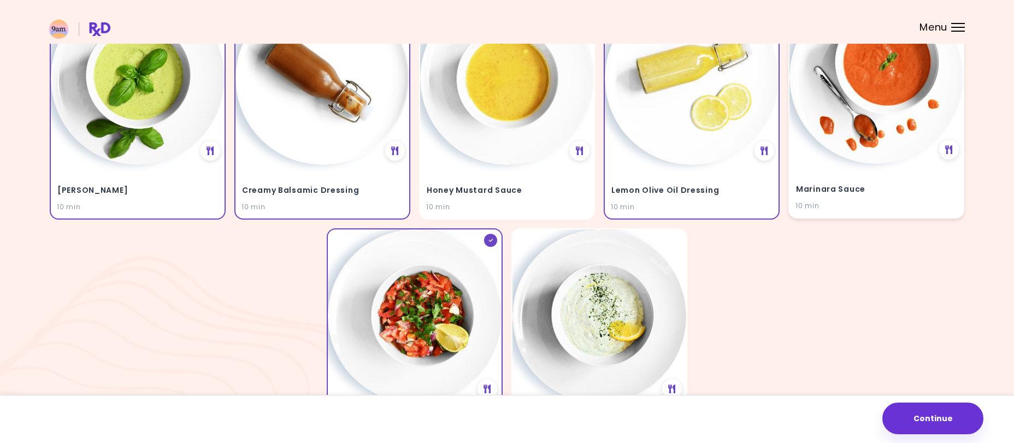
click at [916, 89] on img at bounding box center [877, 77] width 174 height 174
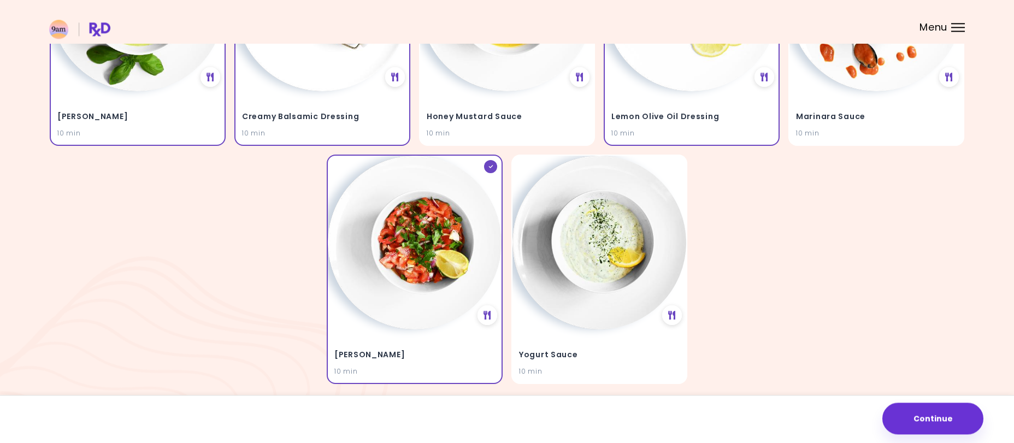
scroll to position [279, 0]
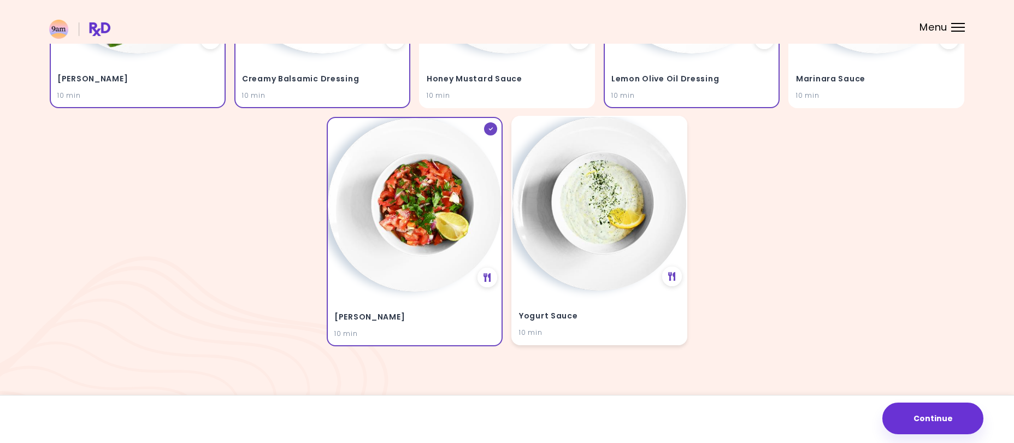
click at [597, 246] on img at bounding box center [600, 204] width 174 height 174
click at [601, 239] on img at bounding box center [600, 204] width 174 height 174
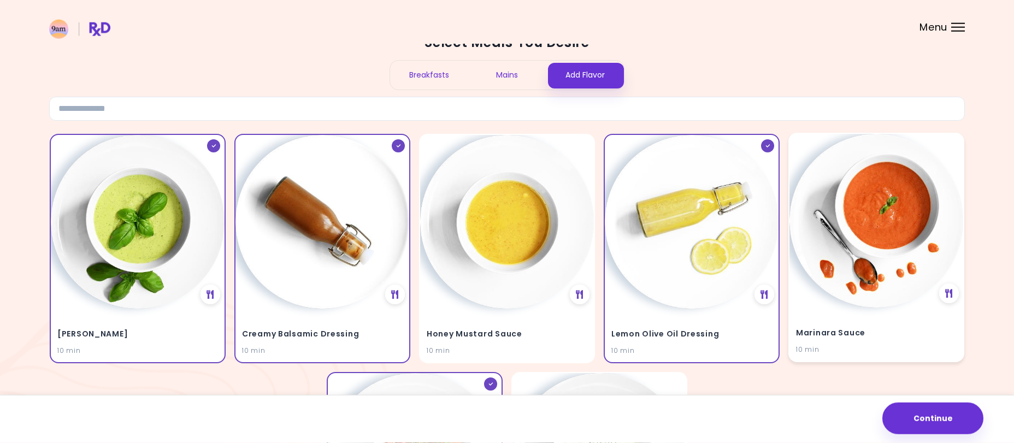
scroll to position [0, 0]
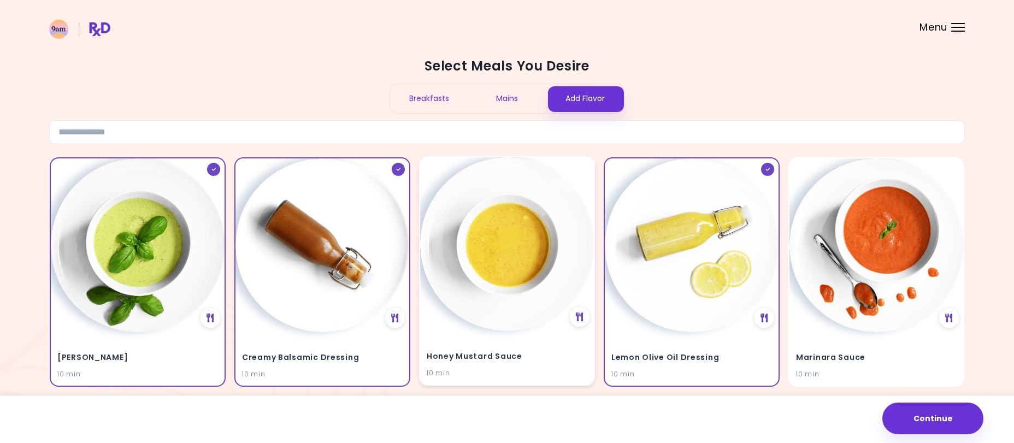
click at [538, 194] on img at bounding box center [507, 244] width 174 height 174
click at [909, 422] on button "Continue" at bounding box center [933, 419] width 101 height 32
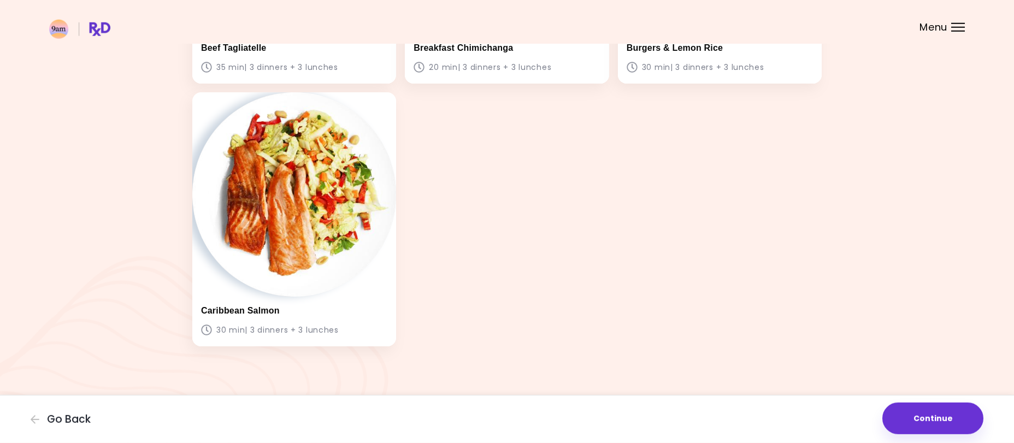
scroll to position [1327, 0]
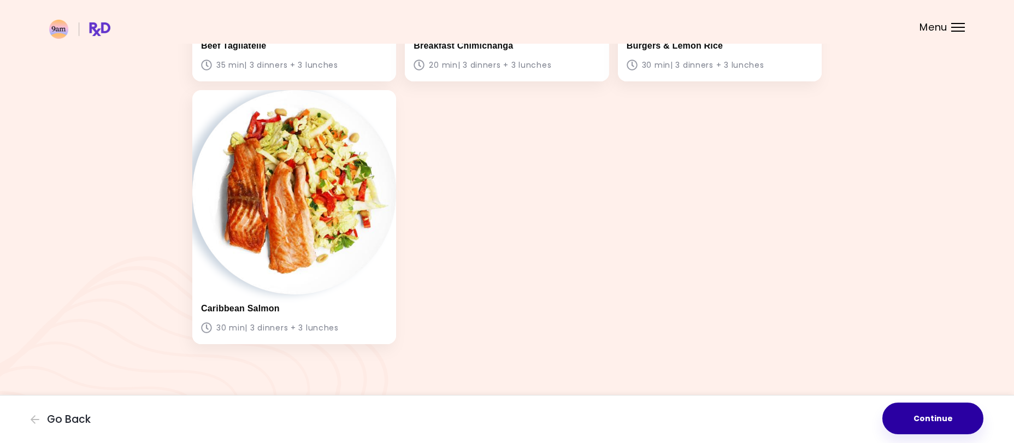
click at [922, 422] on button "Continue" at bounding box center [933, 419] width 101 height 32
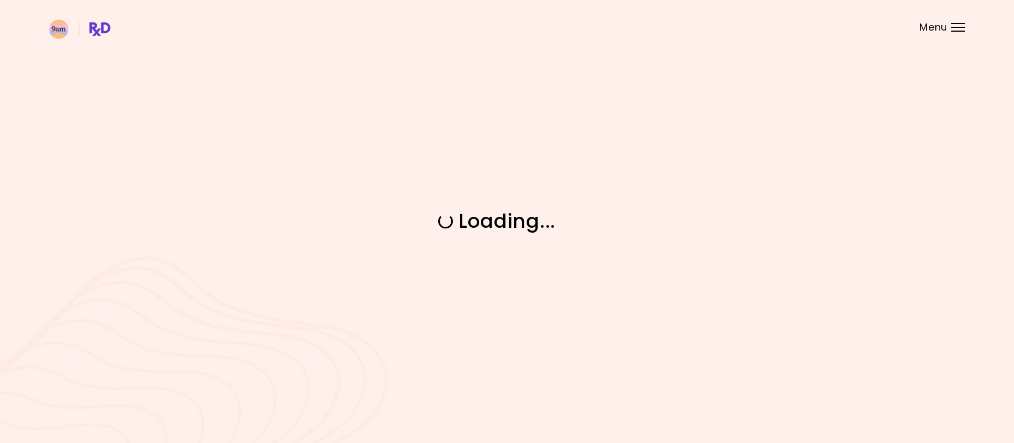
scroll to position [0, 0]
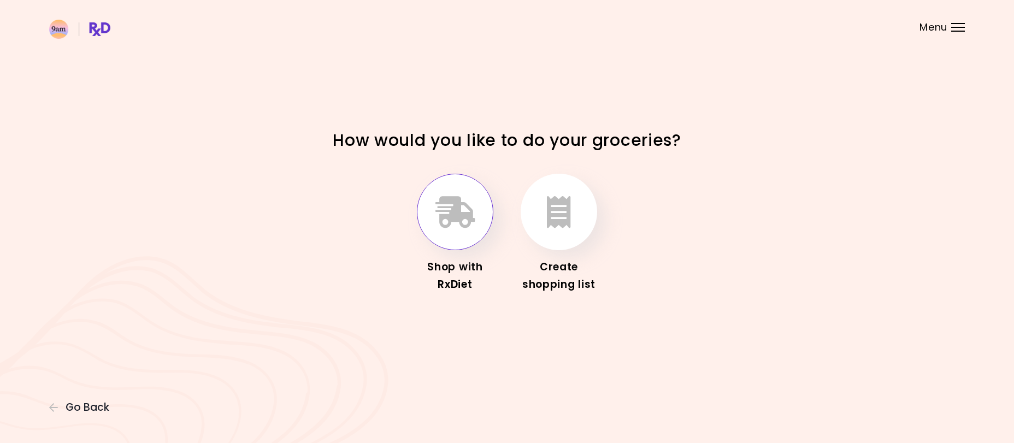
click at [440, 220] on icon "button" at bounding box center [456, 212] width 40 height 32
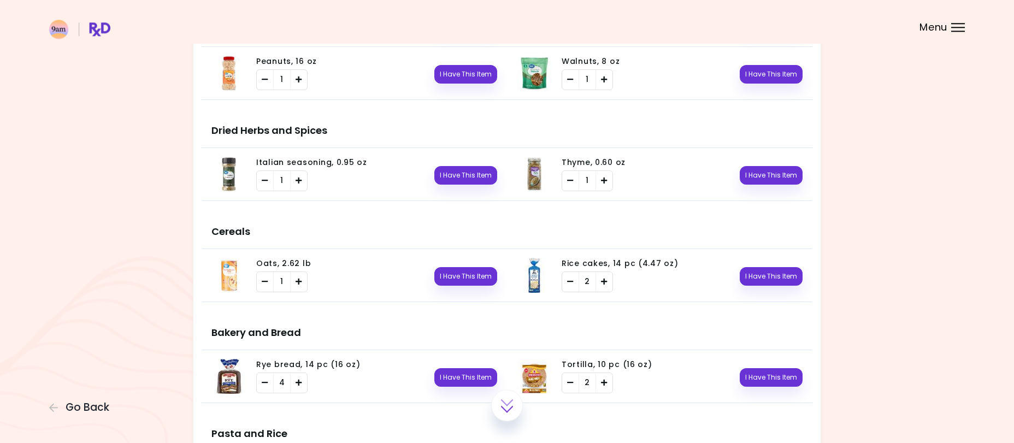
scroll to position [1716, 0]
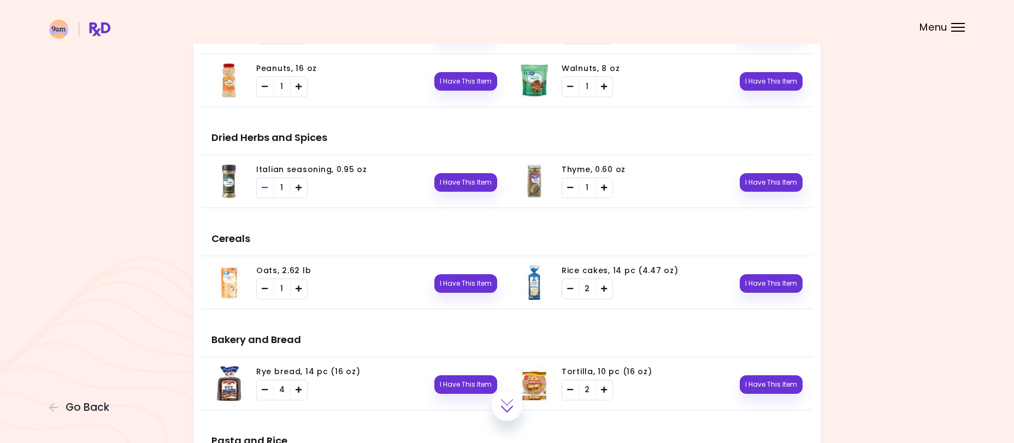
click at [266, 187] on icon "Remove" at bounding box center [265, 187] width 7 height 7
click at [577, 189] on div "Remove" at bounding box center [570, 188] width 16 height 20
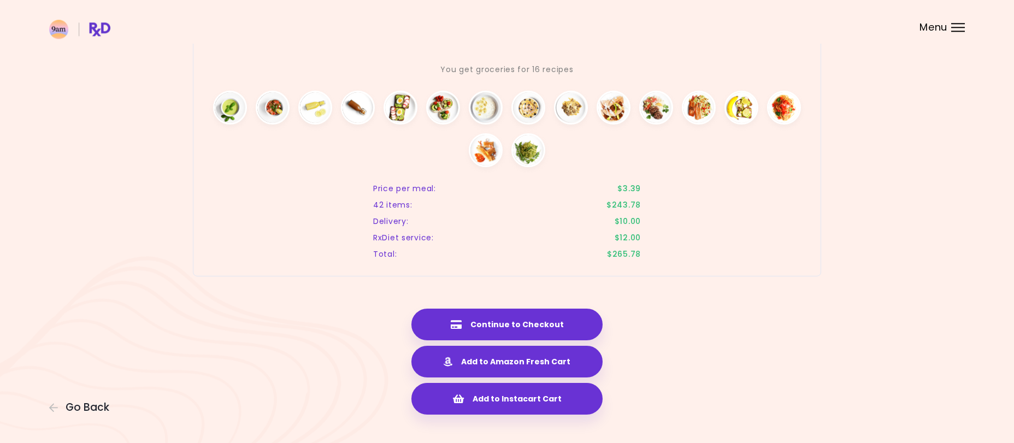
scroll to position [2274, 0]
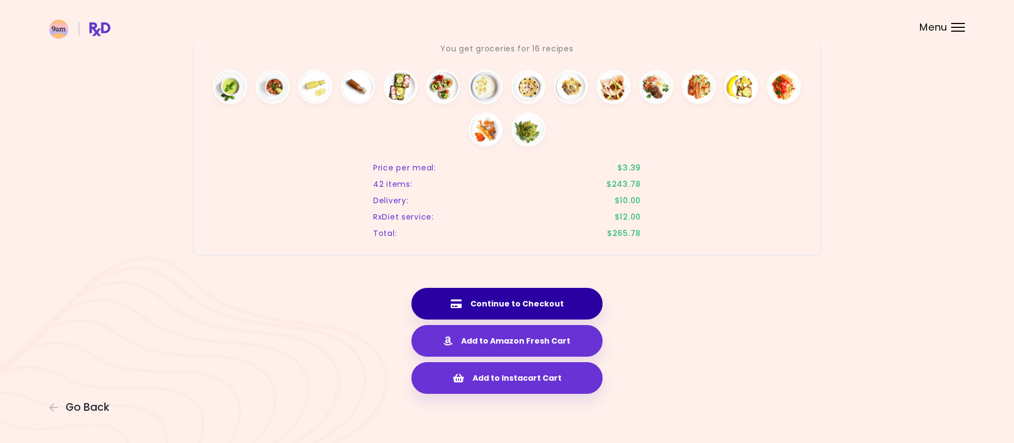
click at [572, 296] on button "Continue to Checkout" at bounding box center [506, 304] width 191 height 32
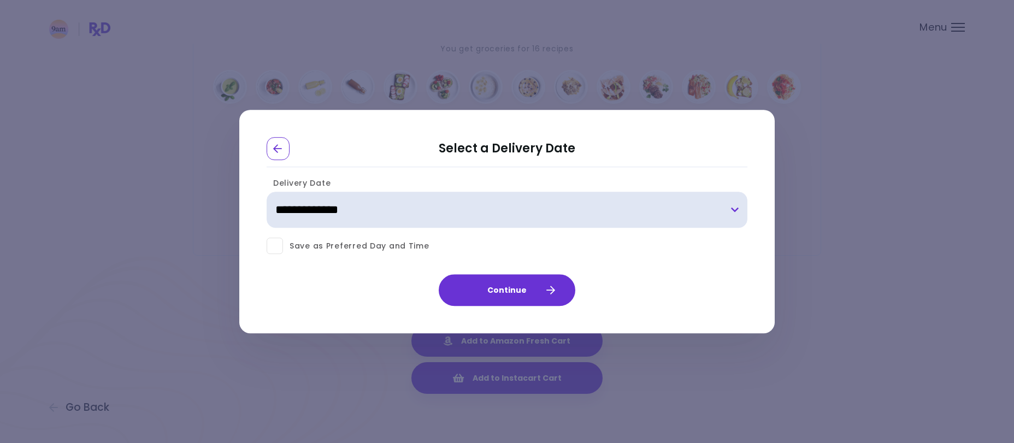
select select "**********"
click option "**********" at bounding box center [0, 0] width 0 height 0
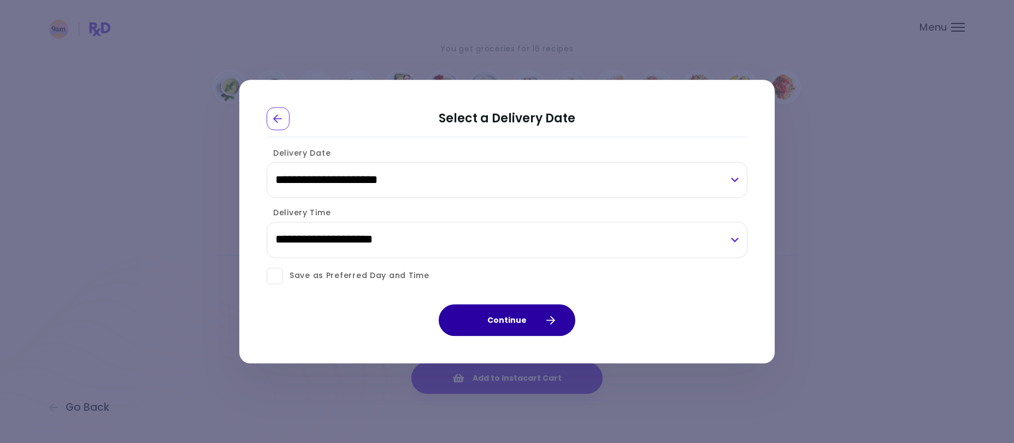
click at [535, 317] on button "Continue" at bounding box center [507, 320] width 137 height 32
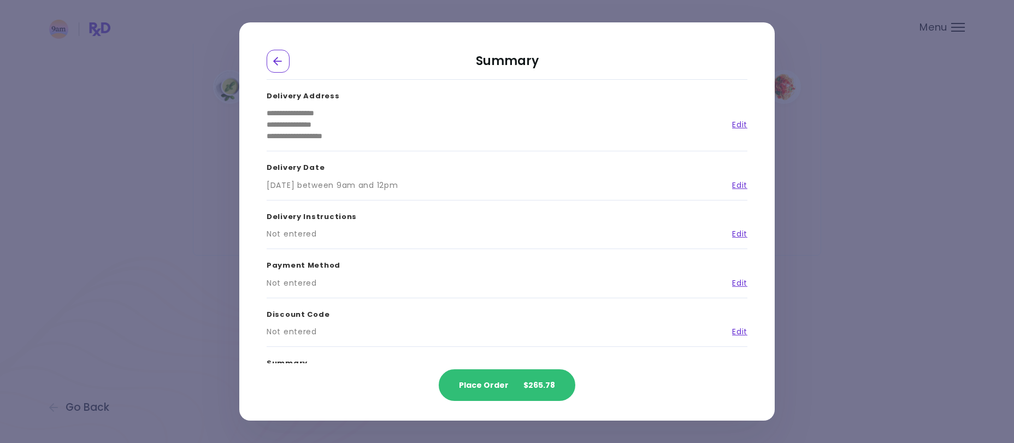
scroll to position [93, 0]
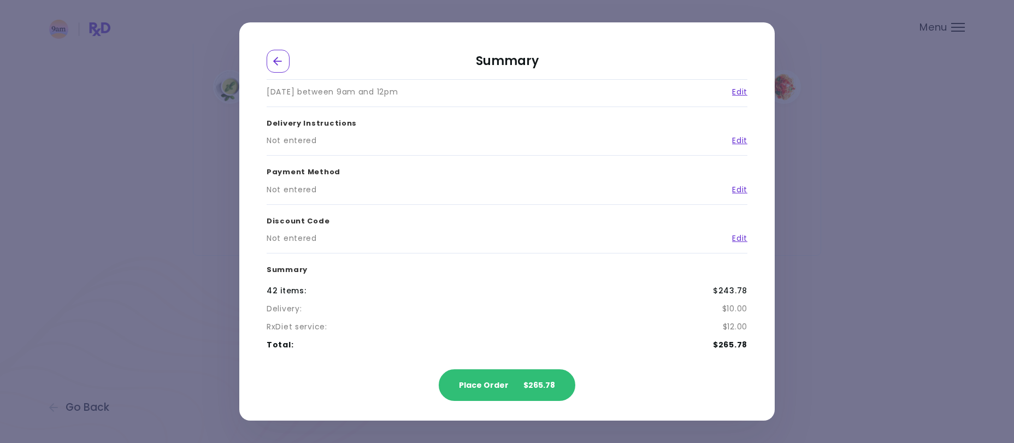
click at [186, 225] on div "**********" at bounding box center [507, 221] width 1014 height 443
